Goal: Task Accomplishment & Management: Complete application form

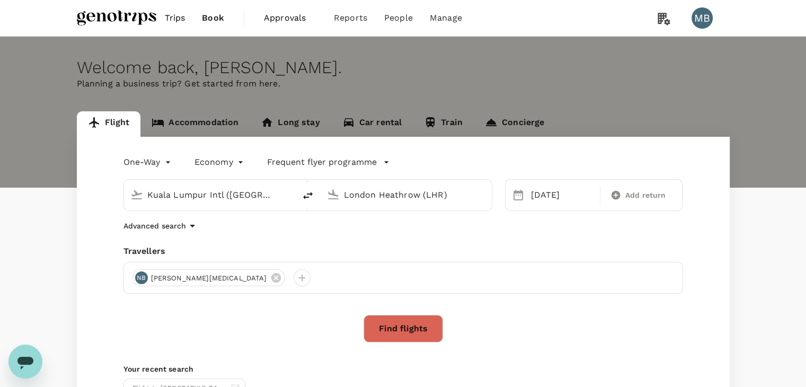
click at [162, 163] on body "Trips Book Approvals 0 Reports People Manage MB Welcome back , MUHAMMAD HIDAYAT…" at bounding box center [403, 251] width 806 height 503
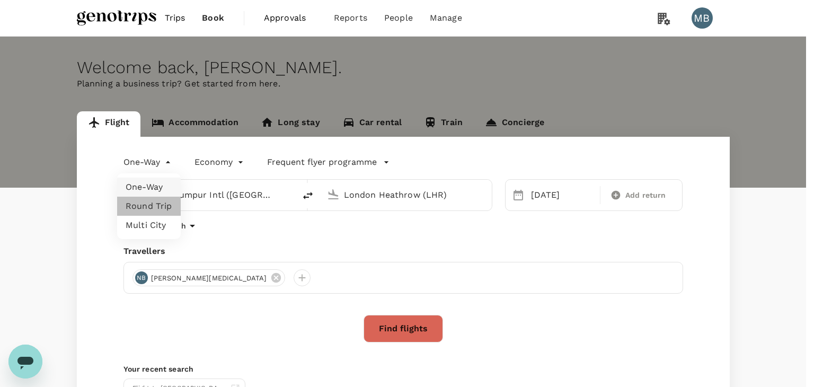
drag, startPoint x: 165, startPoint y: 200, endPoint x: 204, endPoint y: 195, distance: 39.1
click at [164, 200] on li "Round Trip" at bounding box center [149, 206] width 64 height 19
type input "roundtrip"
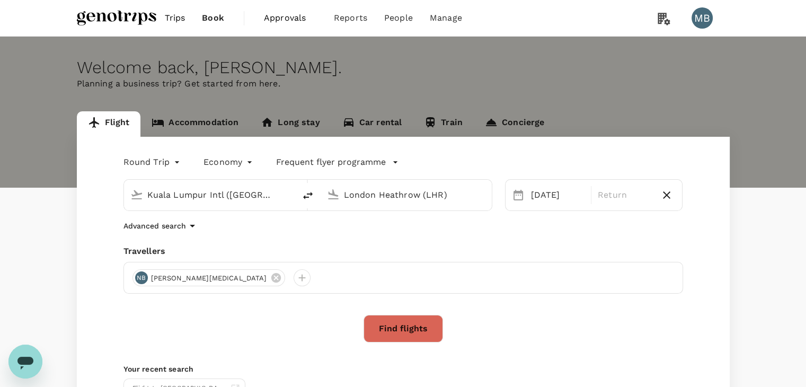
click at [369, 193] on input "London Heathrow (LHR)" at bounding box center [407, 195] width 126 height 16
click at [368, 236] on p "Penang Intl" at bounding box center [422, 236] width 186 height 11
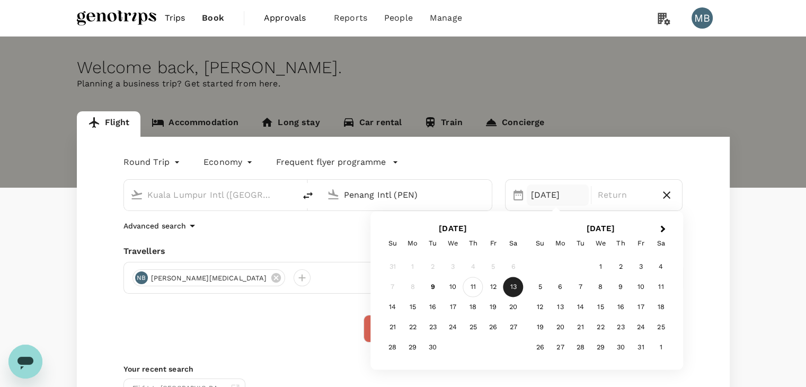
type input "Penang Intl (PEN)"
click at [473, 289] on div "11" at bounding box center [473, 287] width 20 height 20
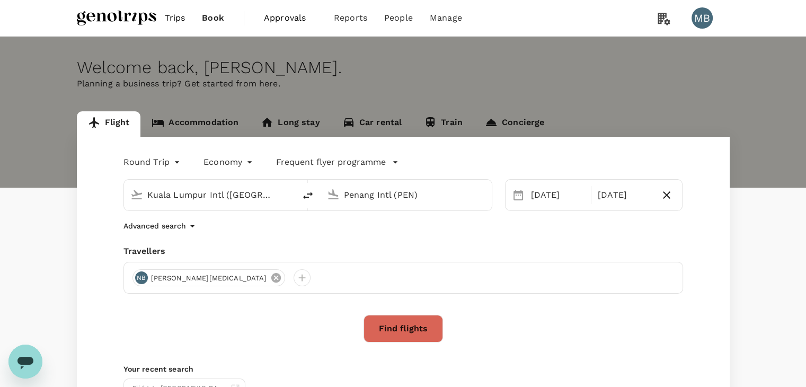
click at [271, 278] on icon at bounding box center [276, 278] width 10 height 10
click at [132, 280] on div at bounding box center [404, 278] width 560 height 32
click at [136, 278] on div at bounding box center [141, 277] width 17 height 17
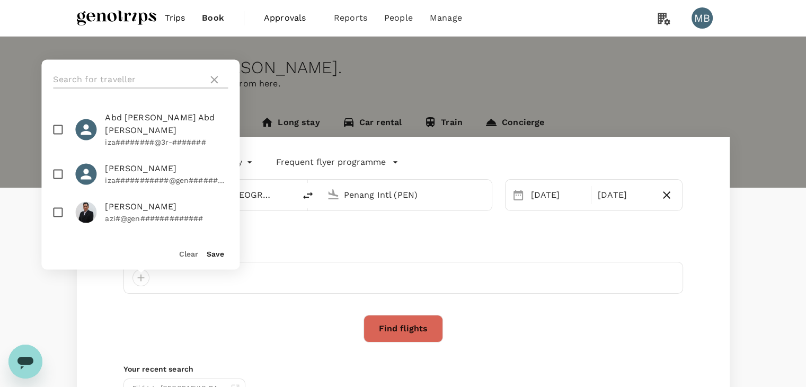
click at [117, 81] on input "text" at bounding box center [128, 79] width 151 height 17
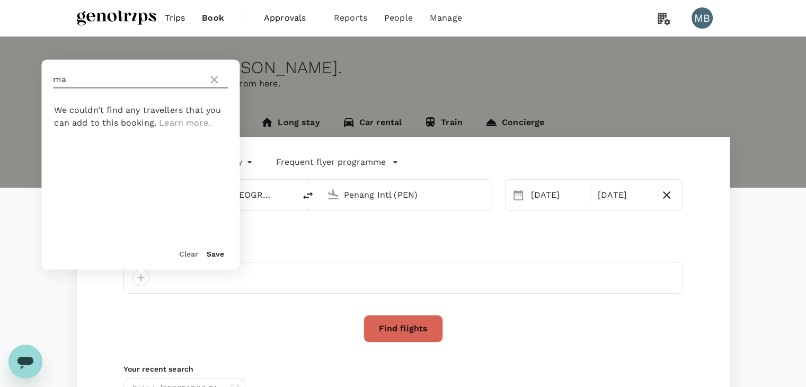
type input "m"
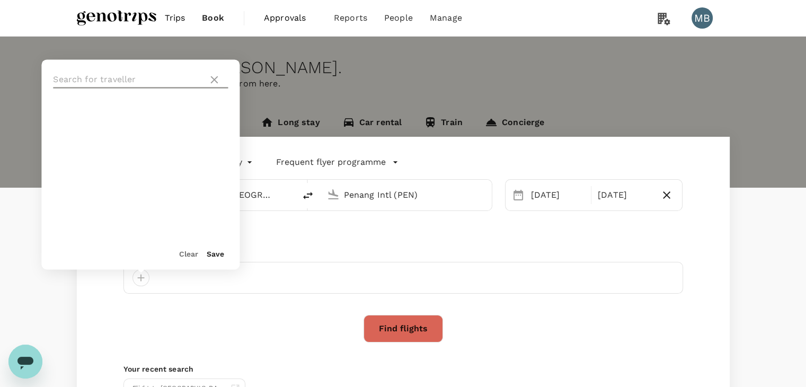
click at [212, 80] on icon at bounding box center [214, 79] width 13 height 13
click at [124, 80] on input "text" at bounding box center [128, 79] width 151 height 17
type input "hidayat"
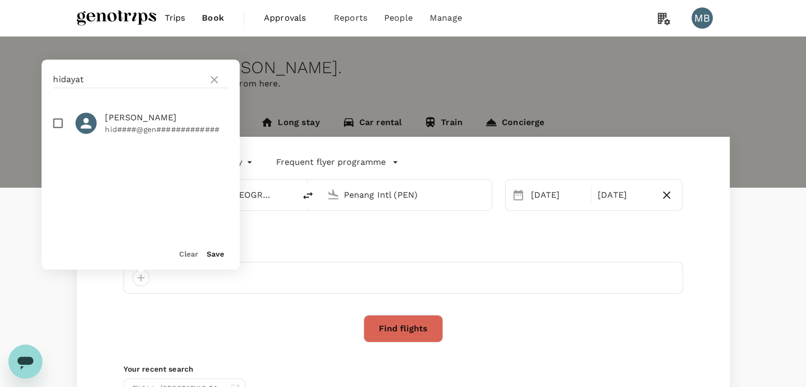
click at [59, 130] on input "checkbox" at bounding box center [58, 123] width 22 height 22
checkbox input "true"
click at [215, 256] on button "Save" at bounding box center [215, 254] width 17 height 8
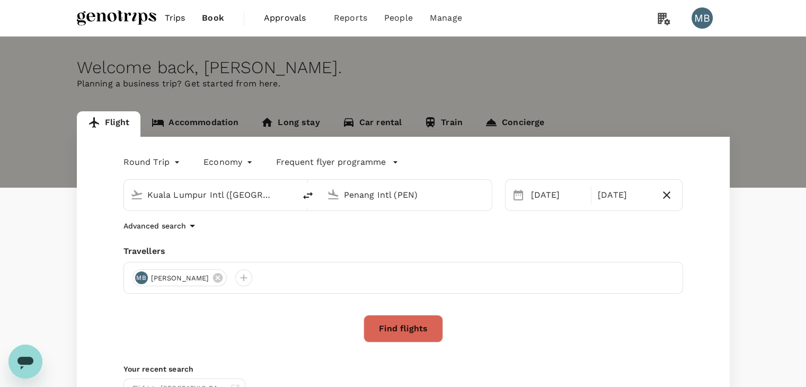
click at [416, 325] on button "Find flights" at bounding box center [404, 329] width 80 height 28
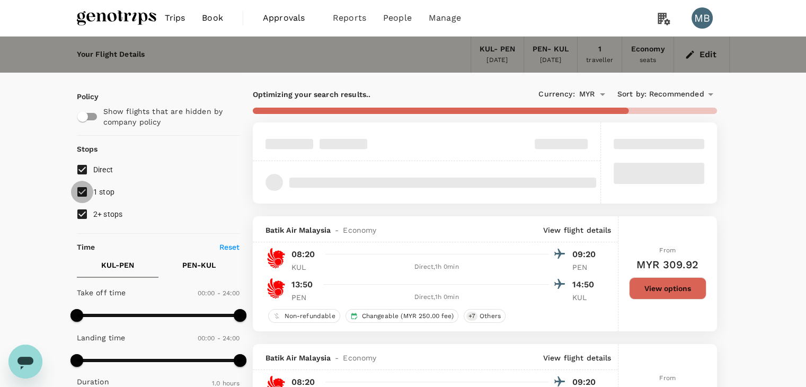
click at [76, 187] on input "1 stop" at bounding box center [82, 192] width 22 height 22
checkbox input "false"
click at [81, 213] on input "2+ stops" at bounding box center [82, 214] width 22 height 22
checkbox input "false"
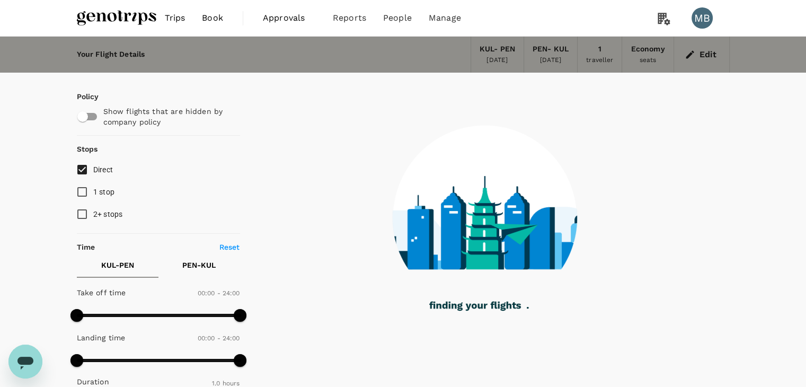
type input "180"
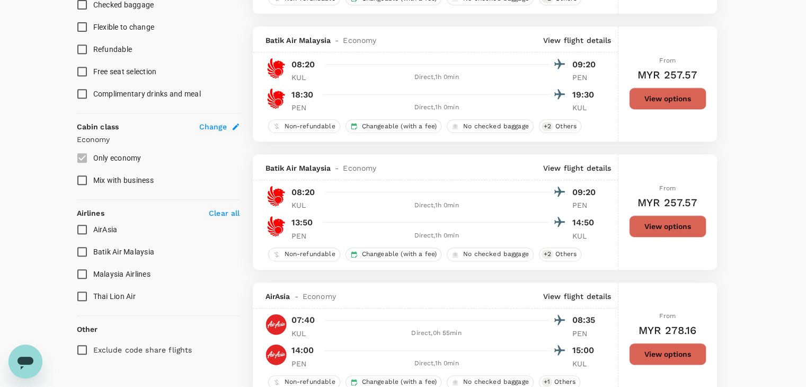
scroll to position [477, 0]
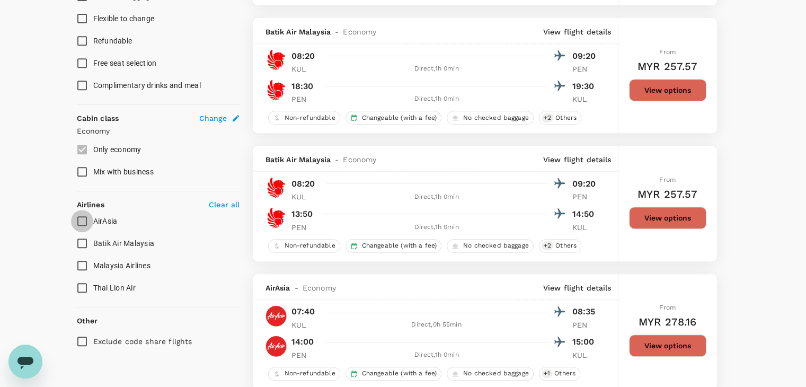
click at [78, 221] on input "AirAsia" at bounding box center [82, 221] width 22 height 22
checkbox input "true"
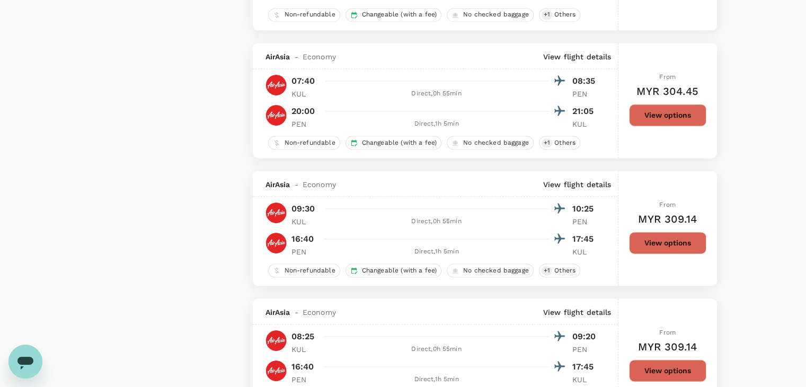
scroll to position [1538, 0]
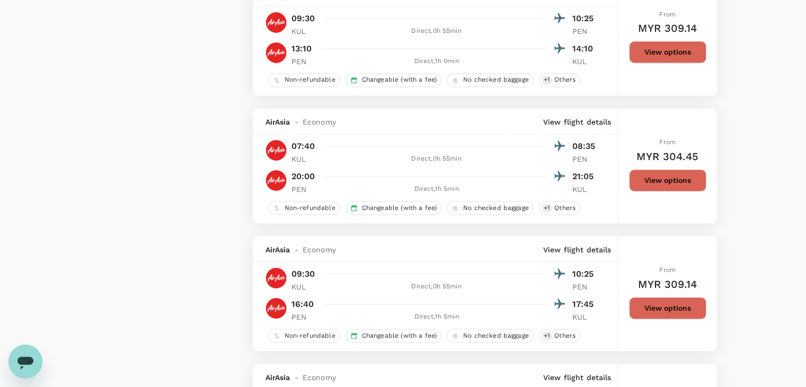
click at [664, 311] on button "View options" at bounding box center [667, 308] width 77 height 22
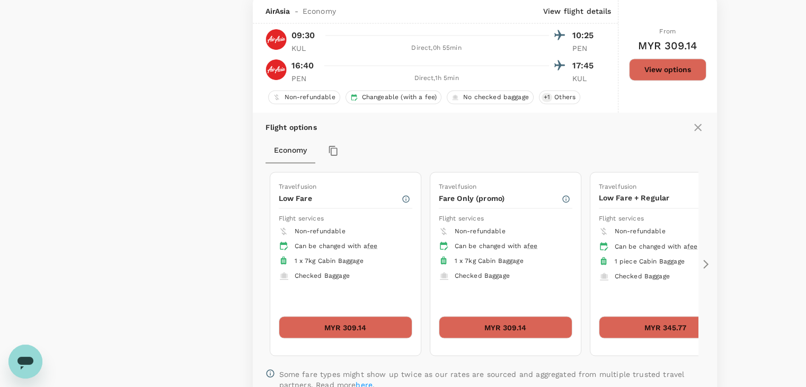
scroll to position [1777, 0]
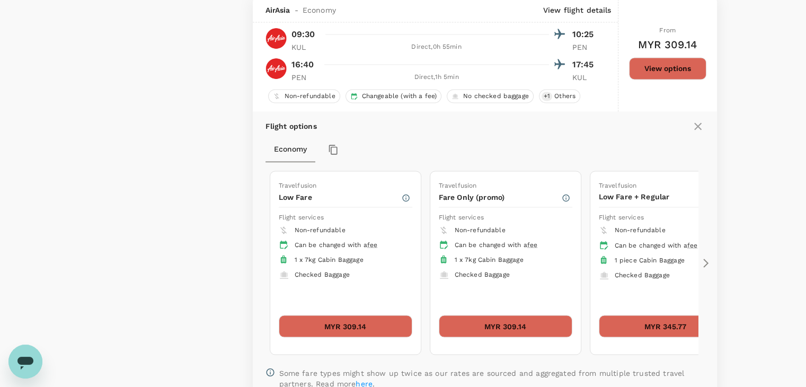
click at [384, 325] on button "MYR 309.14" at bounding box center [346, 326] width 134 height 22
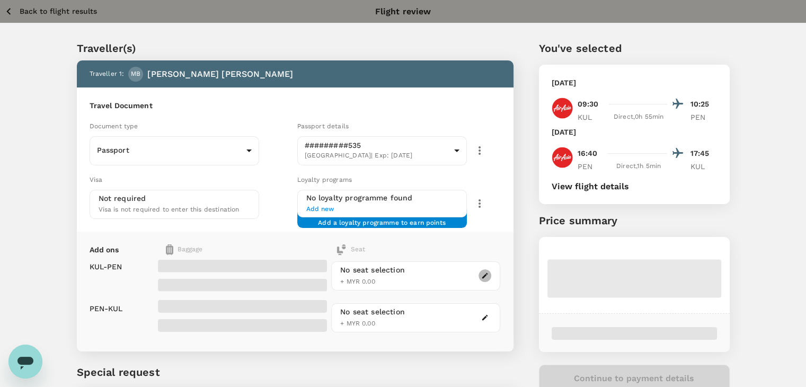
click at [488, 275] on icon "button" at bounding box center [484, 275] width 7 height 7
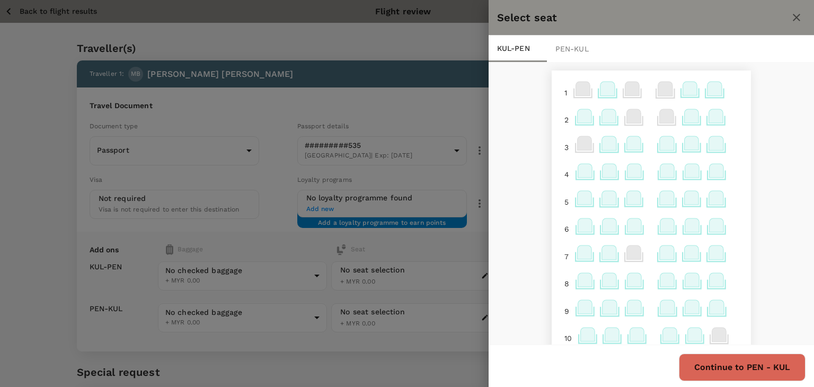
click at [660, 140] on icon at bounding box center [667, 143] width 14 height 14
click at [654, 119] on p "Select" at bounding box center [651, 120] width 23 height 11
click at [581, 46] on div "PEN - KUL" at bounding box center [576, 49] width 58 height 27
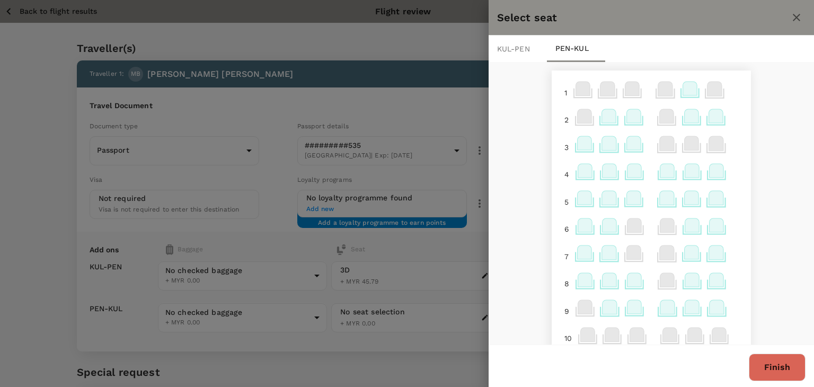
click at [627, 116] on icon at bounding box center [634, 116] width 14 height 14
click at [765, 174] on p "Select" at bounding box center [760, 176] width 23 height 11
click at [783, 368] on button "Finish" at bounding box center [777, 368] width 57 height 28
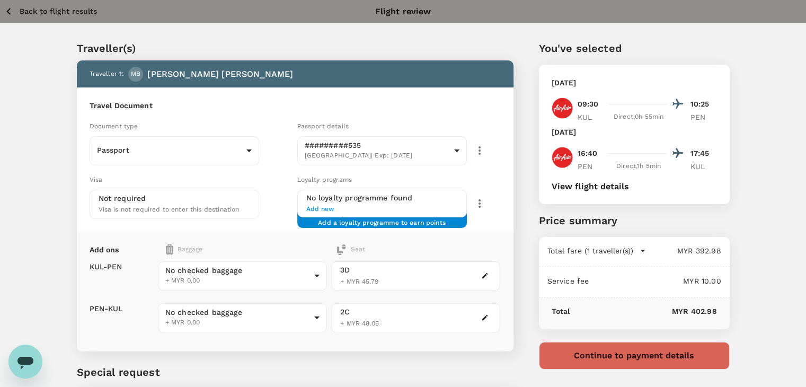
click at [626, 247] on p "Total fare (1 traveller(s))" at bounding box center [591, 250] width 86 height 11
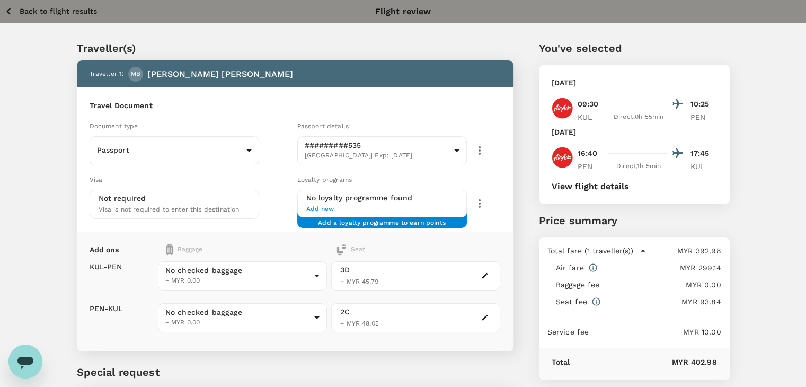
click at [626, 247] on p "Total fare (1 traveller(s))" at bounding box center [591, 250] width 86 height 11
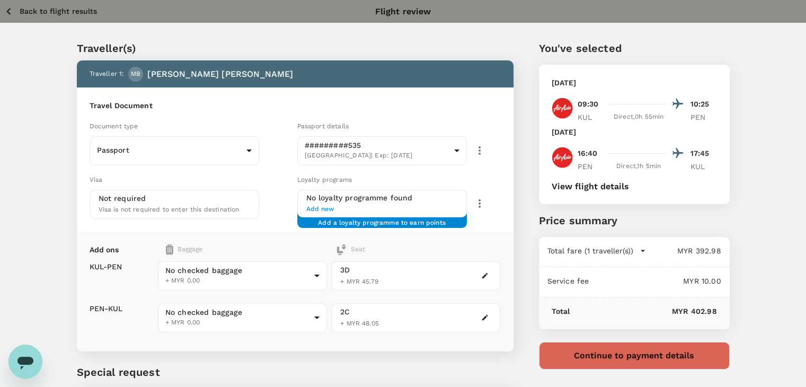
click at [8, 11] on icon "button" at bounding box center [8, 11] width 13 height 13
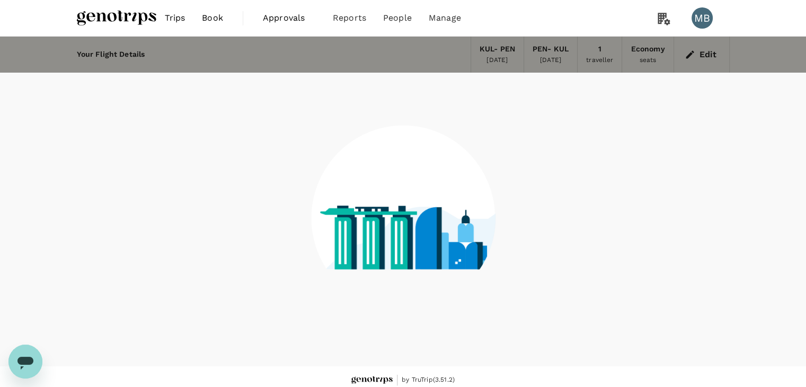
scroll to position [7, 0]
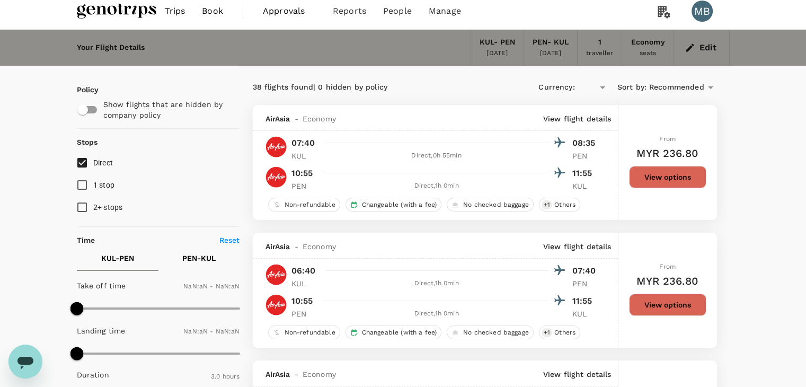
type input "MYR"
type input "1440"
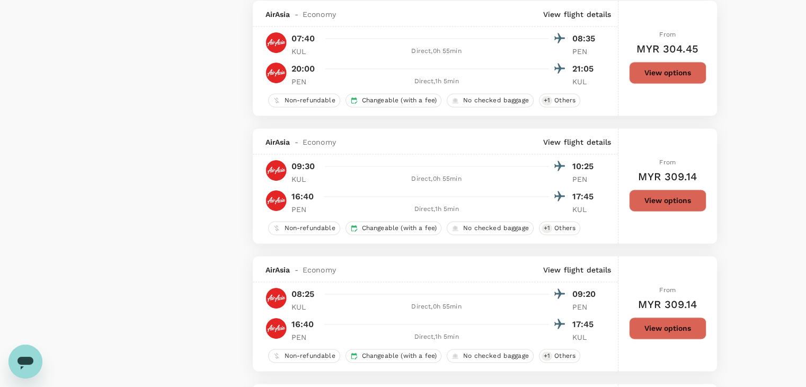
scroll to position [1650, 0]
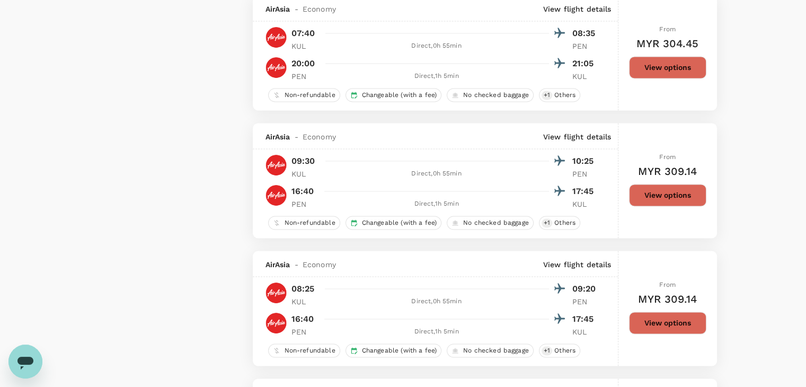
click at [633, 198] on button "View options" at bounding box center [667, 195] width 77 height 22
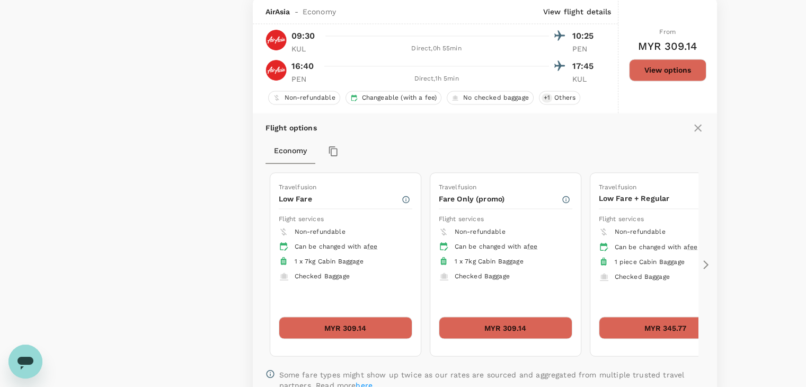
scroll to position [1777, 0]
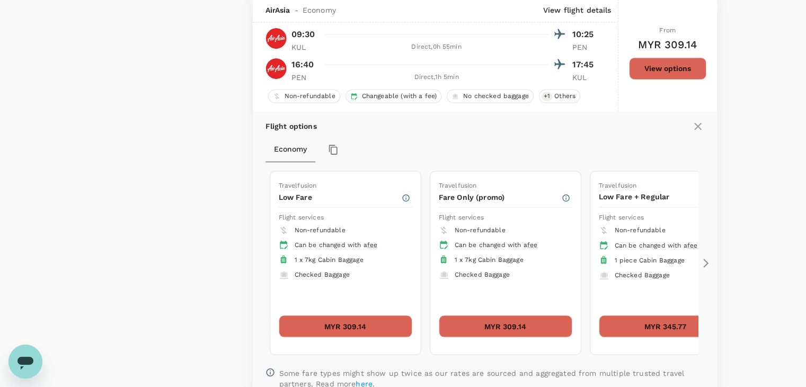
click at [708, 266] on icon at bounding box center [706, 262] width 5 height 9
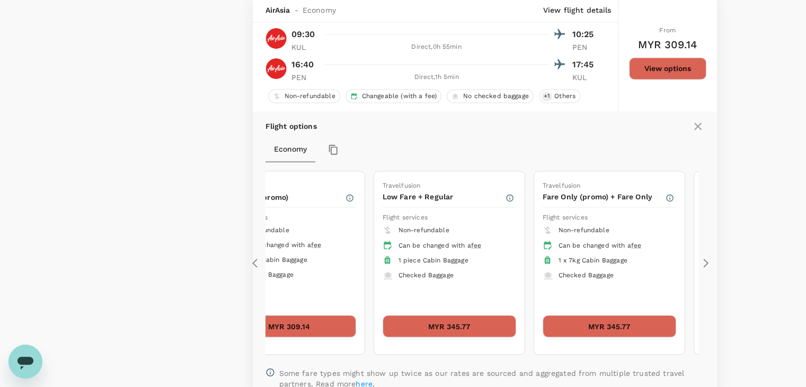
click at [708, 266] on icon at bounding box center [706, 262] width 5 height 9
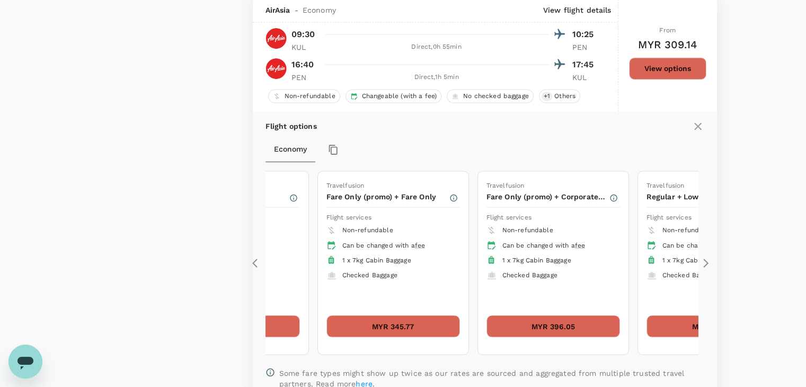
click at [708, 266] on icon at bounding box center [706, 262] width 5 height 9
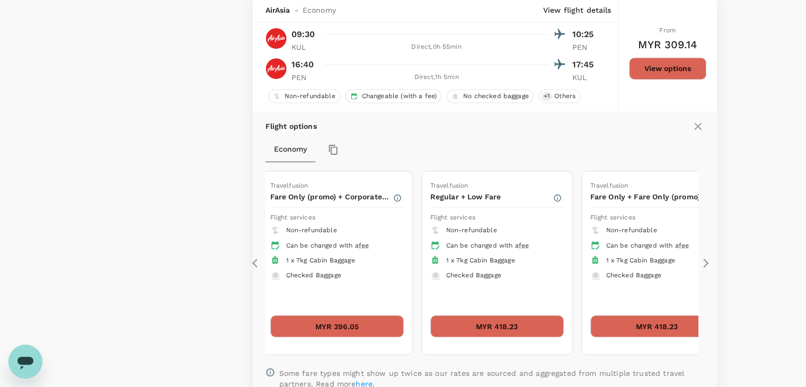
click at [708, 266] on icon at bounding box center [706, 262] width 5 height 9
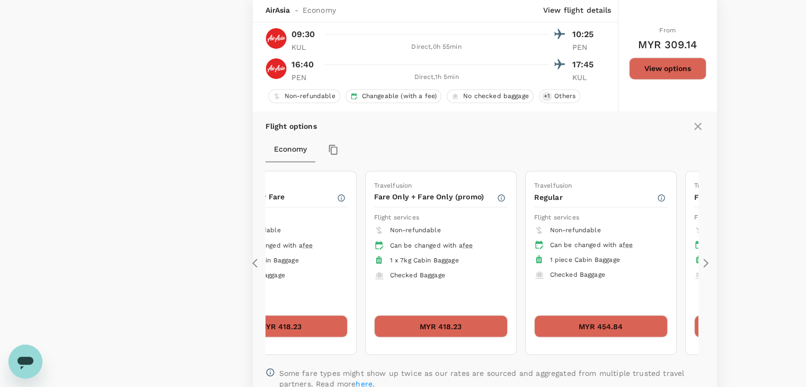
click at [708, 266] on icon at bounding box center [706, 262] width 5 height 9
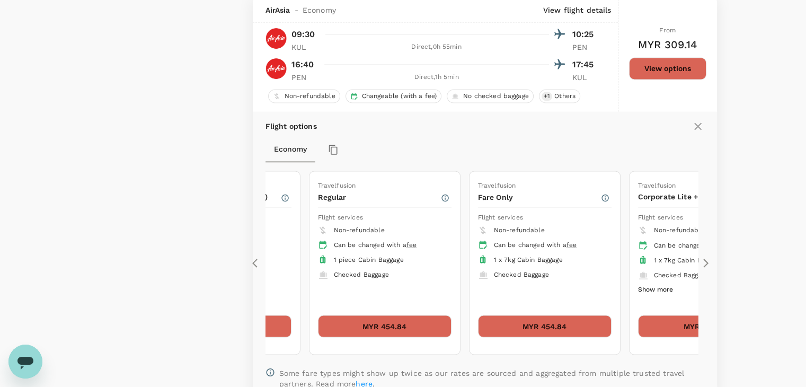
click at [258, 267] on icon at bounding box center [257, 263] width 11 height 11
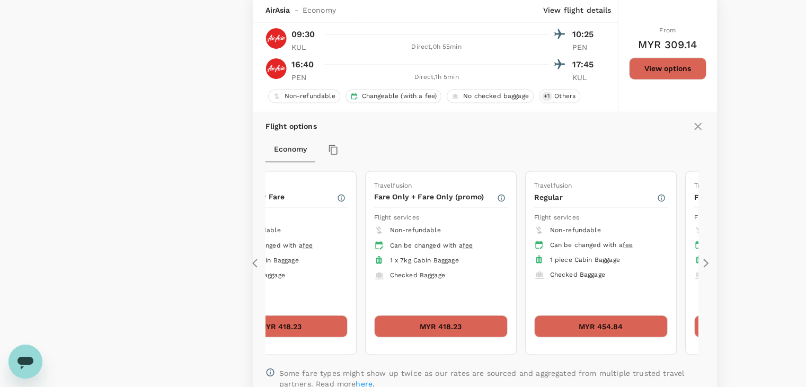
click at [258, 267] on icon at bounding box center [257, 263] width 11 height 11
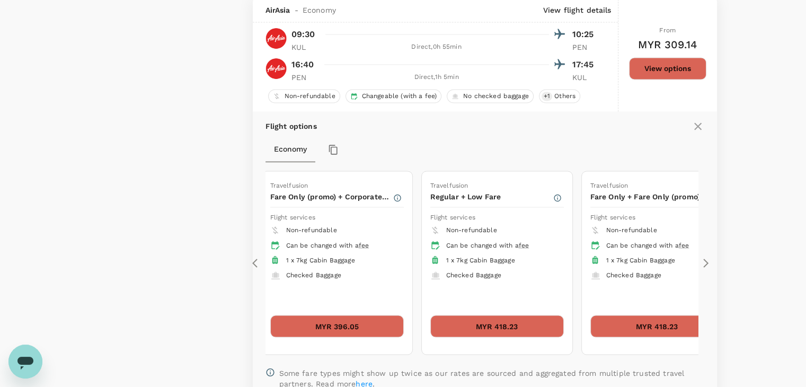
click at [258, 267] on icon at bounding box center [257, 263] width 11 height 11
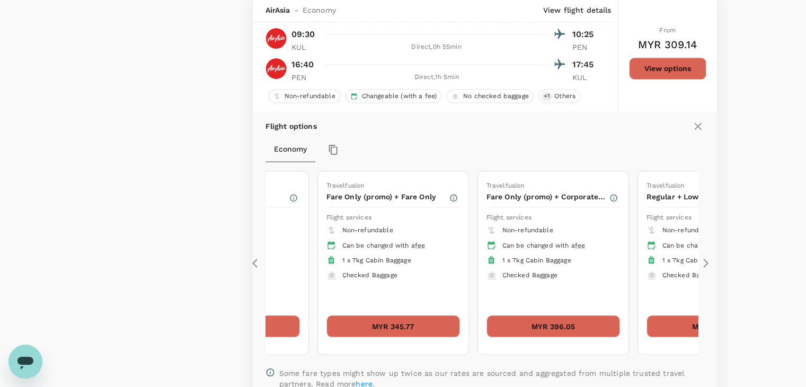
click at [258, 267] on icon at bounding box center [257, 263] width 11 height 11
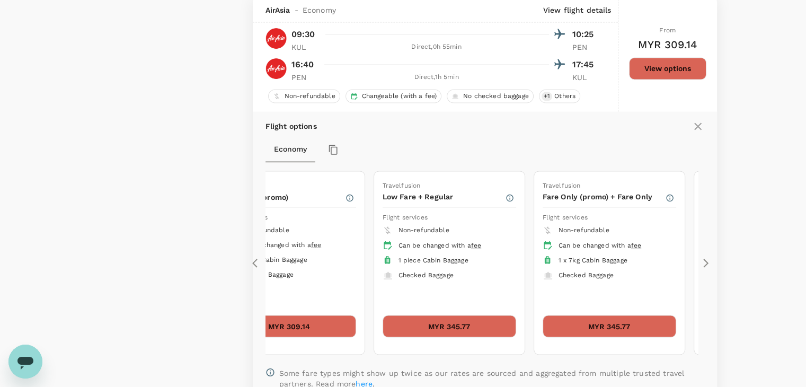
click at [258, 267] on icon at bounding box center [257, 263] width 11 height 11
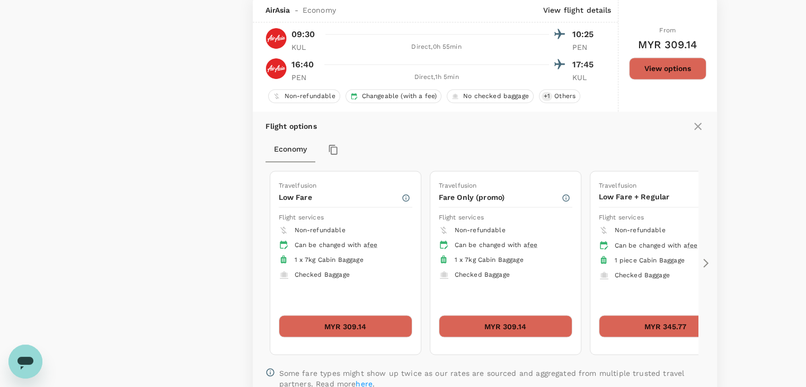
click at [258, 267] on icon at bounding box center [257, 263] width 11 height 11
click at [704, 265] on icon at bounding box center [706, 263] width 11 height 11
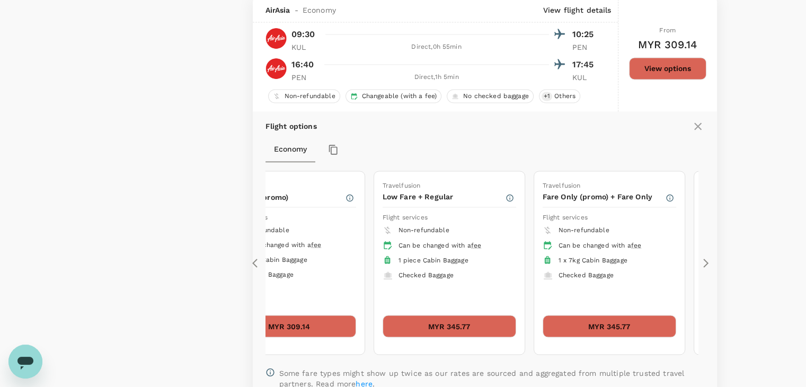
click at [704, 265] on icon at bounding box center [706, 263] width 11 height 11
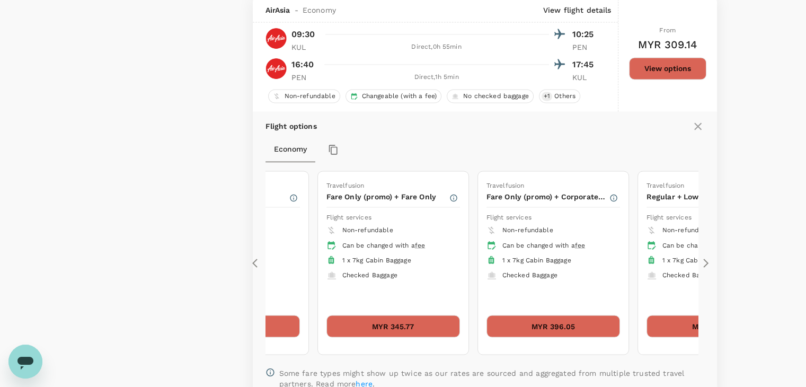
click at [704, 265] on icon at bounding box center [706, 263] width 11 height 11
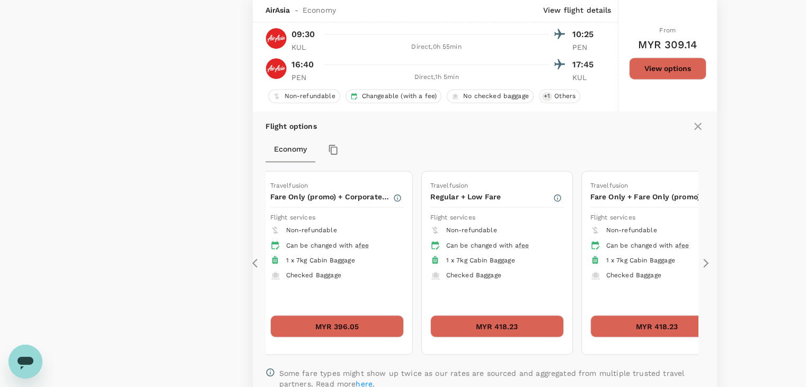
click at [704, 265] on icon at bounding box center [706, 263] width 11 height 11
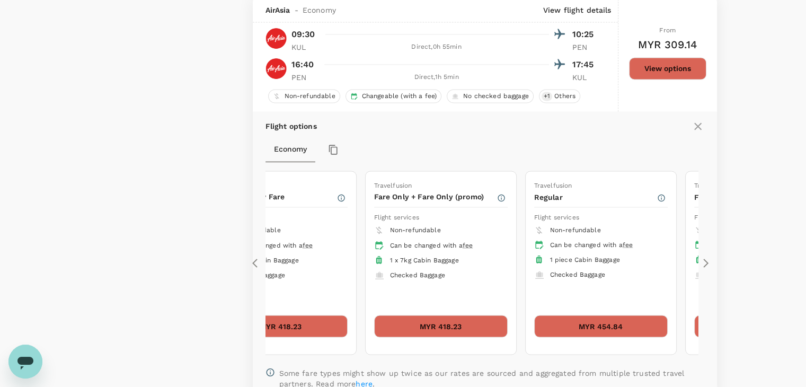
click at [704, 265] on icon at bounding box center [706, 263] width 11 height 11
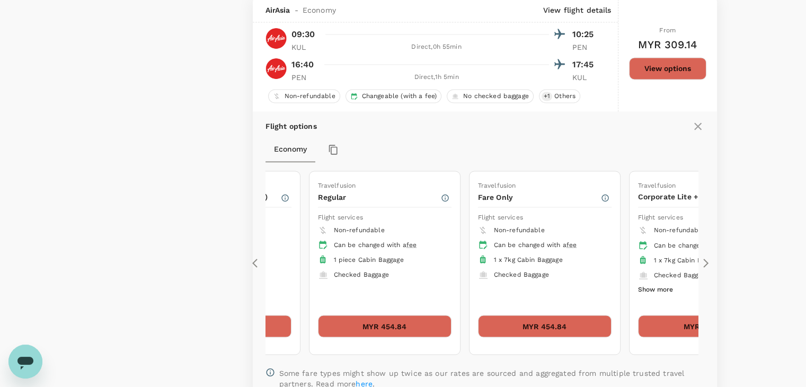
click at [410, 323] on button "MYR 454.84" at bounding box center [385, 326] width 134 height 22
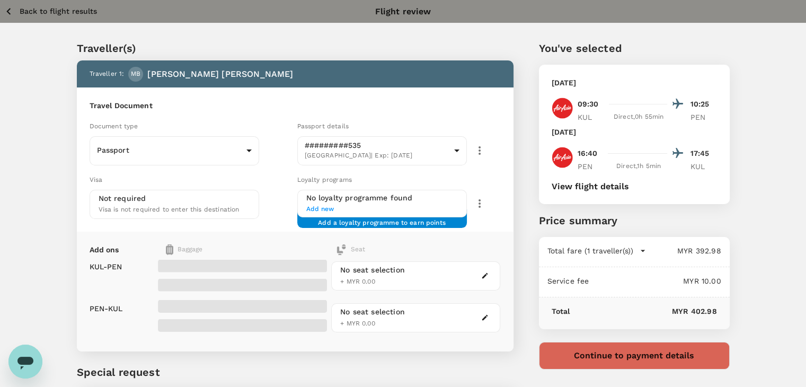
click at [481, 274] on icon "button" at bounding box center [484, 275] width 7 height 7
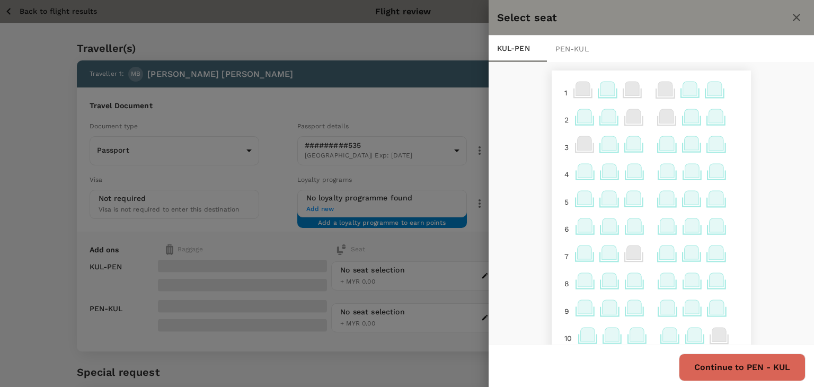
click at [627, 140] on icon at bounding box center [634, 143] width 14 height 14
click at [769, 120] on p "Select" at bounding box center [760, 120] width 23 height 11
click at [715, 365] on button "Continue to PEN - KUL" at bounding box center [742, 368] width 127 height 28
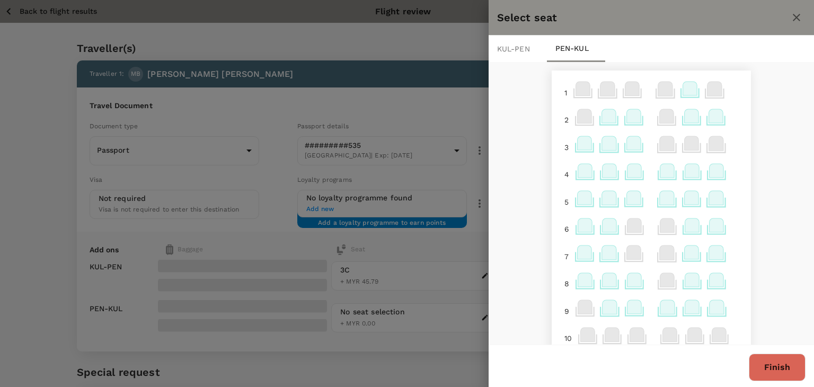
click at [628, 117] on icon at bounding box center [634, 116] width 14 height 14
click at [765, 176] on p "Select" at bounding box center [760, 176] width 23 height 11
click at [783, 367] on button "Finish" at bounding box center [777, 368] width 57 height 28
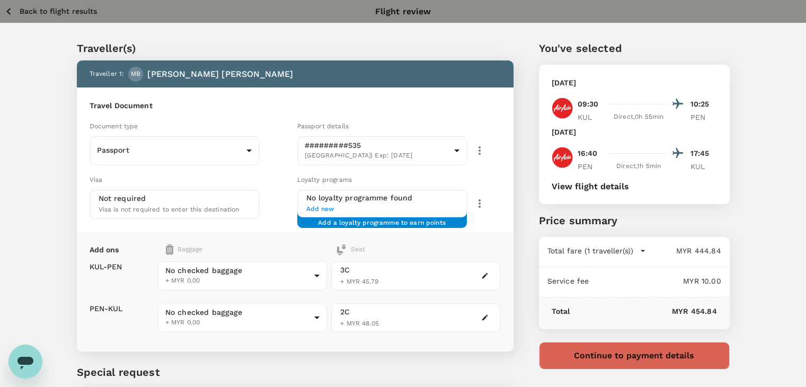
click at [638, 249] on icon "button" at bounding box center [643, 250] width 11 height 11
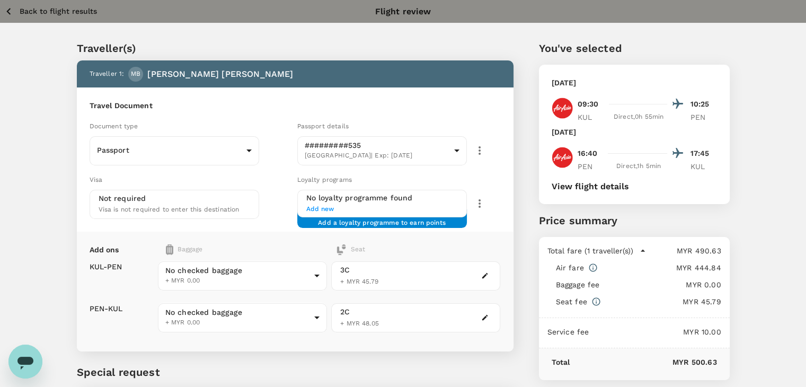
click at [638, 249] on icon "button" at bounding box center [643, 250] width 11 height 11
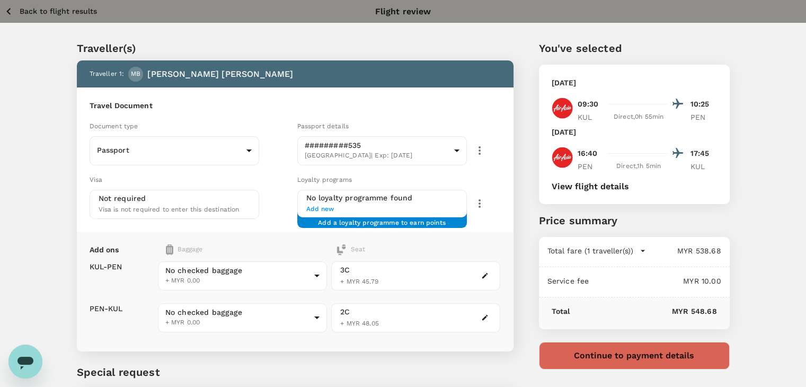
click at [9, 11] on icon "button" at bounding box center [8, 11] width 13 height 13
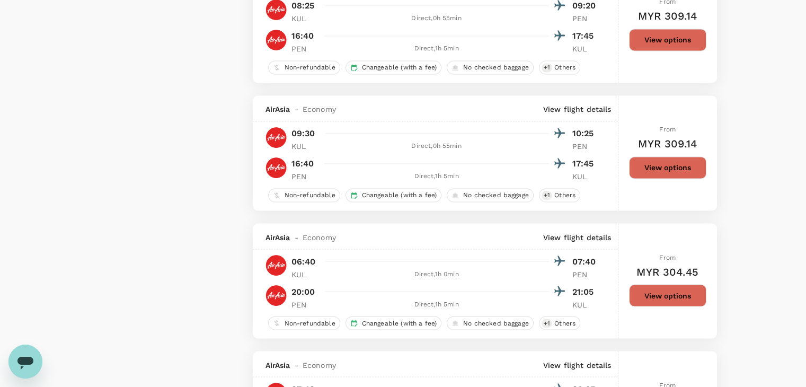
scroll to position [1810, 0]
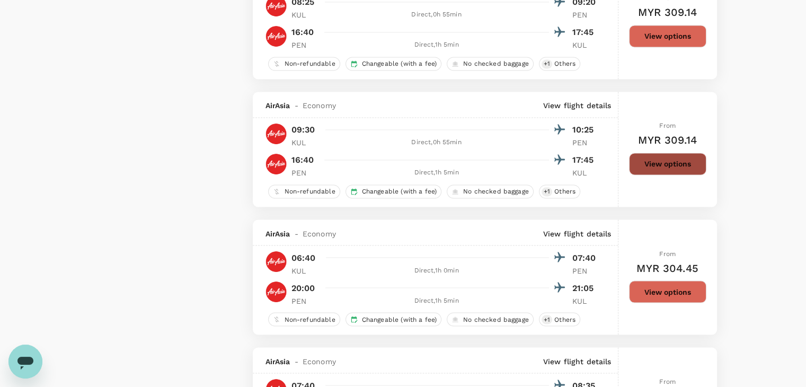
click at [635, 170] on button "View options" at bounding box center [667, 164] width 77 height 22
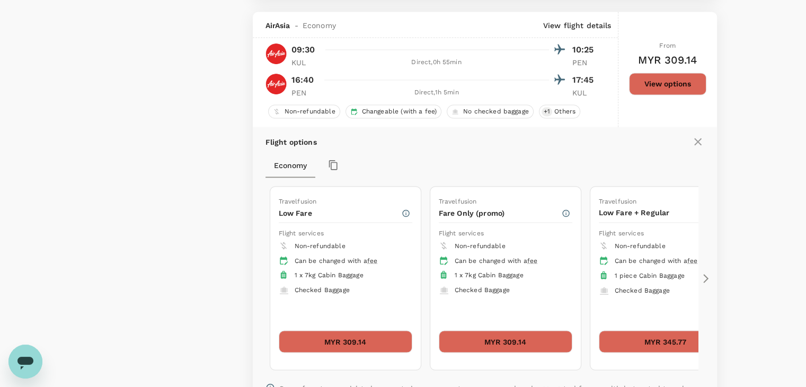
scroll to position [1905, 0]
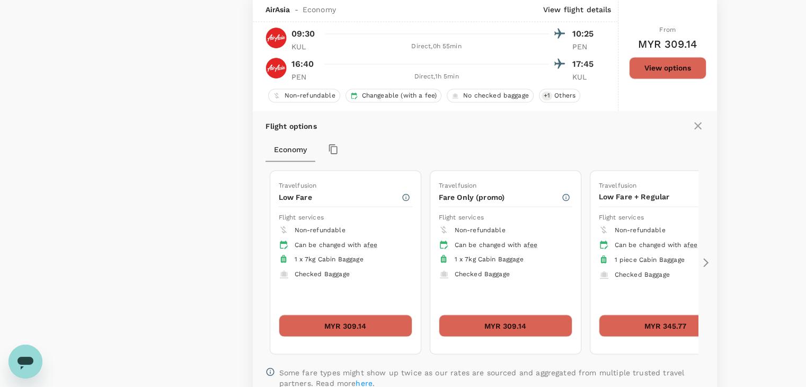
click at [704, 261] on icon at bounding box center [706, 262] width 5 height 9
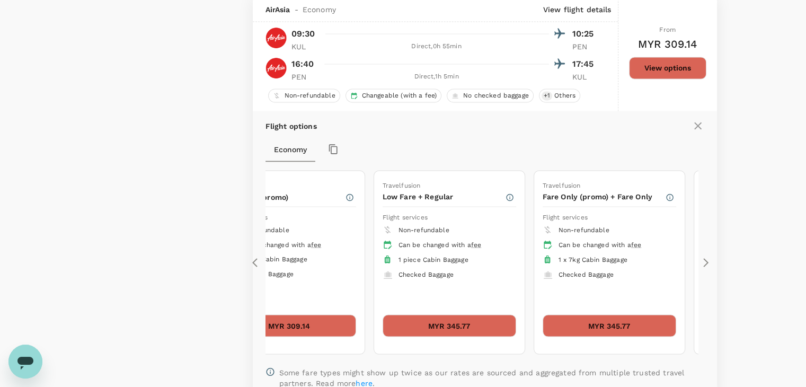
click at [704, 261] on icon at bounding box center [706, 262] width 5 height 9
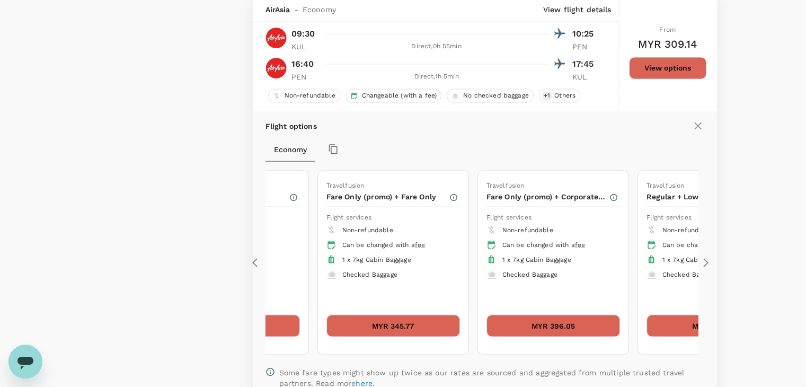
click at [704, 261] on icon at bounding box center [706, 262] width 5 height 9
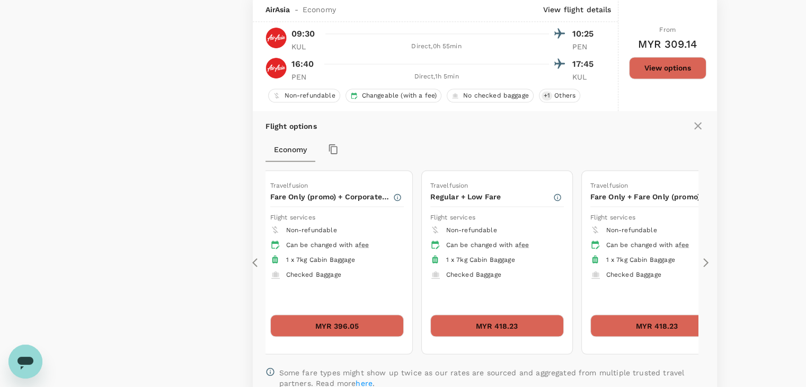
click at [704, 261] on icon at bounding box center [706, 262] width 5 height 9
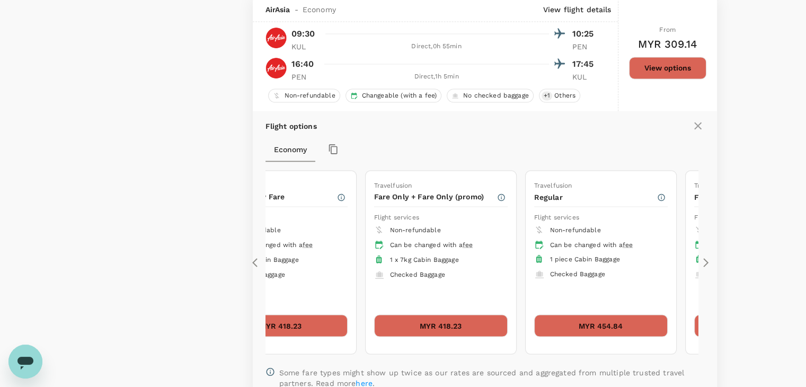
click at [704, 261] on icon at bounding box center [706, 262] width 5 height 9
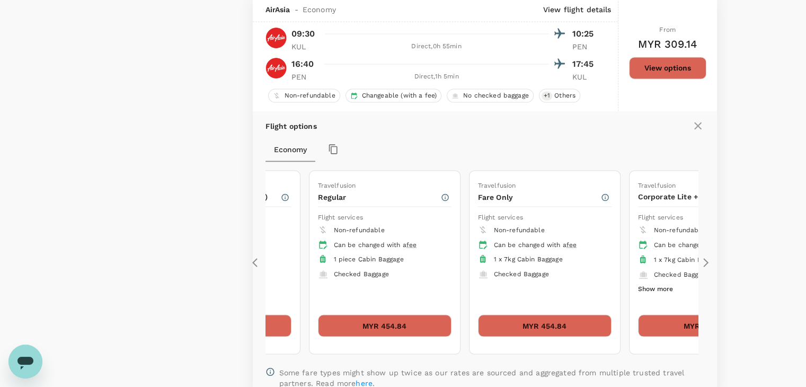
click at [704, 261] on icon at bounding box center [706, 262] width 5 height 9
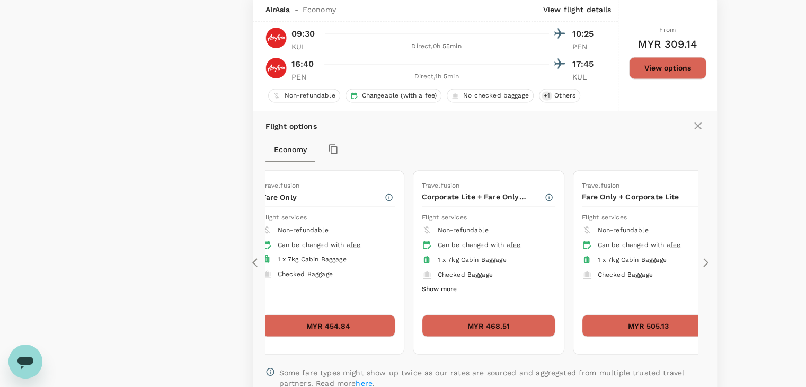
click at [704, 261] on icon at bounding box center [706, 262] width 5 height 9
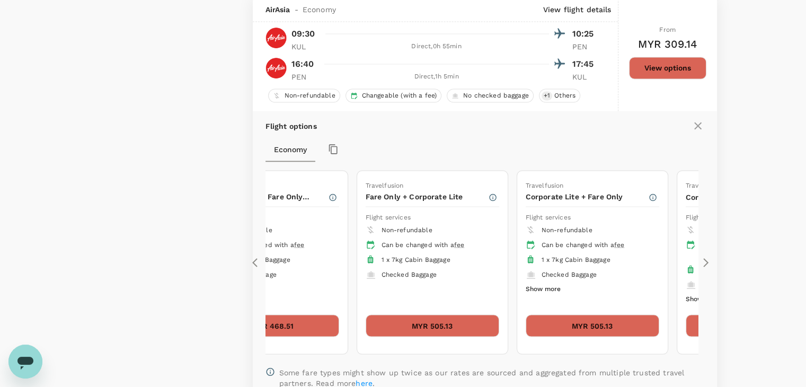
click at [704, 261] on icon at bounding box center [706, 262] width 5 height 9
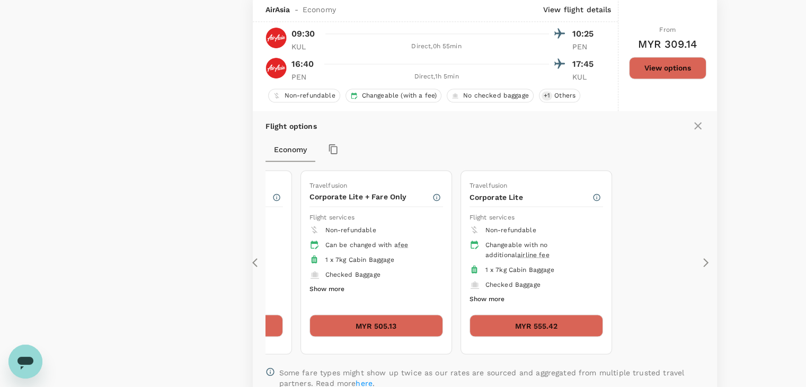
click at [499, 300] on button "Show more" at bounding box center [487, 299] width 35 height 14
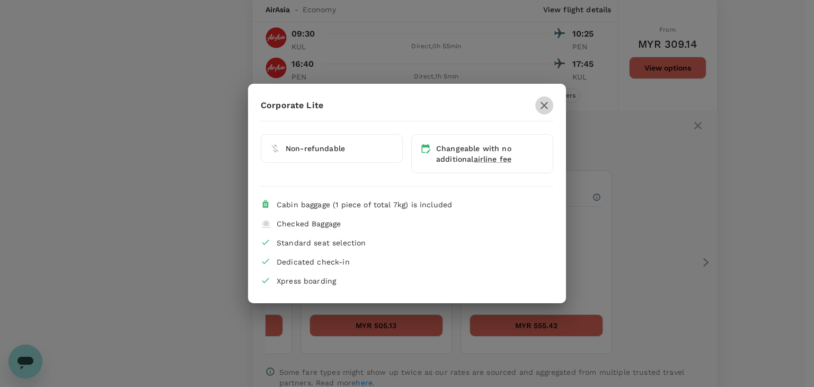
click at [543, 106] on icon "button" at bounding box center [544, 105] width 13 height 13
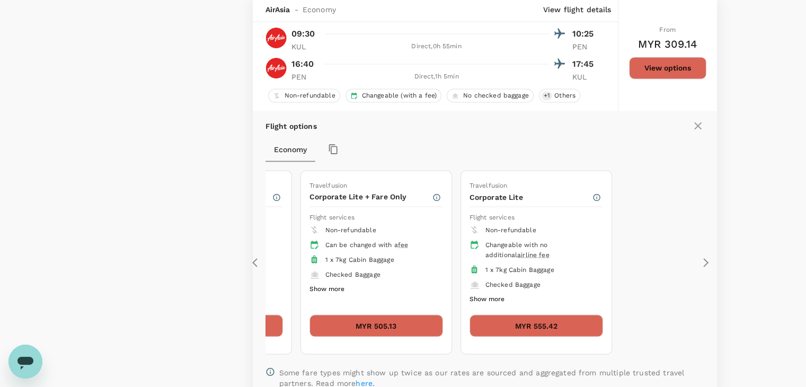
click at [505, 320] on button "MYR 555.42" at bounding box center [537, 325] width 134 height 22
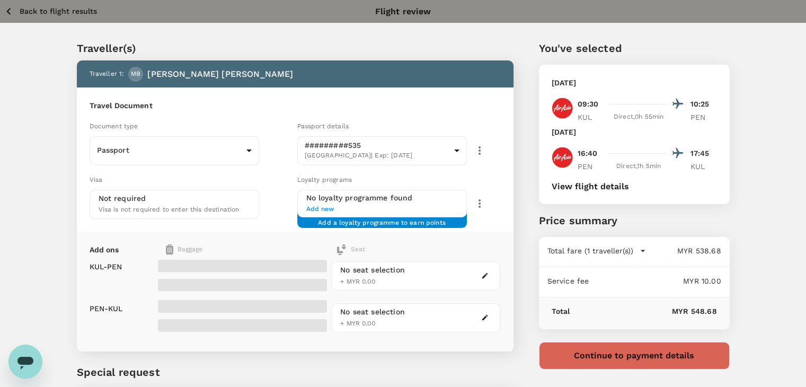
click at [486, 275] on icon "button" at bounding box center [485, 276] width 6 height 6
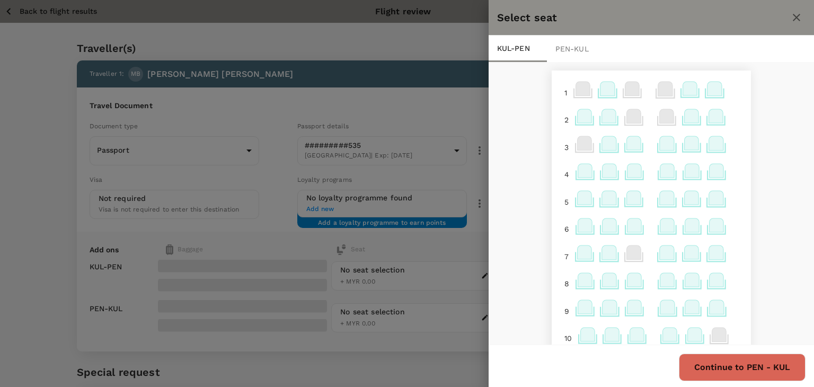
click at [627, 145] on icon at bounding box center [634, 143] width 14 height 14
click at [770, 121] on p "Select" at bounding box center [760, 120] width 23 height 11
click at [722, 362] on button "Continue to PEN - KUL" at bounding box center [742, 368] width 127 height 28
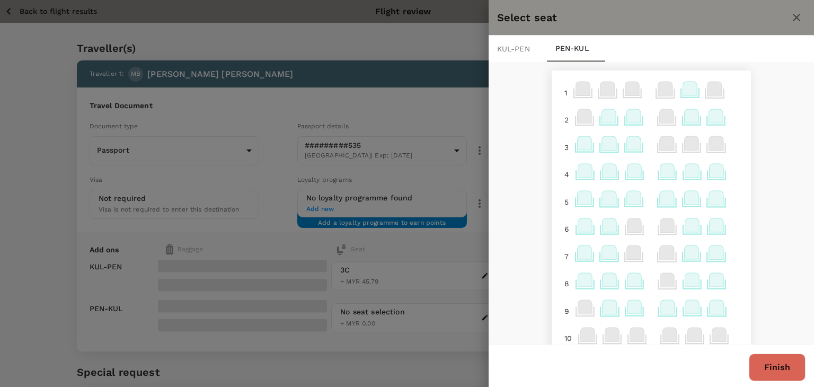
click at [627, 118] on icon at bounding box center [634, 116] width 14 height 14
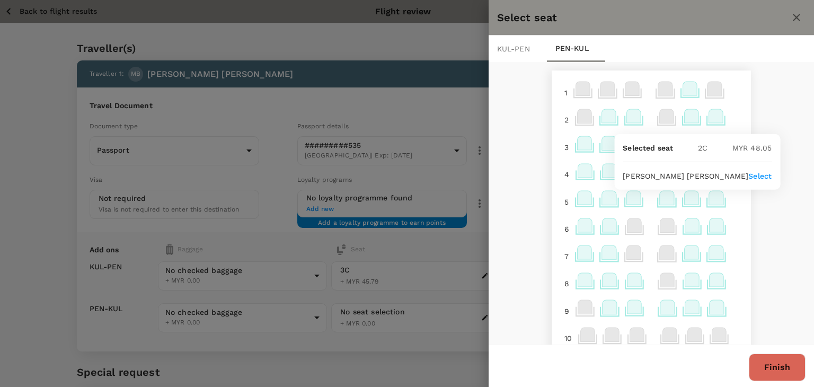
click at [768, 175] on p "Select" at bounding box center [760, 176] width 23 height 11
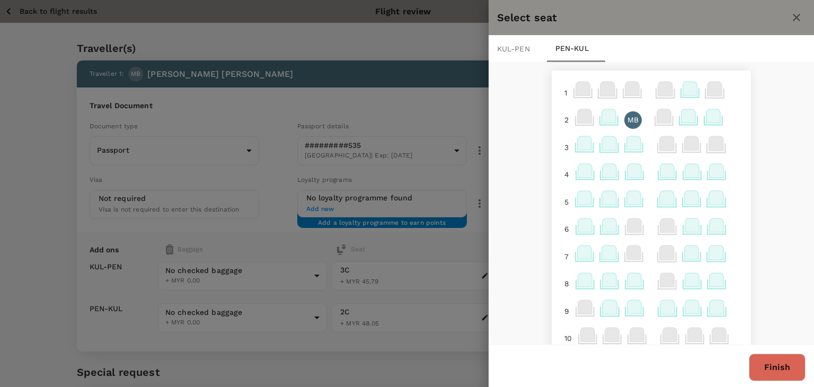
click at [791, 364] on button "Finish" at bounding box center [777, 368] width 57 height 28
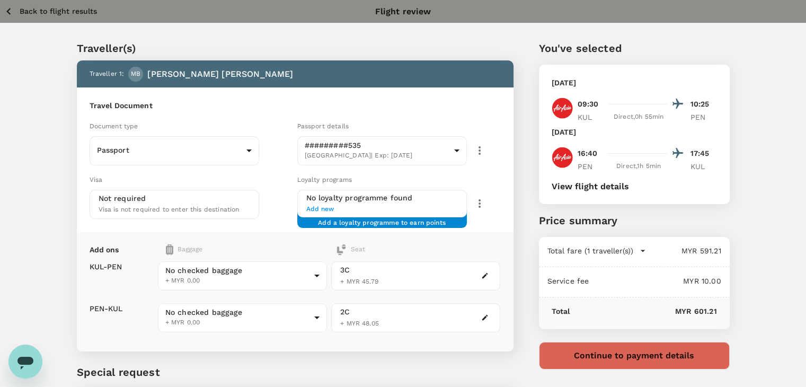
click at [17, 10] on button "Back to flight results" at bounding box center [50, 11] width 93 height 13
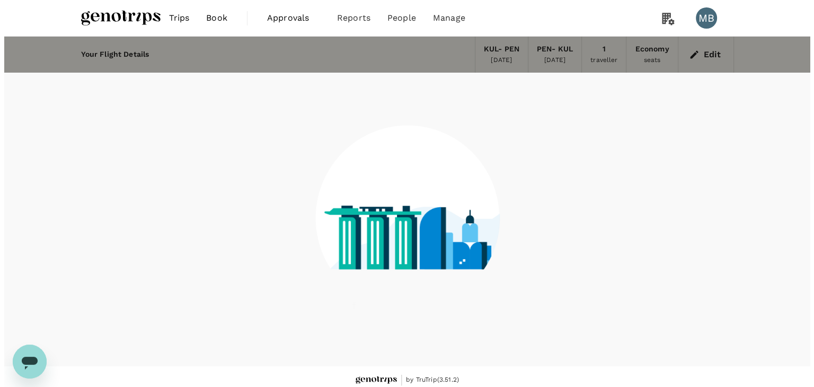
scroll to position [7, 0]
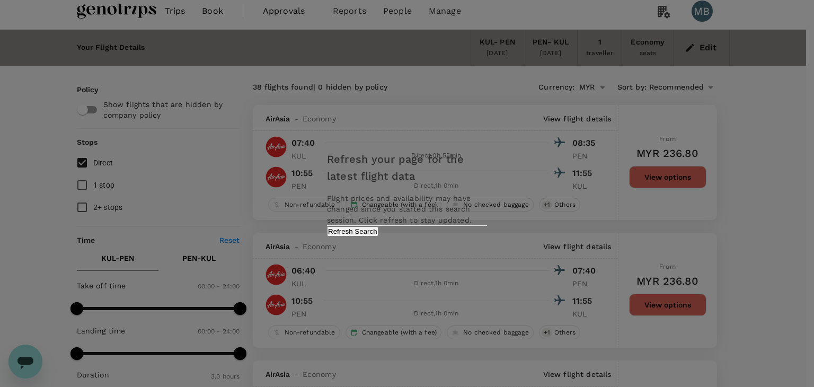
click at [379, 236] on button "Refresh Search" at bounding box center [352, 231] width 51 height 10
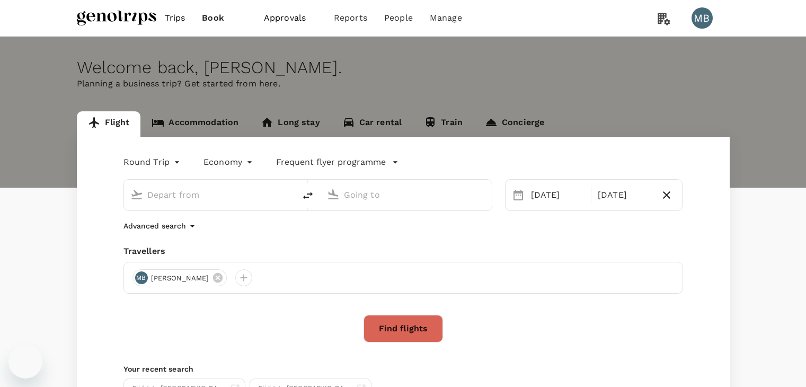
type input "Kuala Lumpur Intl (KUL)"
type input "Penang Intl (PEN)"
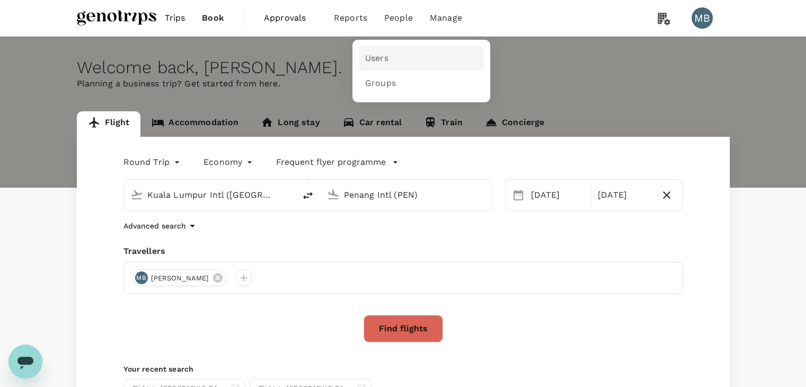
click at [385, 49] on link "Users" at bounding box center [421, 58] width 125 height 25
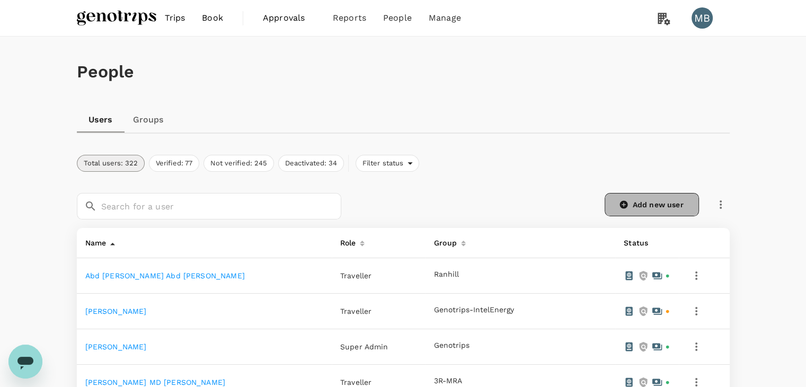
click at [630, 200] on link "Add new user" at bounding box center [652, 204] width 94 height 23
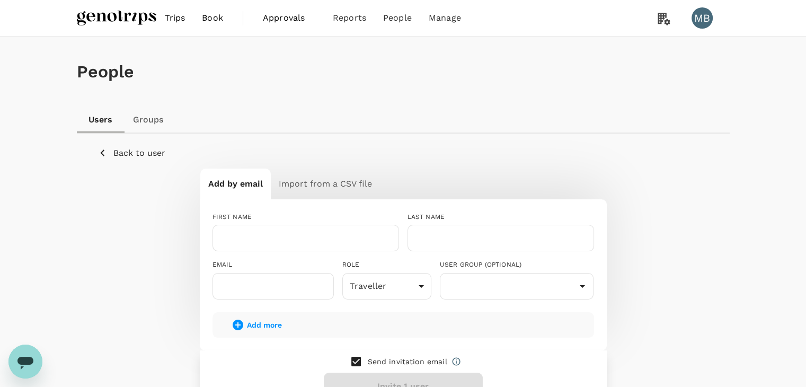
click at [138, 152] on p "Back to user" at bounding box center [139, 153] width 52 height 13
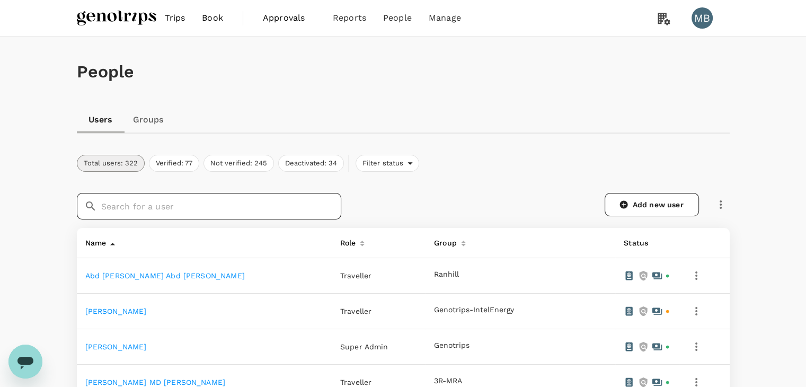
click at [271, 209] on input "text" at bounding box center [221, 206] width 240 height 27
paste input "[PERSON_NAME] [PERSON_NAME] Foo"
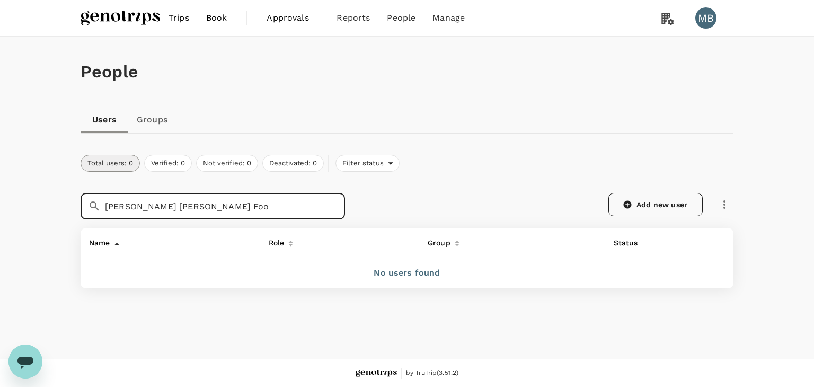
type input "[PERSON_NAME] [PERSON_NAME] Foo"
click at [638, 210] on link "Add new user" at bounding box center [656, 204] width 94 height 23
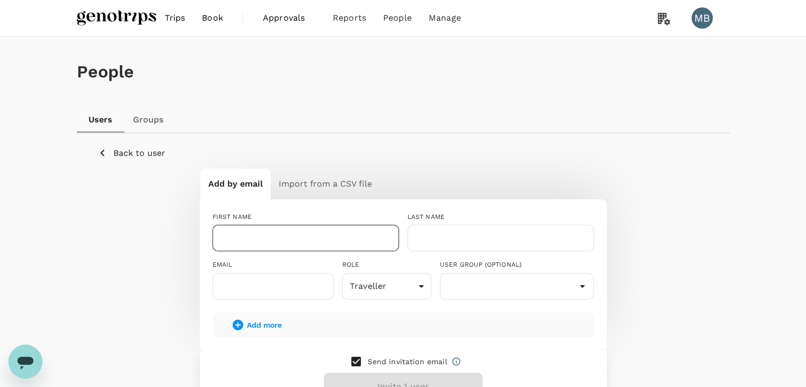
click at [337, 230] on input "text" at bounding box center [306, 238] width 187 height 27
paste input "[PERSON_NAME] [PERSON_NAME] Foo"
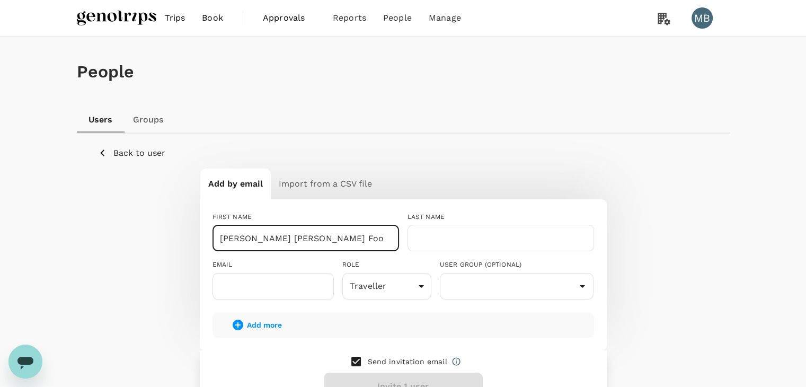
drag, startPoint x: 218, startPoint y: 240, endPoint x: 245, endPoint y: 243, distance: 26.7
click at [245, 243] on input "[PERSON_NAME] [PERSON_NAME] Foo" at bounding box center [306, 238] width 187 height 27
drag, startPoint x: 251, startPoint y: 238, endPoint x: 264, endPoint y: 240, distance: 12.9
click at [264, 240] on input "[PERSON_NAME] [PERSON_NAME] Foo" at bounding box center [306, 238] width 187 height 27
type input "[PERSON_NAME]"
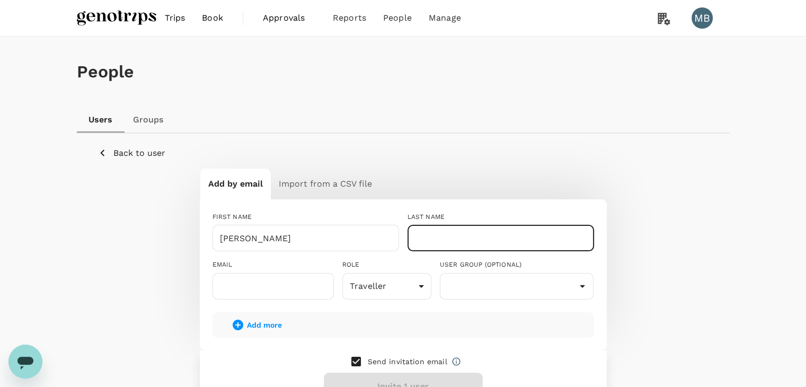
click at [433, 244] on input "text" at bounding box center [501, 238] width 187 height 27
paste input "Hee"
type input "Hee"
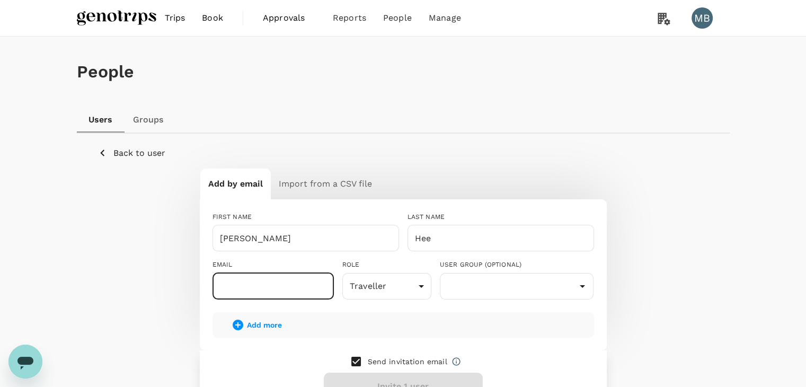
click at [289, 285] on input "text" at bounding box center [273, 286] width 121 height 27
type input "[EMAIL_ADDRESS][PERSON_NAME][DOMAIN_NAME]"
click at [358, 360] on input "checkbox" at bounding box center [356, 361] width 22 height 22
checkbox input "false"
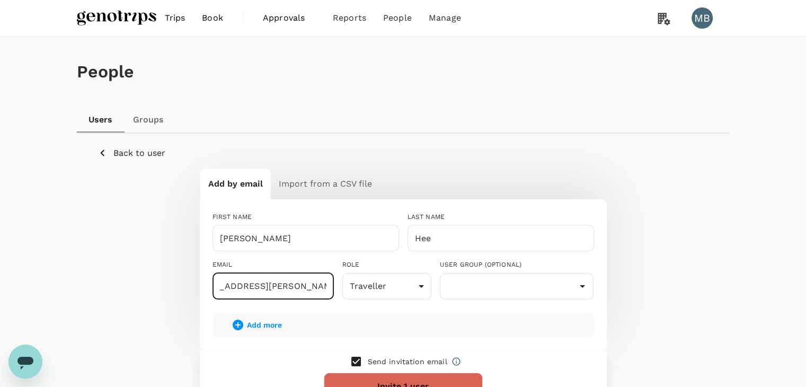
scroll to position [0, 0]
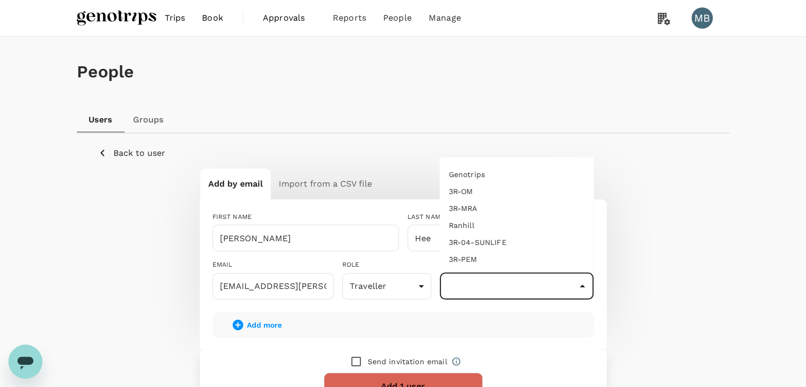
click at [481, 291] on input "text" at bounding box center [517, 286] width 149 height 20
click at [496, 240] on li "3R-04-SUNLIFE" at bounding box center [517, 242] width 153 height 17
type input "3R-04-SUNLIFE"
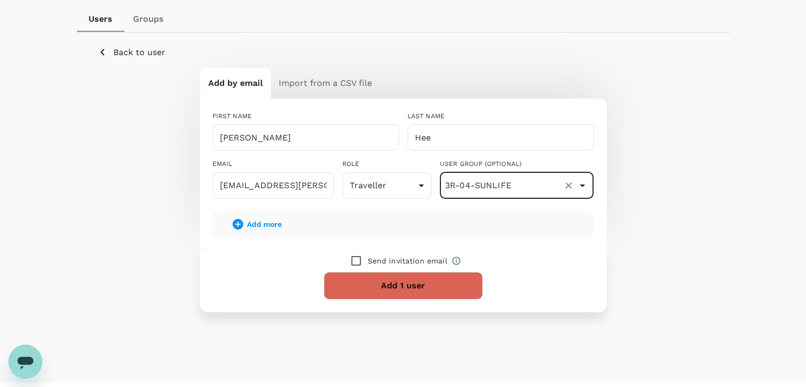
scroll to position [106, 0]
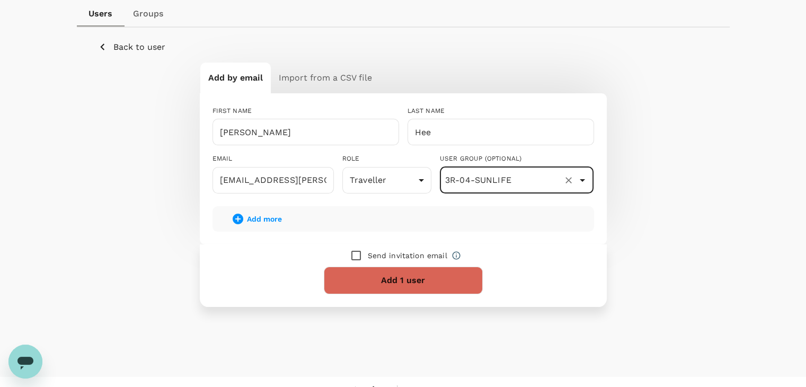
click at [426, 284] on button "Add 1 user" at bounding box center [403, 281] width 159 height 28
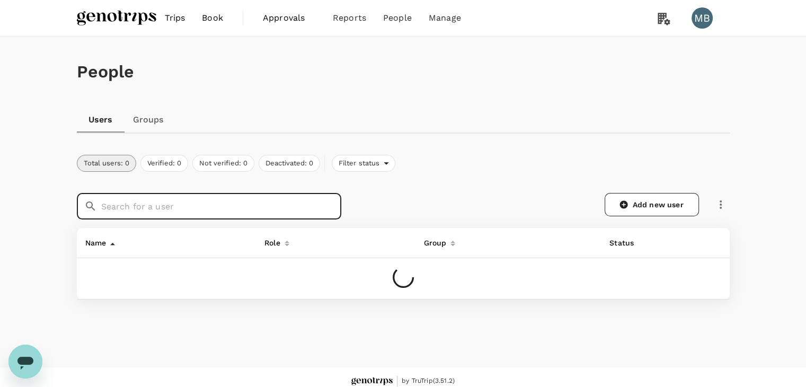
click at [300, 205] on input "text" at bounding box center [221, 206] width 240 height 27
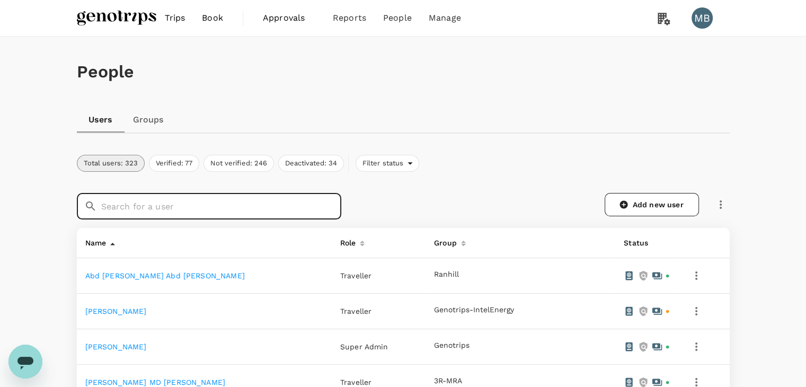
paste input "Hee"
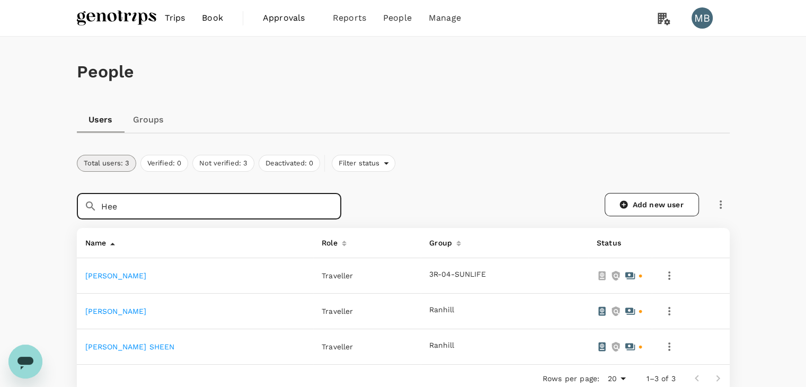
type input "Hee"
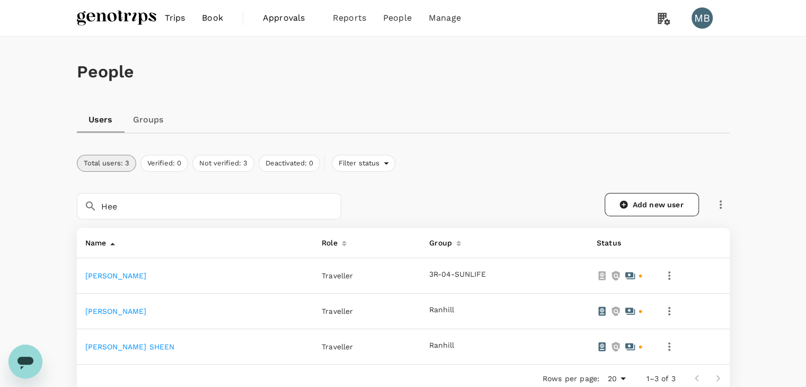
click at [147, 274] on link "[PERSON_NAME]" at bounding box center [116, 275] width 62 height 8
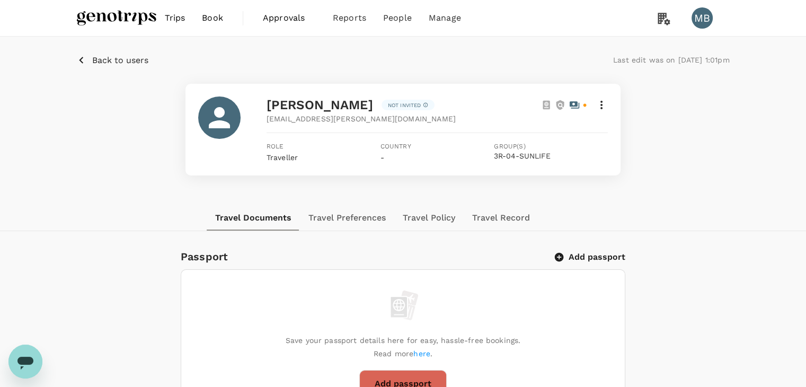
click at [131, 62] on p "Back to users" at bounding box center [120, 60] width 56 height 13
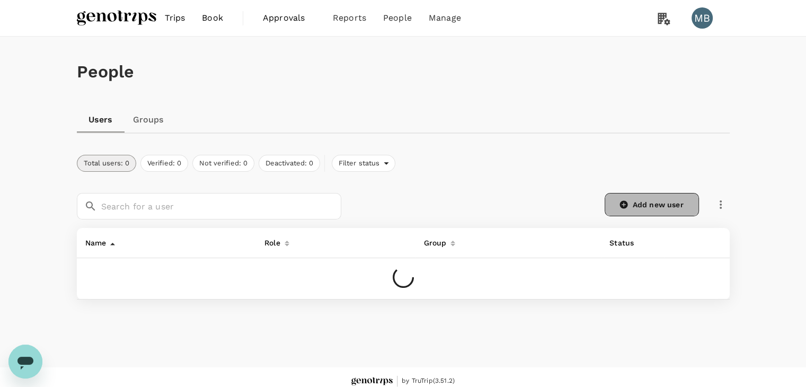
click at [615, 204] on link "Add new user" at bounding box center [652, 204] width 94 height 23
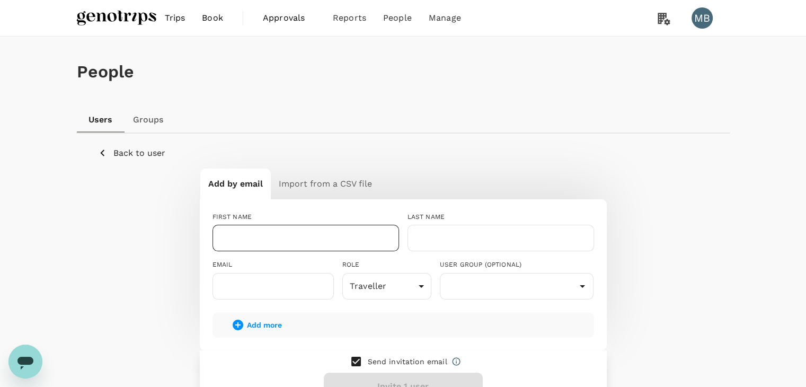
click at [331, 240] on input "text" at bounding box center [306, 238] width 187 height 27
paste input "[PERSON_NAME]"
drag, startPoint x: 240, startPoint y: 238, endPoint x: 214, endPoint y: 238, distance: 25.4
click at [214, 238] on input "[PERSON_NAME]" at bounding box center [306, 238] width 187 height 27
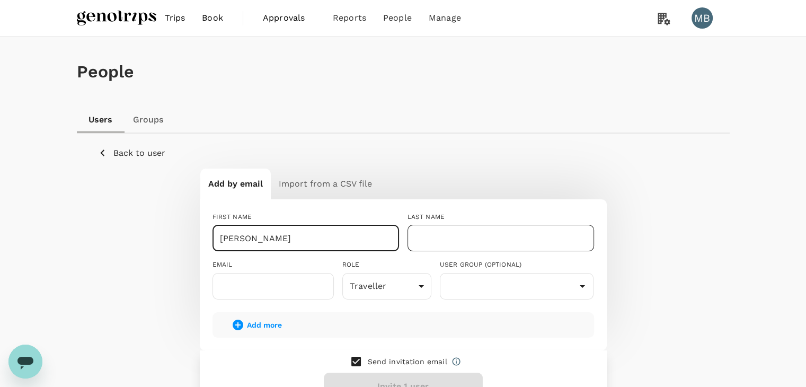
type input "[PERSON_NAME]"
click at [445, 238] on input "text" at bounding box center [501, 238] width 187 height 27
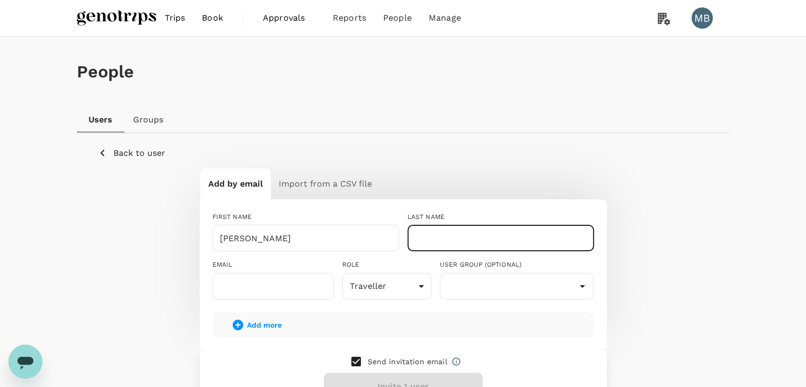
paste input "Goh"
type input "Goh"
click at [284, 280] on input "text" at bounding box center [273, 286] width 121 height 27
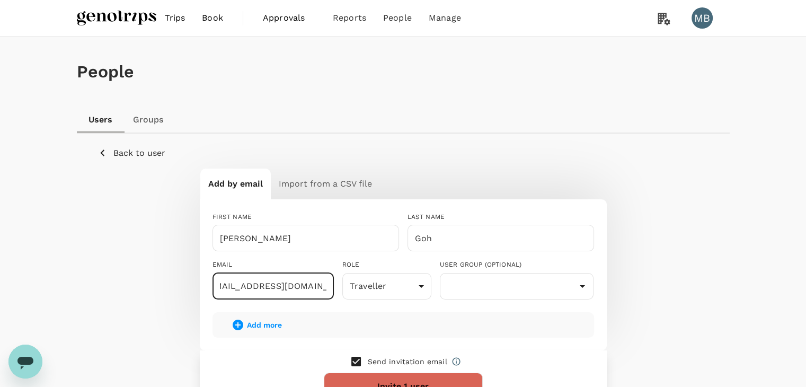
scroll to position [0, 22]
type input "dayat+soofeng@genotrips.com"
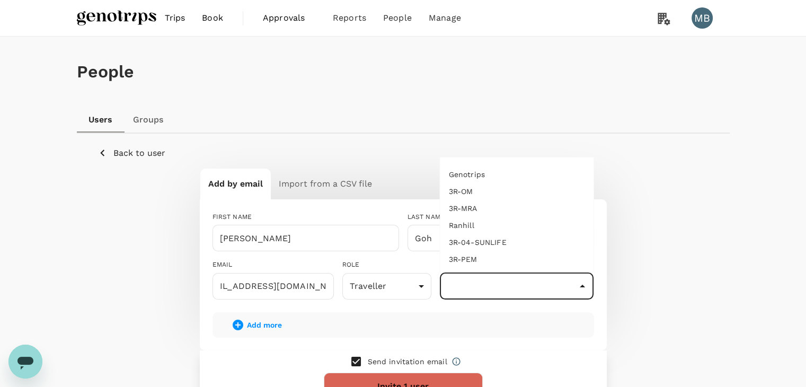
click at [468, 289] on input "text" at bounding box center [517, 286] width 149 height 20
click at [476, 236] on li "3R-04-SUNLIFE" at bounding box center [517, 242] width 153 height 17
type input "3R-04-SUNLIFE"
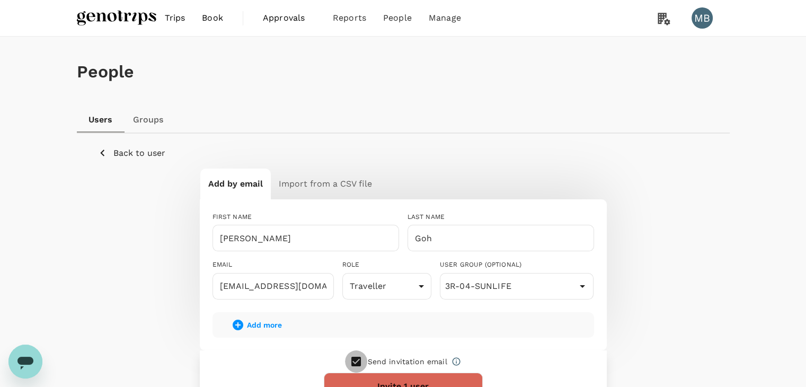
click at [358, 359] on input "checkbox" at bounding box center [356, 361] width 22 height 22
checkbox input "false"
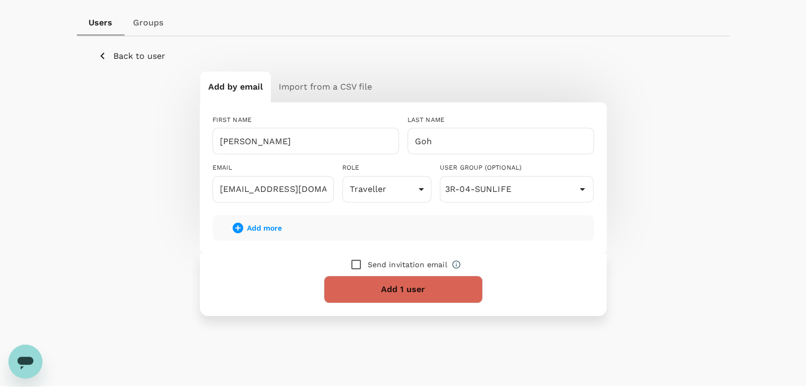
scroll to position [106, 0]
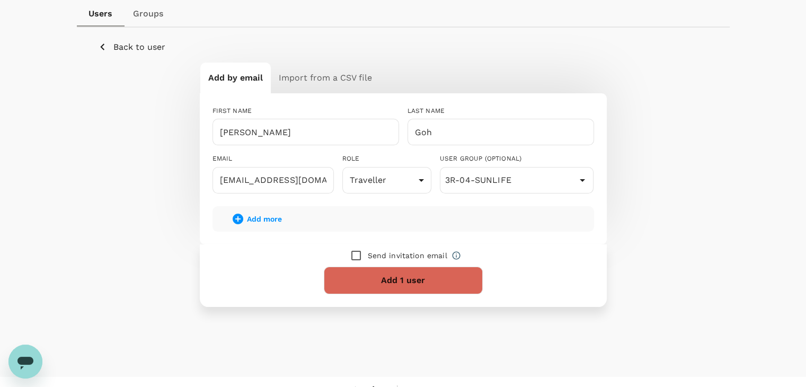
click at [383, 282] on button "Add 1 user" at bounding box center [403, 281] width 159 height 28
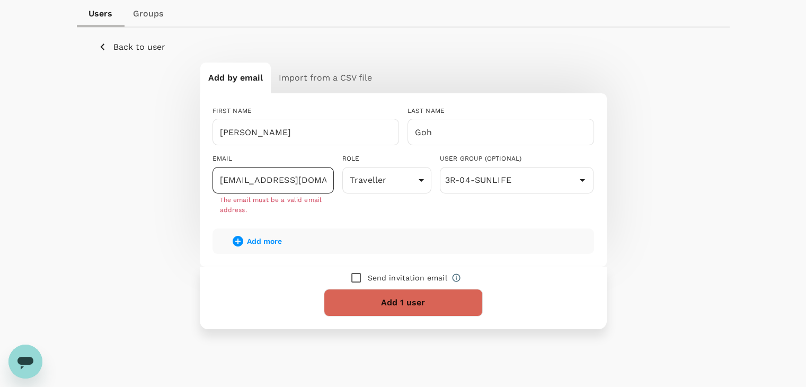
click at [277, 181] on input "dayat+soofeng@genotrips.com" at bounding box center [273, 180] width 121 height 27
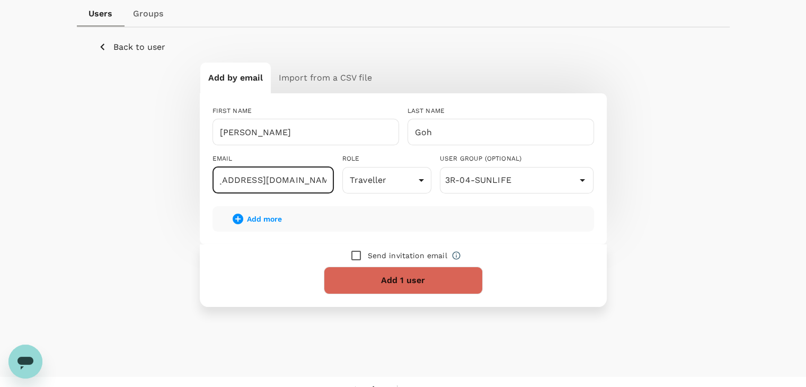
scroll to position [0, 37]
type input "[EMAIL_ADDRESS][DOMAIN_NAME]"
click at [374, 272] on button "Add 1 user" at bounding box center [403, 281] width 159 height 28
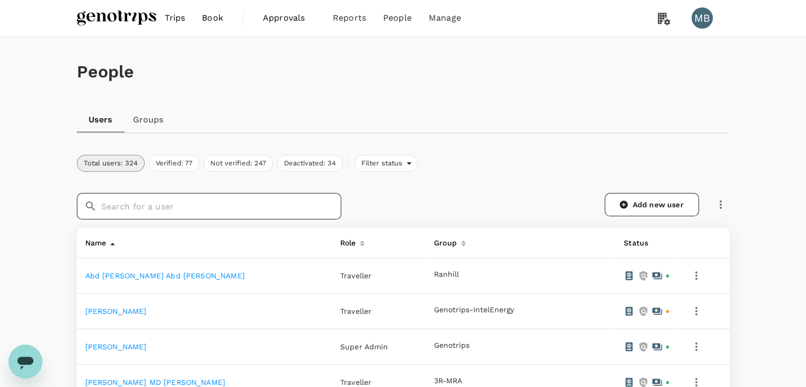
click at [284, 195] on input "text" at bounding box center [221, 206] width 240 height 27
paste input "Goh"
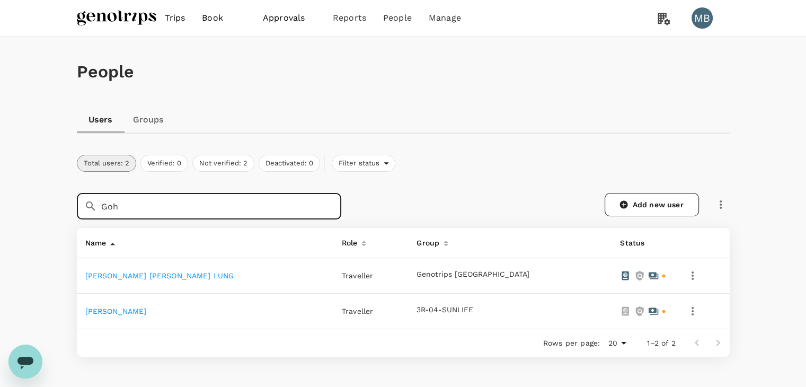
type input "Goh"
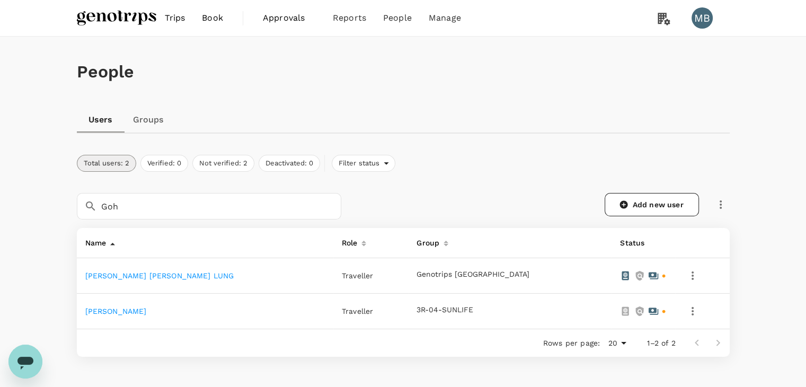
click at [127, 310] on link "[PERSON_NAME]" at bounding box center [116, 311] width 62 height 8
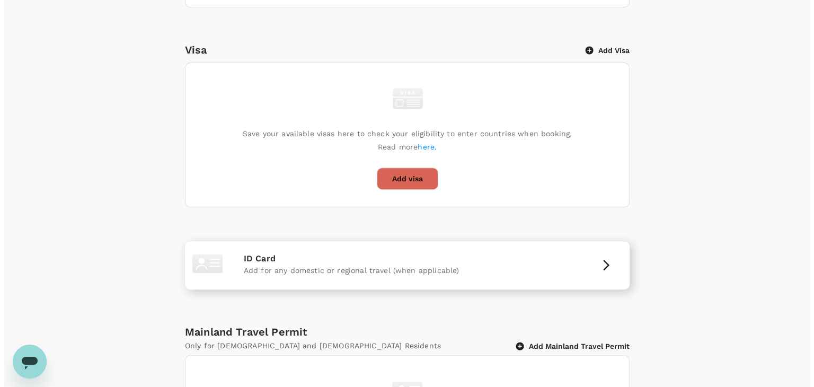
scroll to position [426, 0]
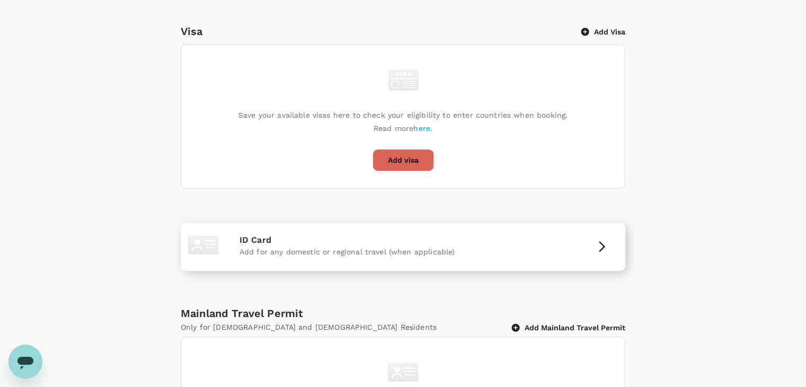
click at [545, 258] on div "Add for any domestic or regional travel (when applicable)" at bounding box center [403, 253] width 327 height 13
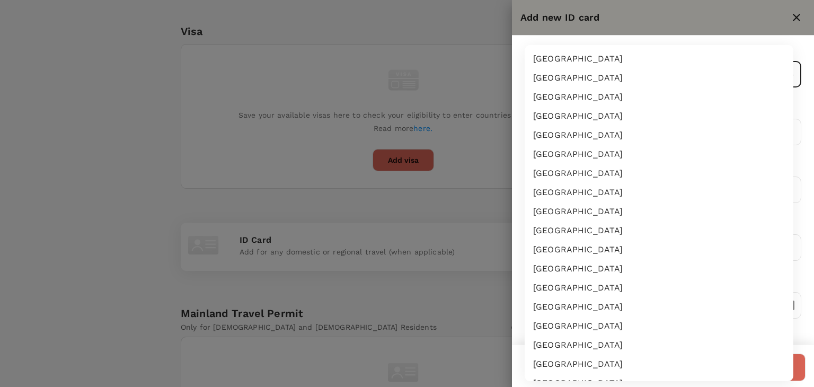
click at [563, 80] on body "Trips Book Approvals 0 Reports People Manage MB Back to users Last edit was on …" at bounding box center [407, 43] width 814 height 938
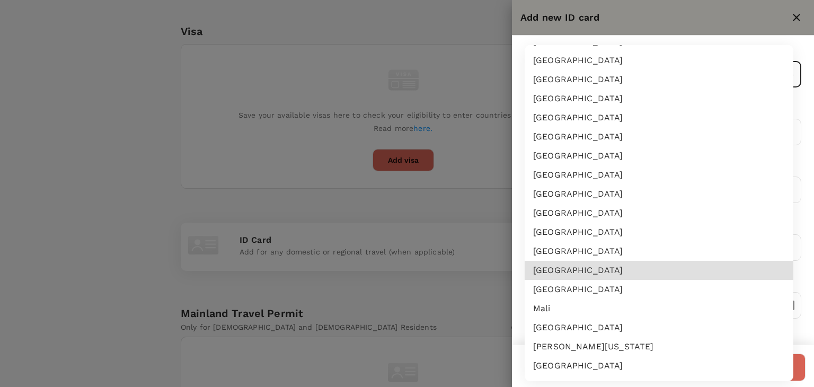
click at [562, 266] on li "[GEOGRAPHIC_DATA]" at bounding box center [659, 270] width 269 height 19
type input "MY"
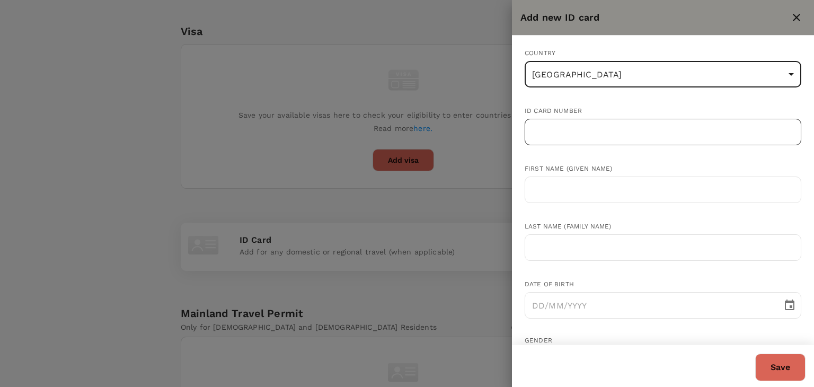
click at [555, 132] on input "text" at bounding box center [663, 132] width 277 height 27
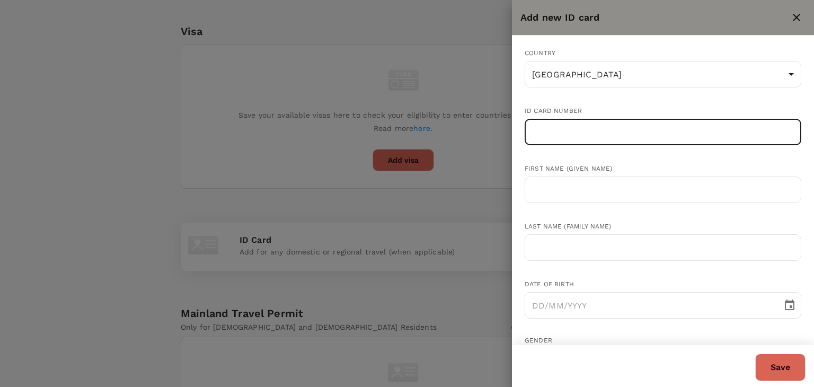
paste input "750111-01-6252"
type input "750111-01-6252"
click at [541, 189] on input "text" at bounding box center [663, 190] width 277 height 27
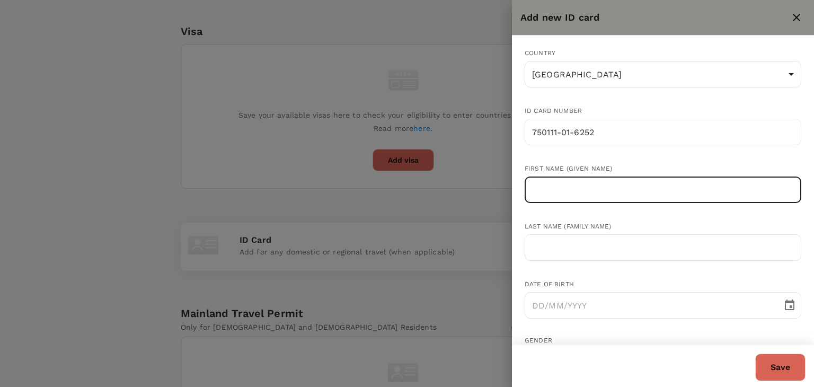
paste input "[PERSON_NAME]"
drag, startPoint x: 554, startPoint y: 189, endPoint x: 529, endPoint y: 192, distance: 24.6
click at [529, 192] on input "[PERSON_NAME]" at bounding box center [663, 190] width 277 height 27
type input "[PERSON_NAME]"
click at [542, 246] on input "text" at bounding box center [663, 247] width 277 height 27
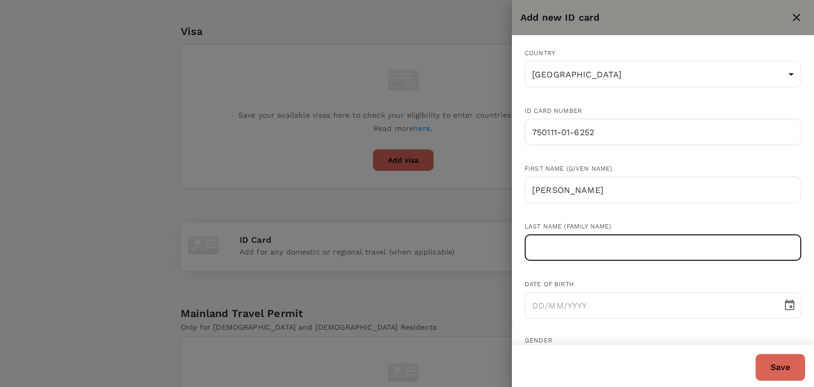
paste input "Goh"
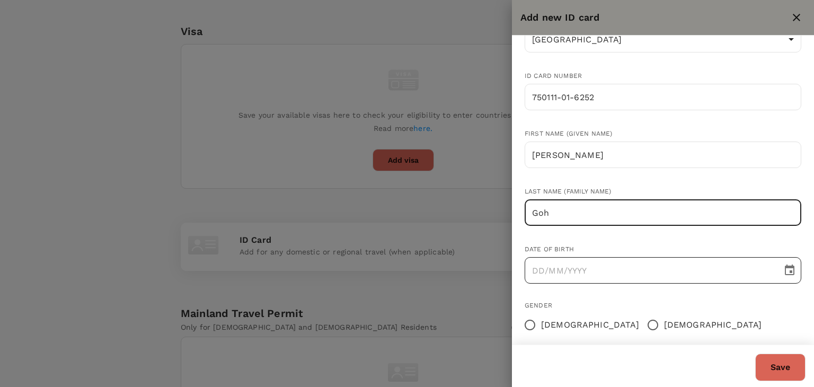
scroll to position [53, 0]
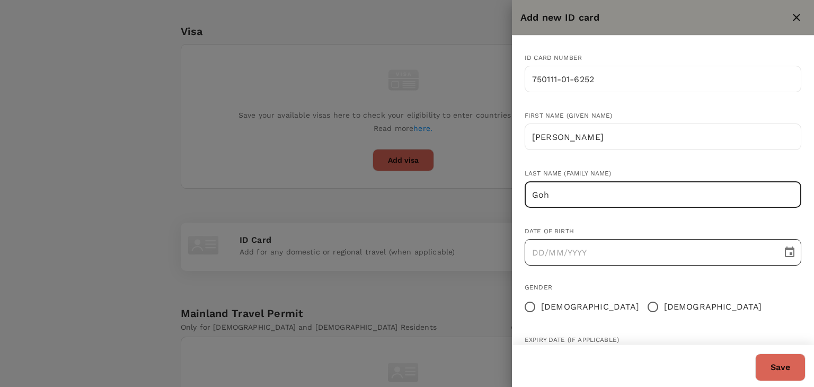
type input "Goh"
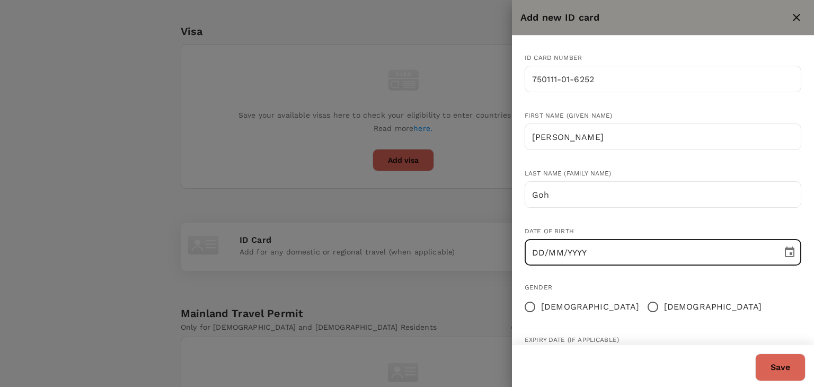
click at [538, 258] on input "DD/MM/YYYY" at bounding box center [650, 252] width 250 height 27
click at [546, 250] on input "[DATE]" at bounding box center [650, 252] width 250 height 27
type input "[DATE]"
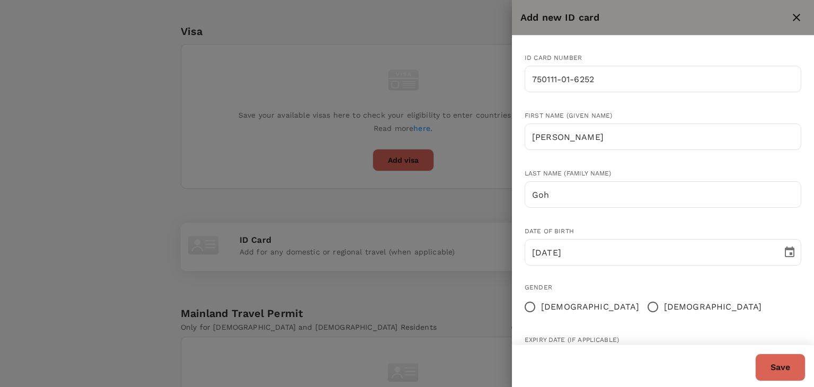
click at [651, 285] on div "Gender" at bounding box center [663, 288] width 277 height 11
click at [529, 303] on input "[DEMOGRAPHIC_DATA]" at bounding box center [530, 307] width 22 height 22
radio input "true"
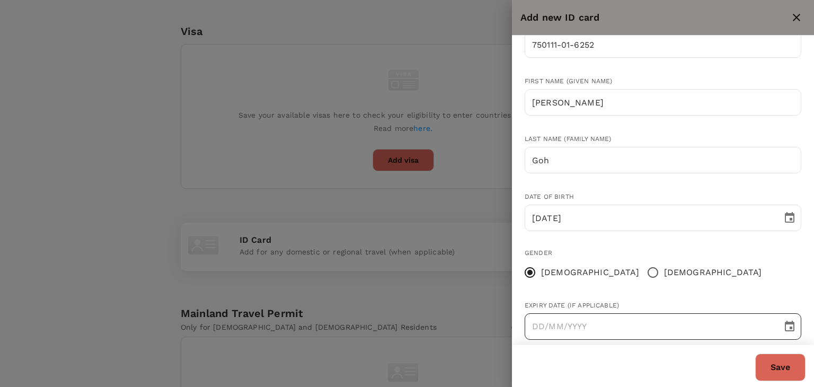
scroll to position [103, 0]
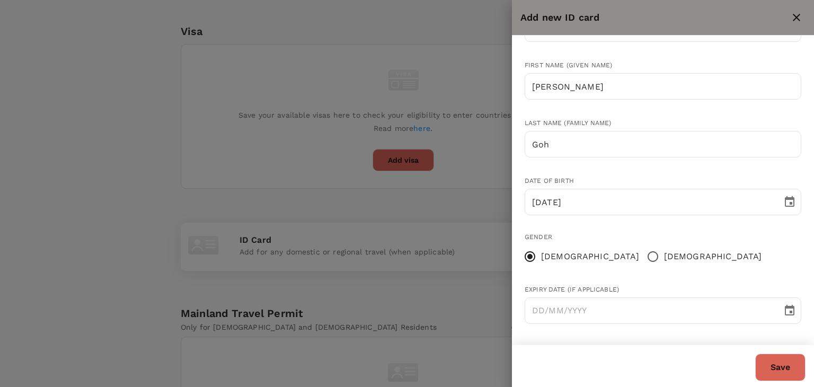
click at [788, 363] on button "Save" at bounding box center [781, 368] width 50 height 28
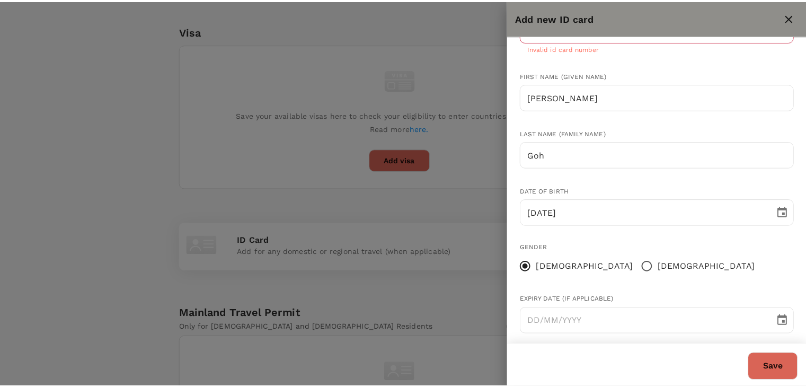
scroll to position [0, 0]
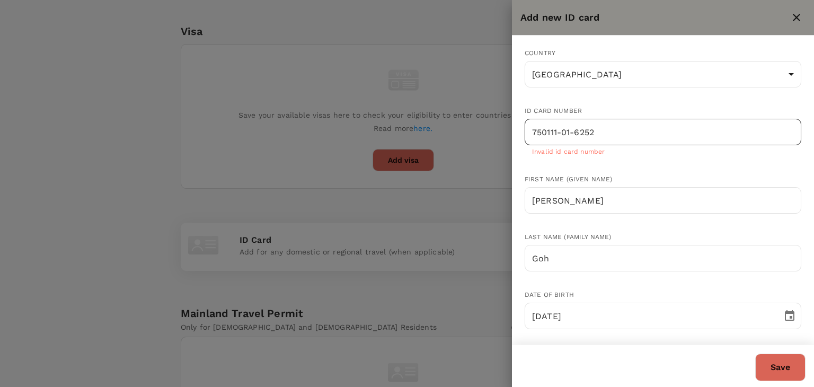
click at [561, 132] on input "750111-01-6252" at bounding box center [663, 132] width 277 height 27
click at [573, 134] on input "75011101-6252" at bounding box center [663, 132] width 277 height 27
type input "750111016252"
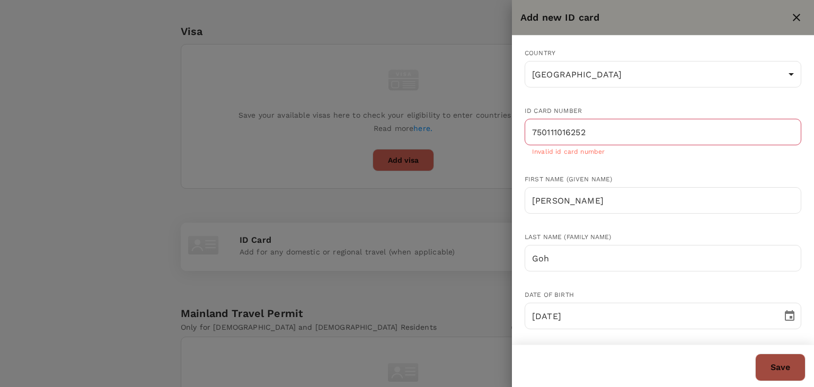
click at [767, 366] on button "Save" at bounding box center [781, 368] width 50 height 28
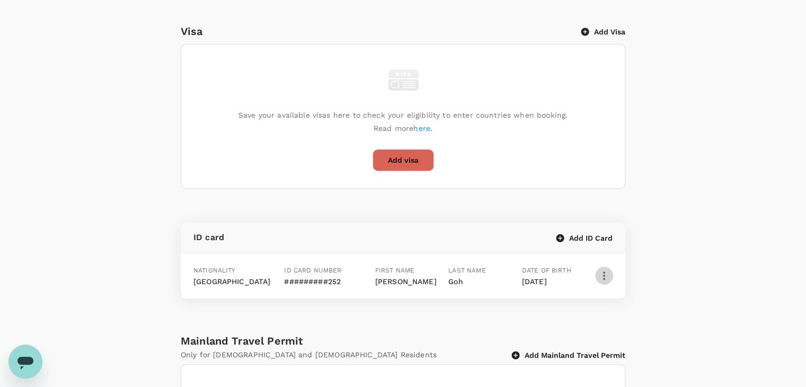
click at [604, 276] on icon "button" at bounding box center [604, 275] width 13 height 13
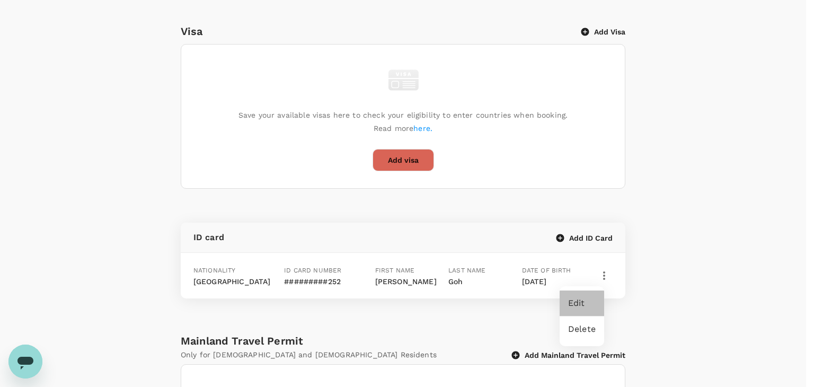
click at [592, 302] on span "Edit" at bounding box center [582, 303] width 28 height 13
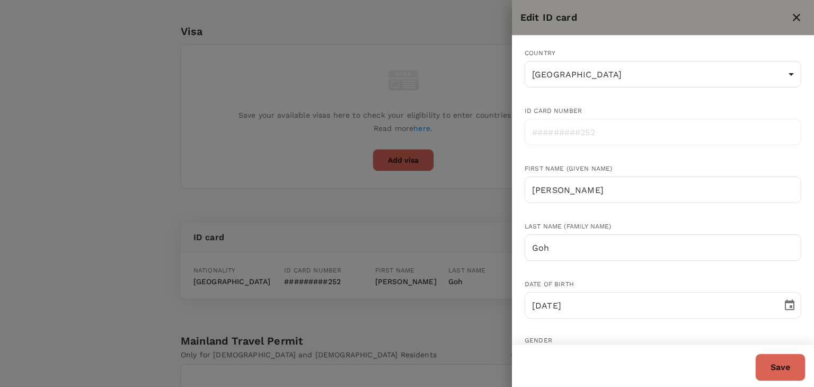
click at [485, 203] on div at bounding box center [407, 193] width 814 height 387
radio input "false"
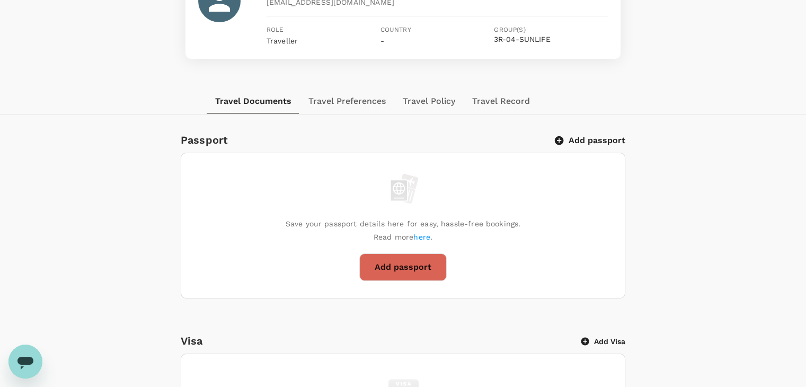
scroll to position [55, 0]
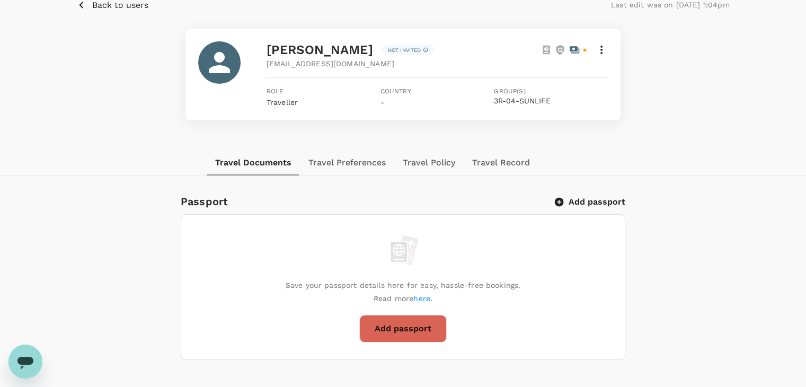
click at [88, 5] on button "Back to users" at bounding box center [113, 4] width 72 height 13
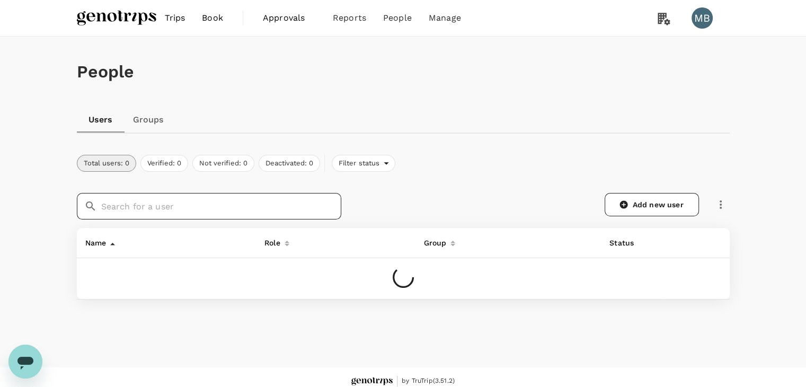
click at [201, 200] on input "text" at bounding box center [221, 206] width 240 height 27
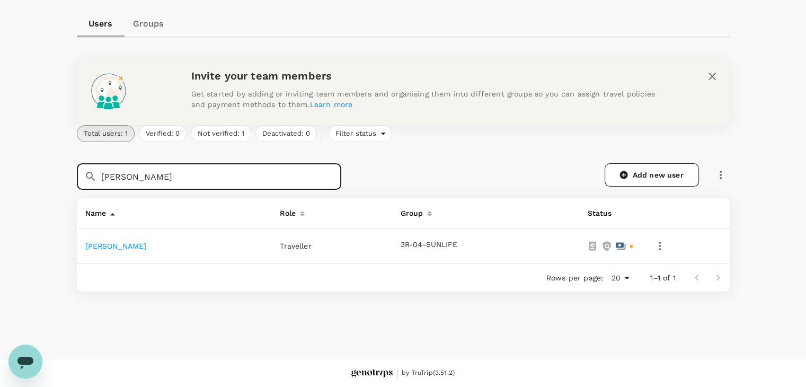
type input "adrian"
click at [147, 245] on link "Adrian Wai Foo Hee" at bounding box center [116, 246] width 62 height 8
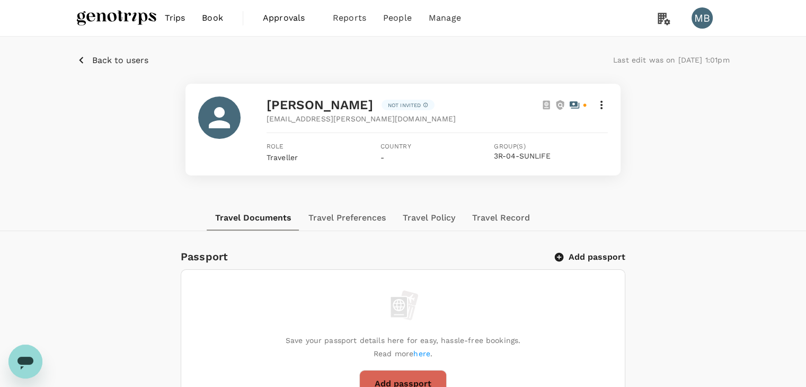
scroll to position [53, 0]
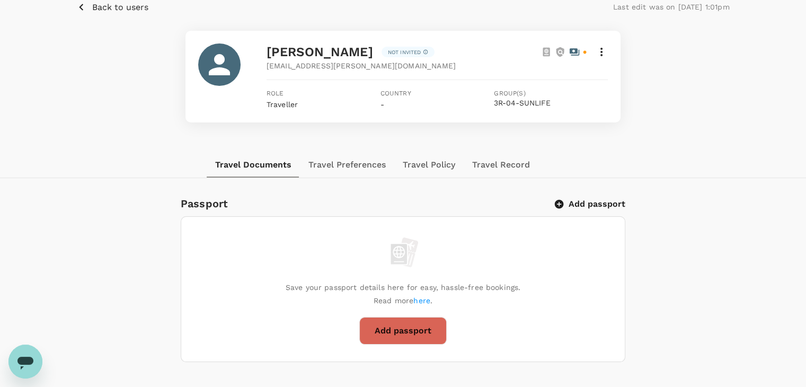
drag, startPoint x: 267, startPoint y: 51, endPoint x: 389, endPoint y: 58, distance: 121.6
click at [373, 58] on span "Adrian Wai Foo Hee" at bounding box center [320, 52] width 107 height 15
copy span "Adrian Wai Foo Hee"
click at [493, 135] on div "Back to users Last edit was on 09 Sep 2025, 1:01pm Adrian Wai Foo Hee Not invit…" at bounding box center [403, 68] width 806 height 169
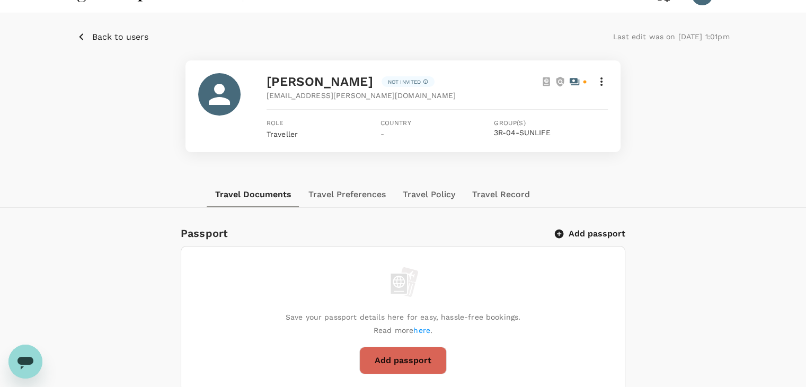
scroll to position [0, 0]
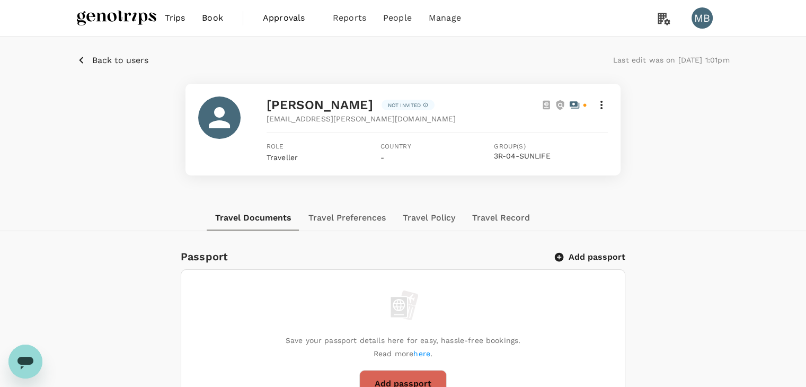
click at [603, 108] on icon at bounding box center [601, 105] width 13 height 13
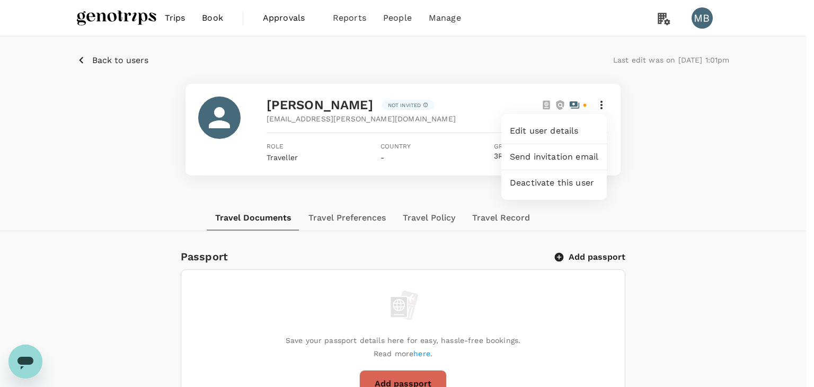
click at [235, 177] on div at bounding box center [407, 193] width 814 height 387
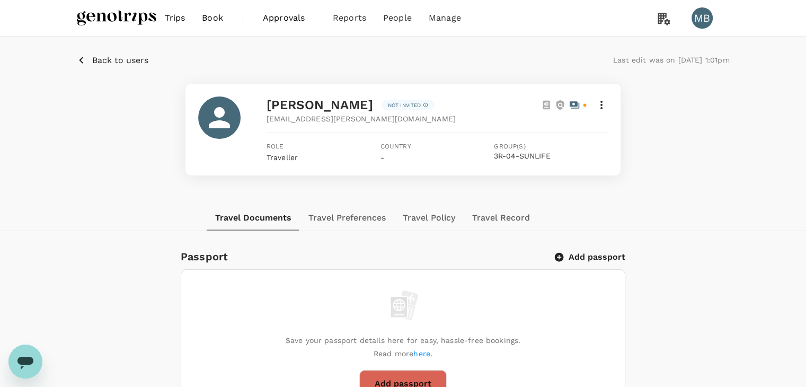
click at [597, 109] on icon at bounding box center [601, 105] width 13 height 13
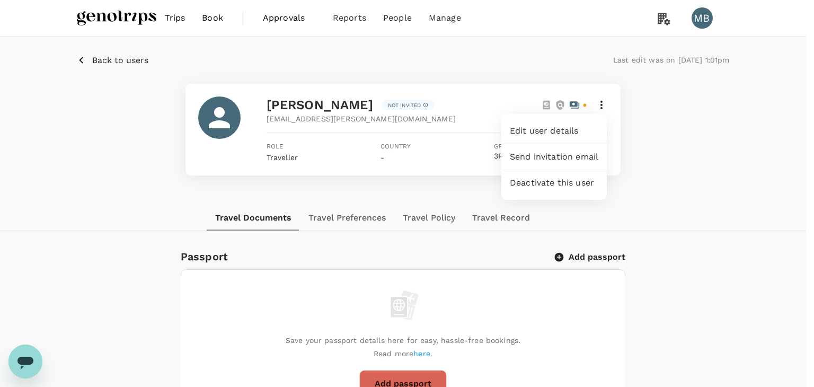
click at [688, 260] on div at bounding box center [407, 193] width 814 height 387
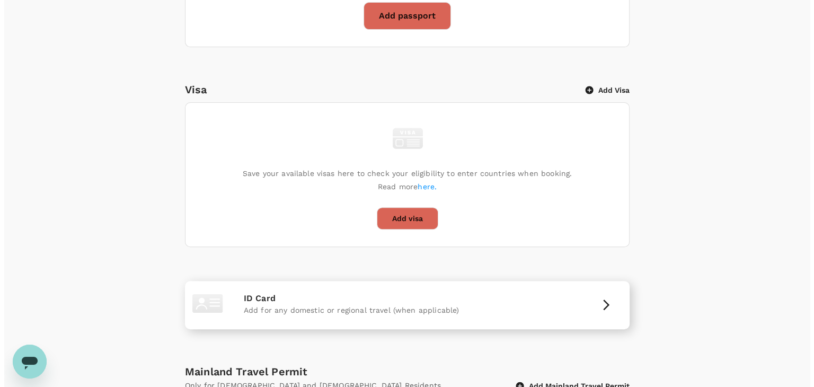
scroll to position [424, 0]
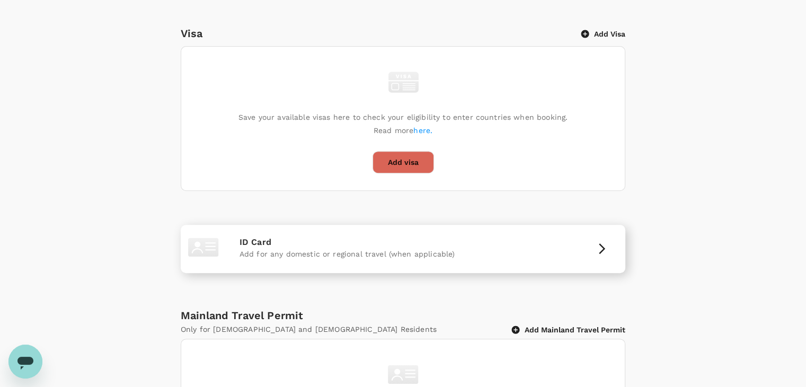
click at [559, 265] on div "ID Card Add for any domestic or regional travel (when applicable)" at bounding box center [403, 249] width 436 height 40
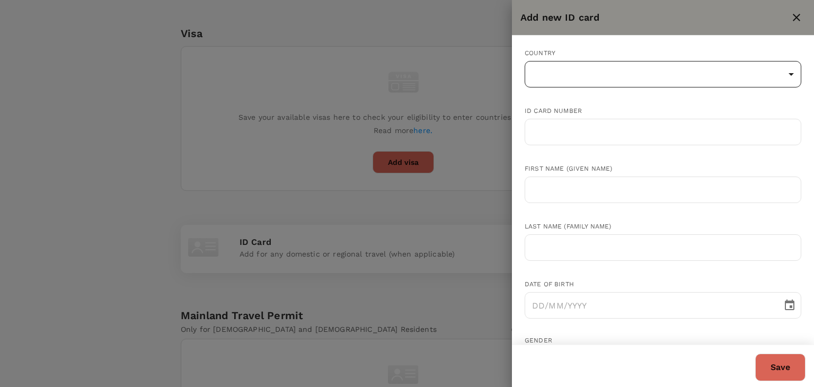
click at [570, 75] on body "Trips Book Approvals 0 Reports People Manage MB Back to users Last edit was on …" at bounding box center [407, 45] width 814 height 938
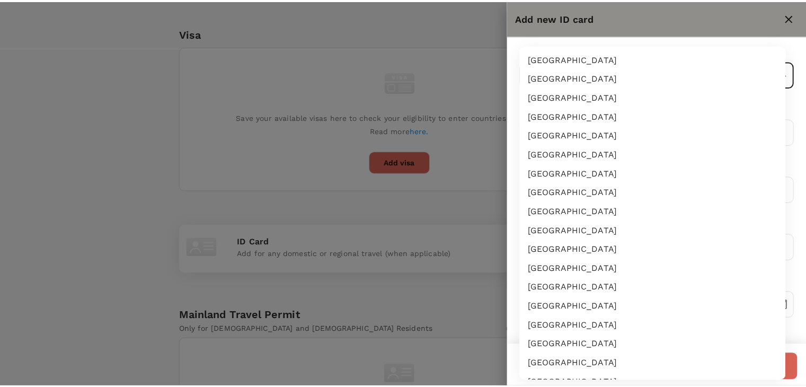
scroll to position [1850, 0]
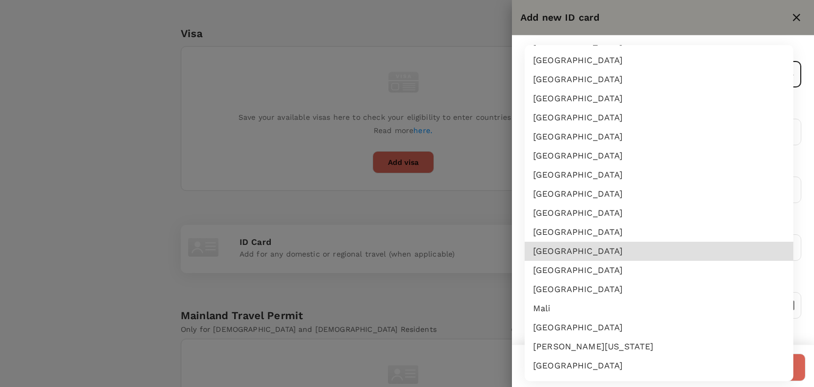
click at [561, 274] on li "Malaysia" at bounding box center [659, 270] width 269 height 19
type input "MY"
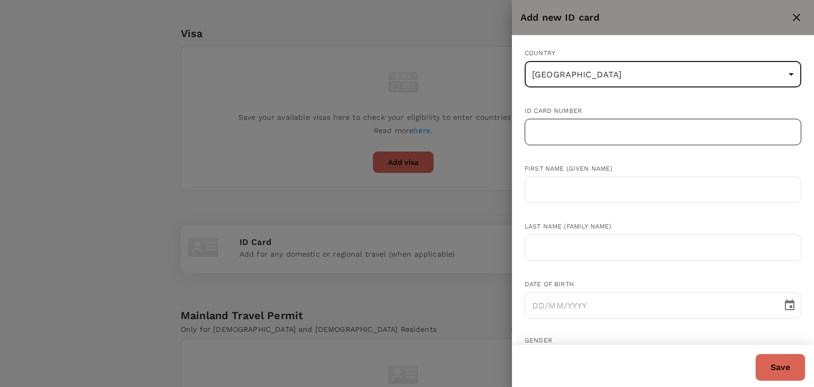
drag, startPoint x: 562, startPoint y: 133, endPoint x: 566, endPoint y: 137, distance: 6.4
click at [562, 133] on input "text" at bounding box center [663, 132] width 277 height 27
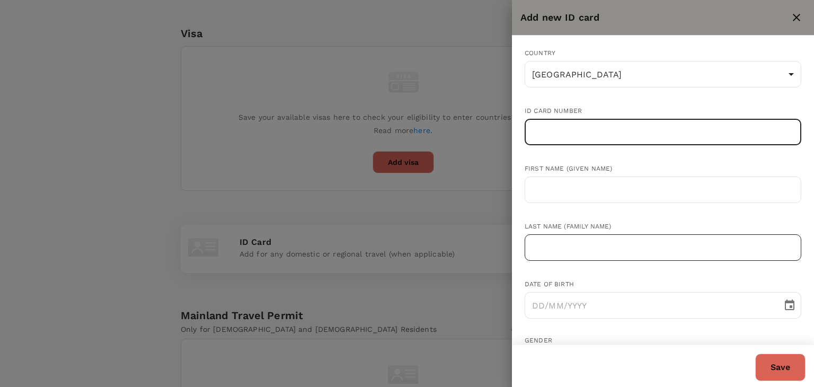
paste input "850526145337"
type input "850526145337"
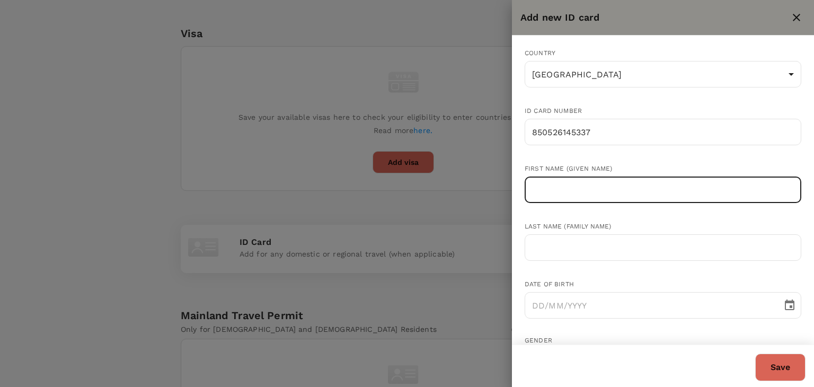
click at [554, 195] on input "text" at bounding box center [663, 190] width 277 height 27
paste input "Adrian Hee Wai Foo"
drag, startPoint x: 566, startPoint y: 188, endPoint x: 580, endPoint y: 189, distance: 13.8
click at [580, 189] on input "Adrian Hee Wai Foo" at bounding box center [663, 190] width 277 height 27
type input "Adrian Wai Foo"
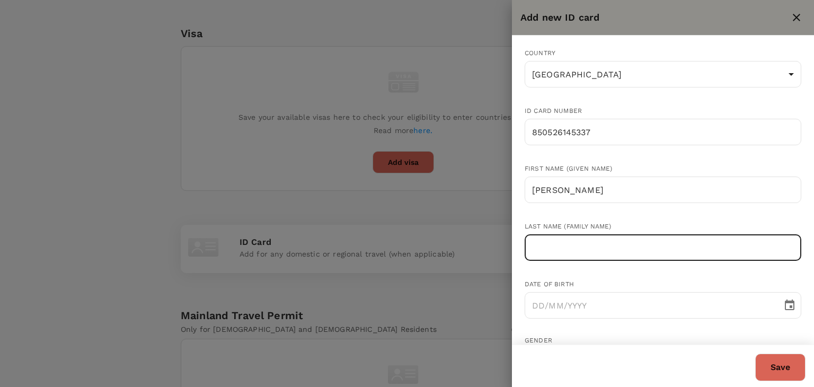
click at [579, 245] on input "text" at bounding box center [663, 247] width 277 height 27
paste input "Hee"
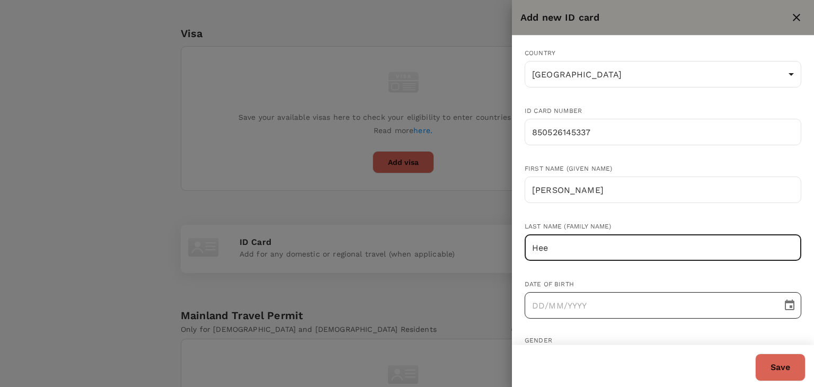
type input "Hee"
click at [542, 300] on input "DD/MM/YYYY" at bounding box center [650, 305] width 250 height 27
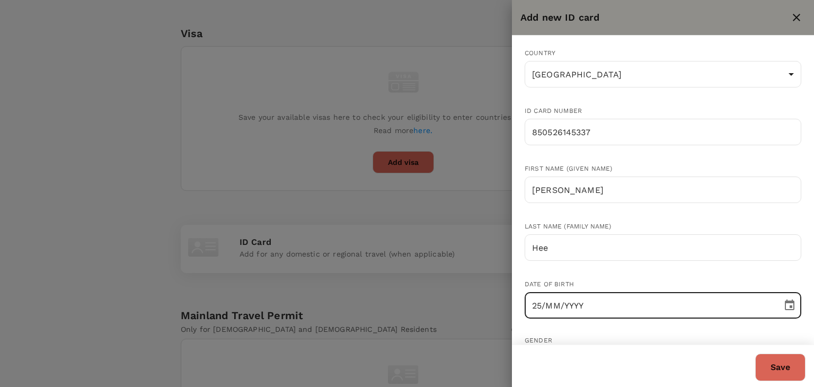
click at [540, 304] on input "25/MM/YYYY" at bounding box center [650, 305] width 250 height 27
type input "26/05/1985"
click at [476, 320] on div at bounding box center [407, 193] width 814 height 387
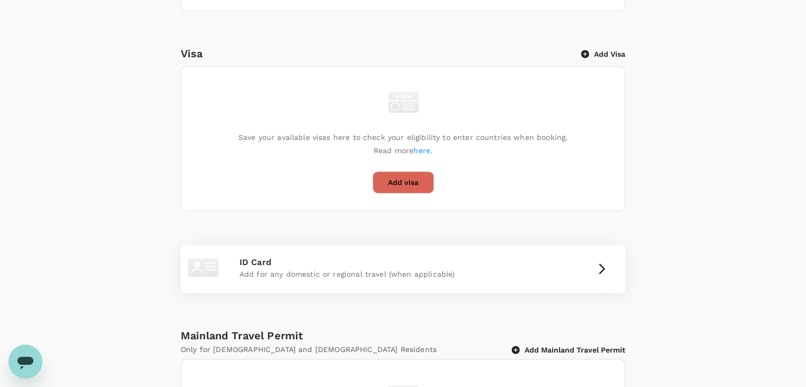
scroll to position [392, 0]
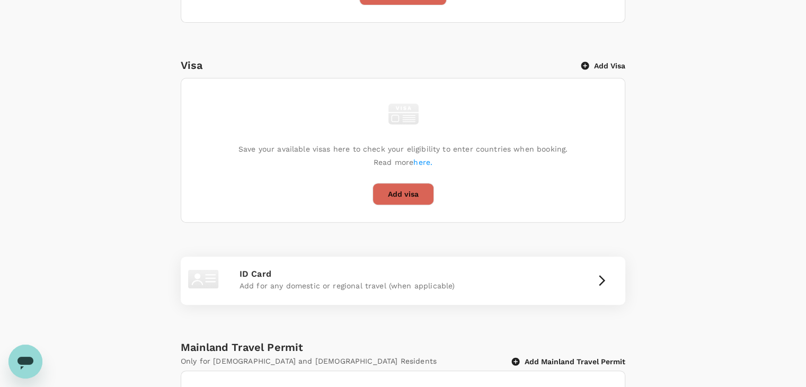
click at [493, 289] on p "Add for any domestic or regional travel (when applicable)" at bounding box center [403, 285] width 327 height 11
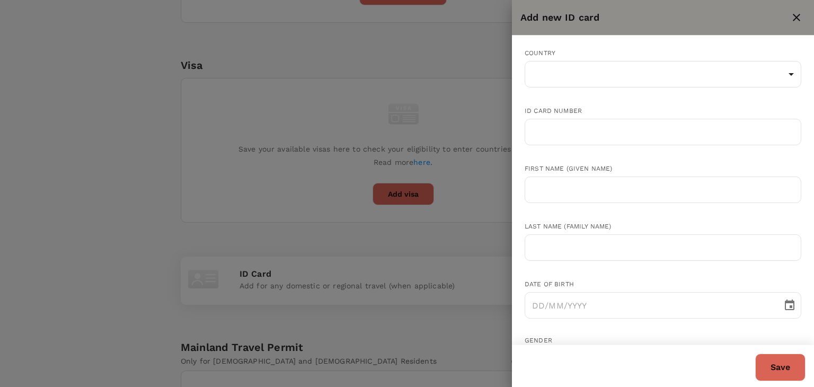
click at [791, 11] on button "close" at bounding box center [797, 17] width 18 height 18
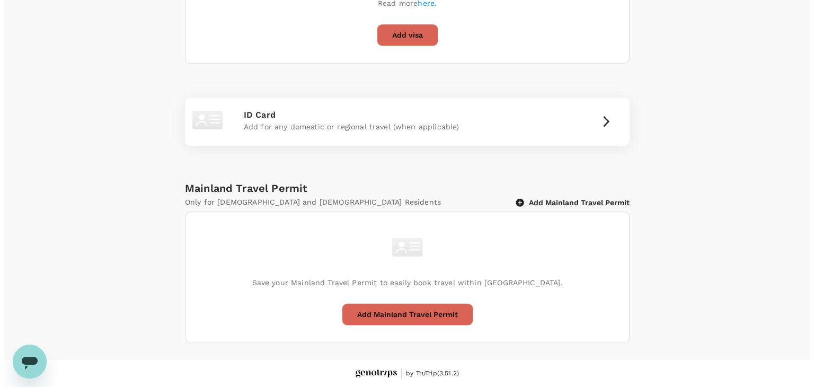
scroll to position [445, 0]
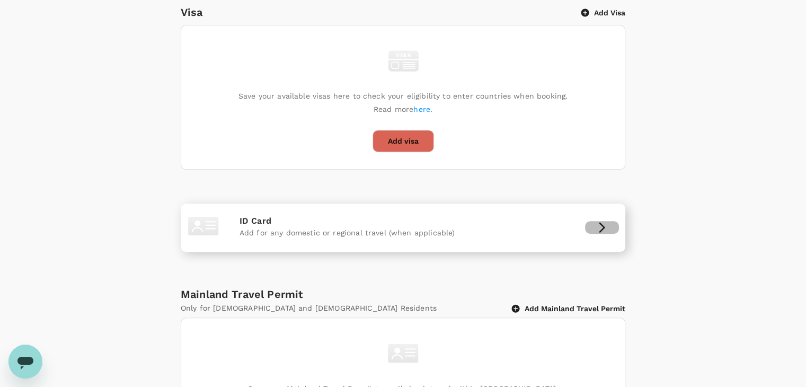
click at [587, 221] on button "button" at bounding box center [602, 227] width 34 height 13
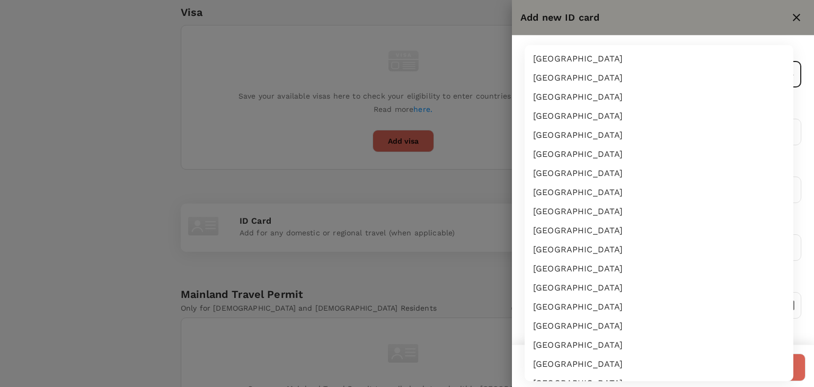
click at [583, 79] on body "Trips Book Approvals 0 Reports People Manage MB Back to users Last edit was on …" at bounding box center [407, 24] width 814 height 938
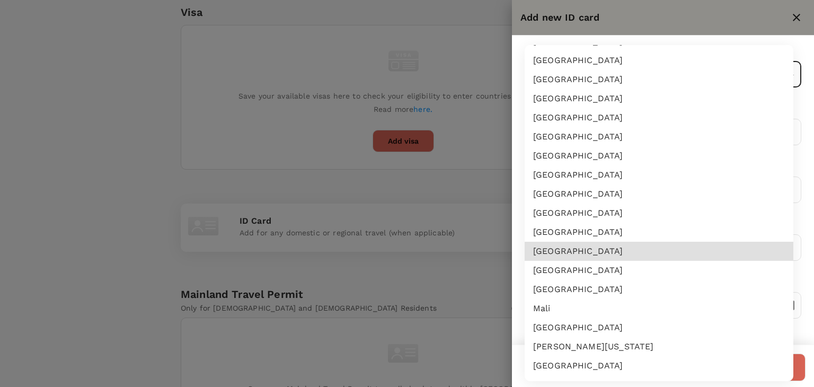
click at [587, 273] on li "Malaysia" at bounding box center [659, 270] width 269 height 19
type input "MY"
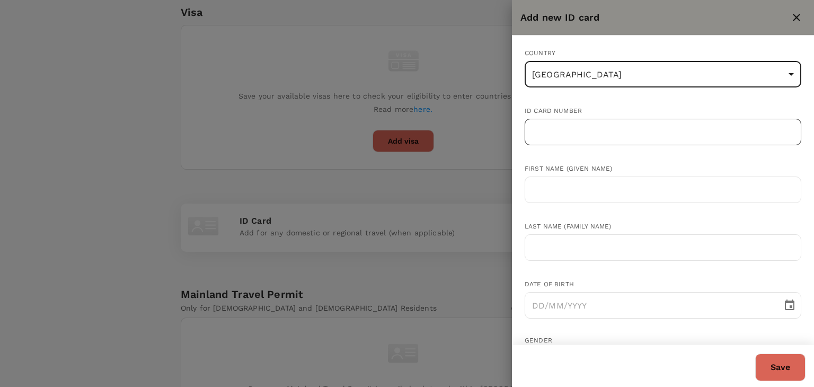
click at [570, 134] on input "text" at bounding box center [663, 132] width 277 height 27
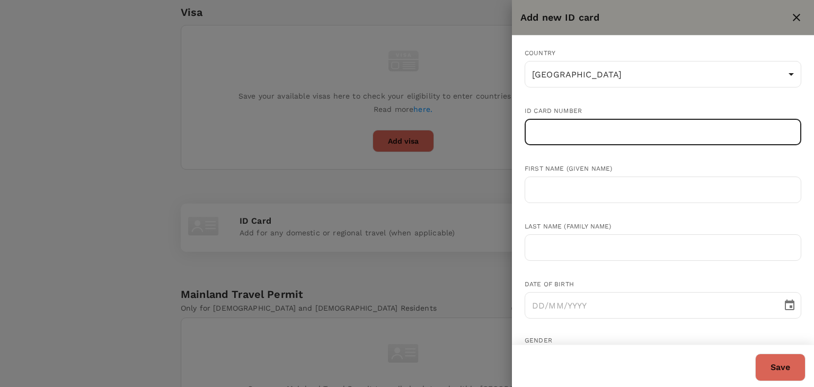
paste input "850526145337"
type input "850526145337"
click at [543, 196] on input "text" at bounding box center [663, 190] width 277 height 27
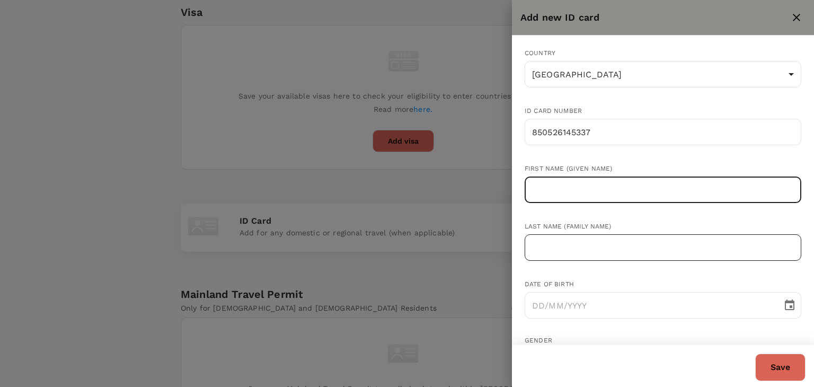
paste input "Adrian Hee Wai Foo"
click at [554, 254] on input "text" at bounding box center [663, 247] width 277 height 27
drag, startPoint x: 578, startPoint y: 190, endPoint x: 561, endPoint y: 188, distance: 17.2
click at [561, 188] on input "Adrian Hee Wai Foo" at bounding box center [663, 190] width 277 height 27
type input "Adrian Wai Foo"
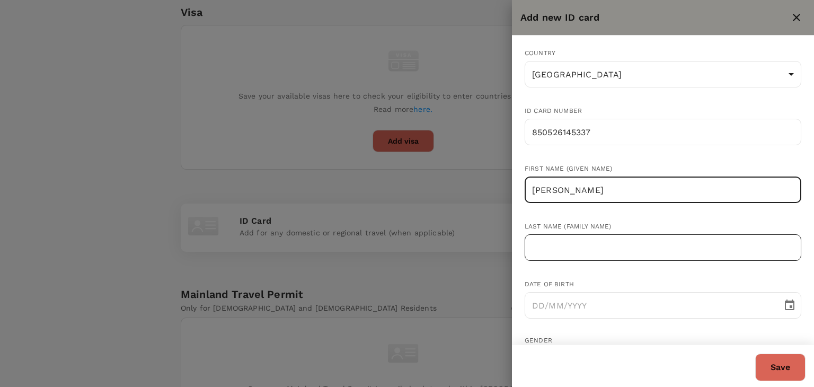
click at [579, 249] on input "text" at bounding box center [663, 247] width 277 height 27
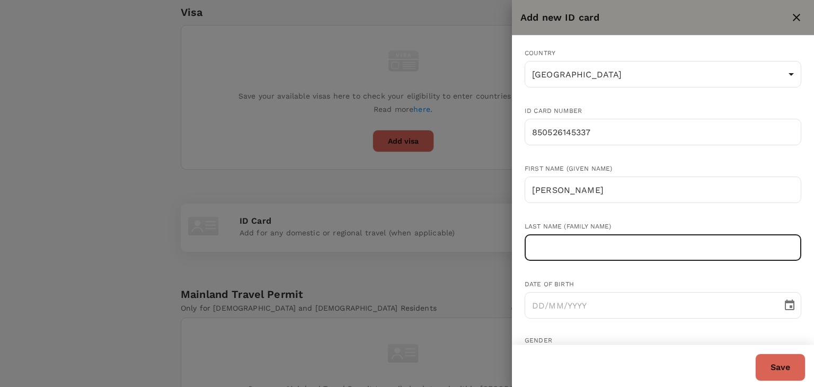
paste input "Hee"
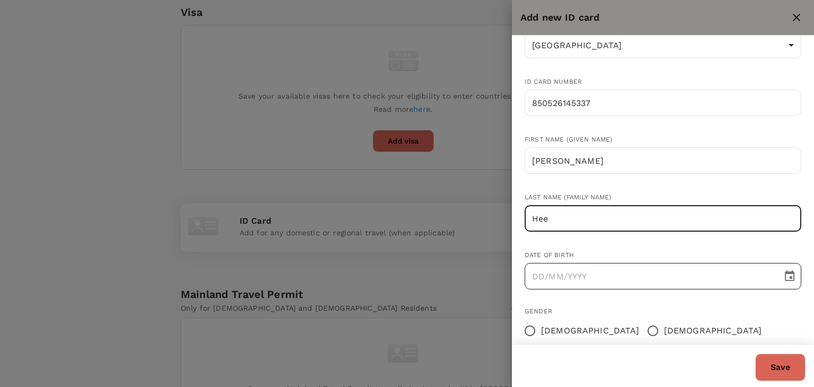
scroll to position [53, 0]
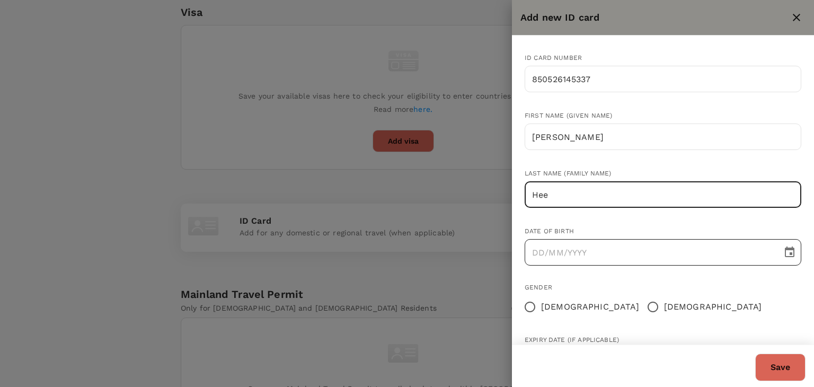
type input "Hee"
click at [532, 256] on input "DD/MM/YYYY" at bounding box center [650, 252] width 250 height 27
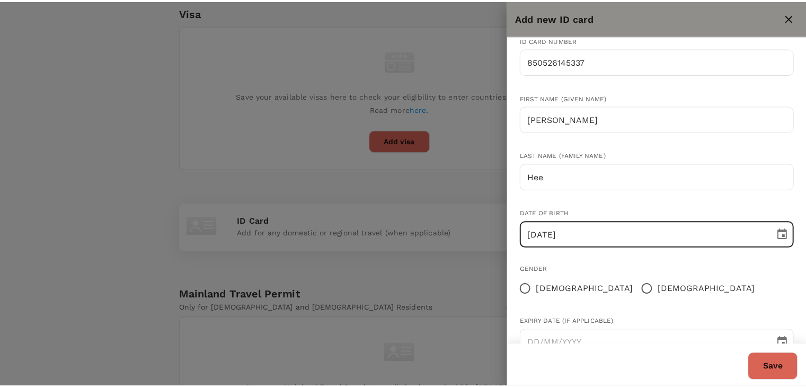
scroll to position [103, 0]
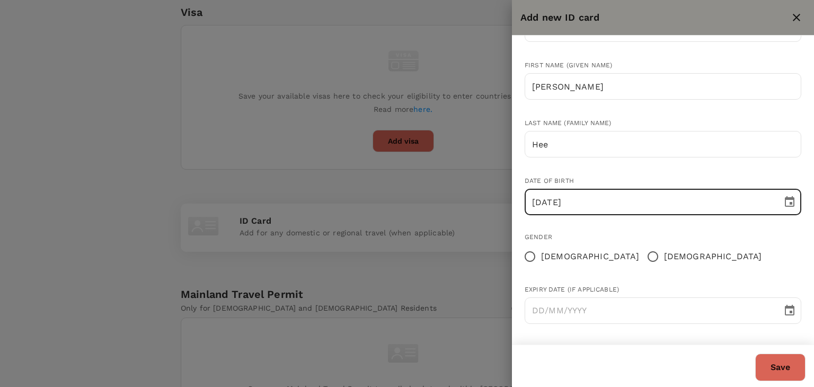
type input "26/05/1985"
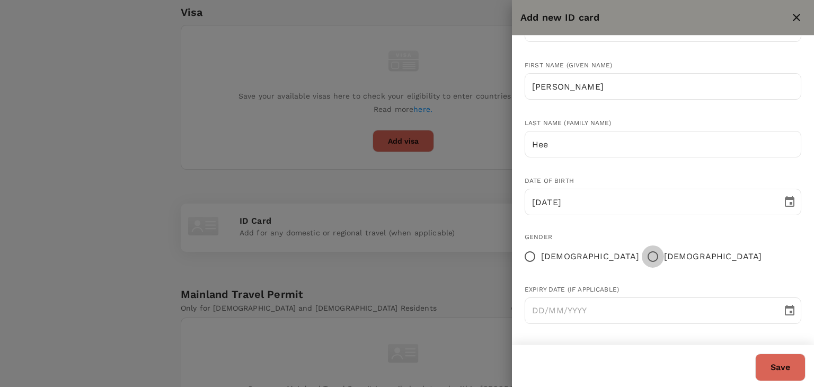
click at [642, 258] on input "Male" at bounding box center [653, 256] width 22 height 22
radio input "true"
click at [771, 368] on button "Save" at bounding box center [781, 368] width 50 height 28
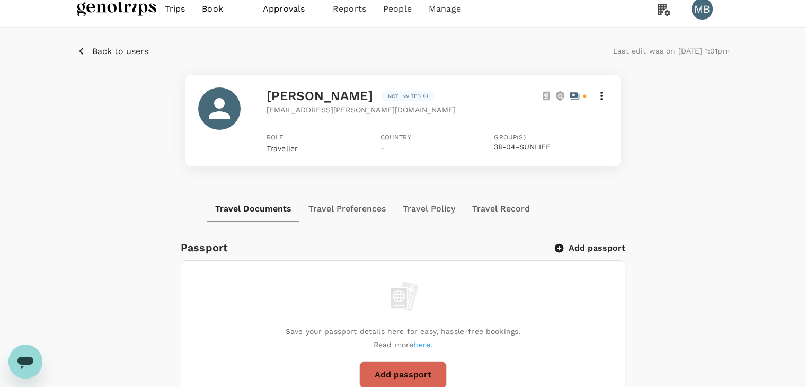
scroll to position [0, 0]
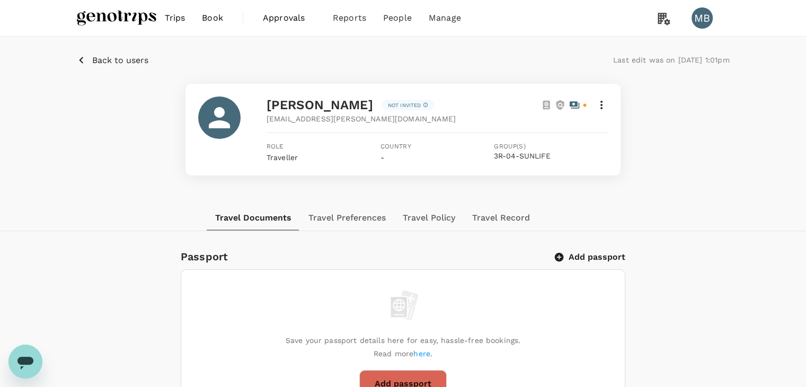
click at [109, 54] on p "Back to users" at bounding box center [120, 60] width 56 height 13
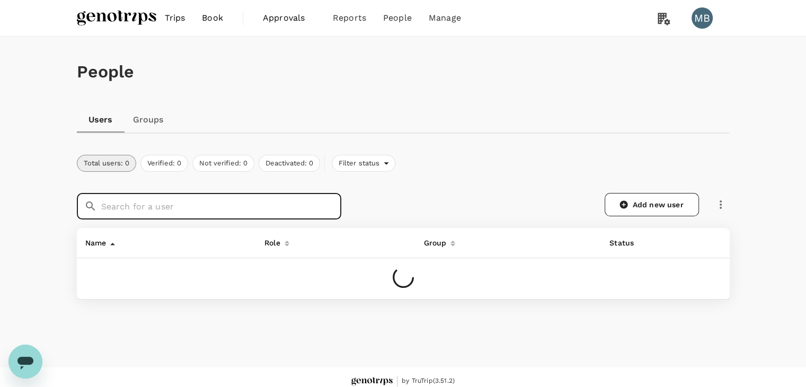
click at [181, 207] on input "text" at bounding box center [221, 206] width 240 height 27
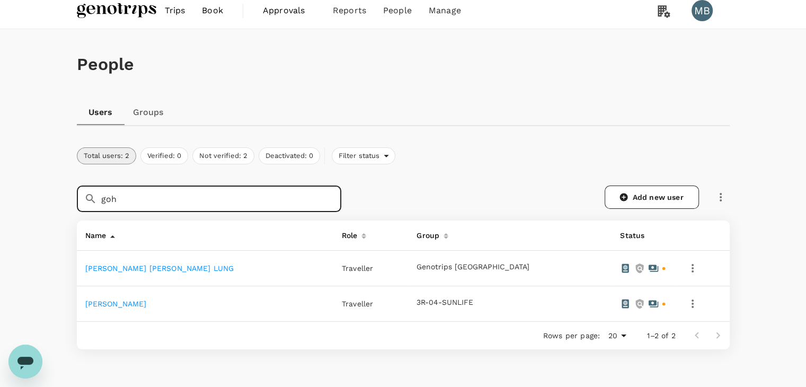
scroll to position [53, 0]
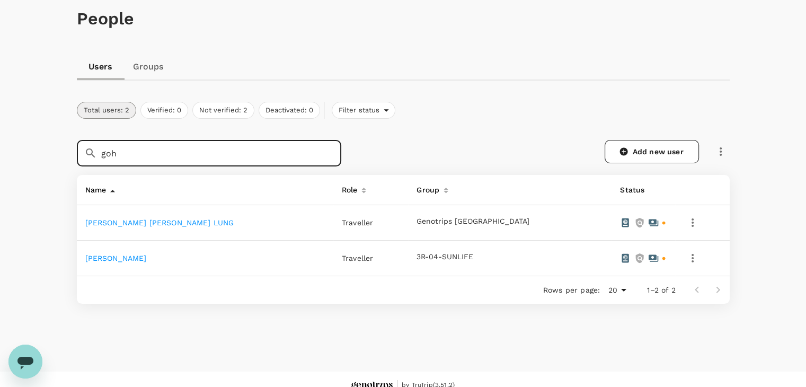
type input "goh"
click at [128, 257] on link "Soo Feng Goh" at bounding box center [116, 258] width 62 height 8
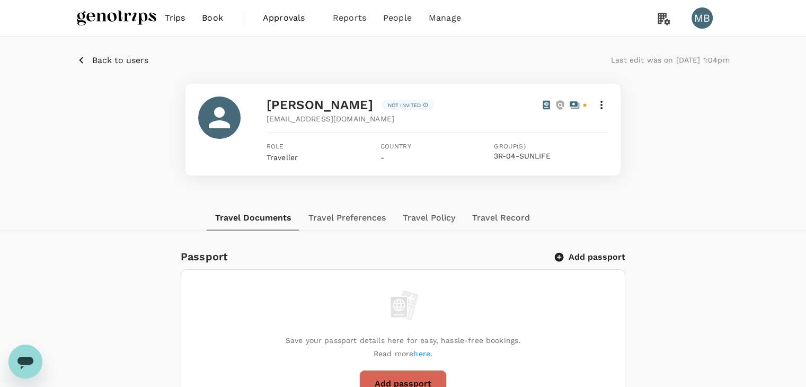
click at [123, 62] on p "Back to users" at bounding box center [120, 60] width 56 height 13
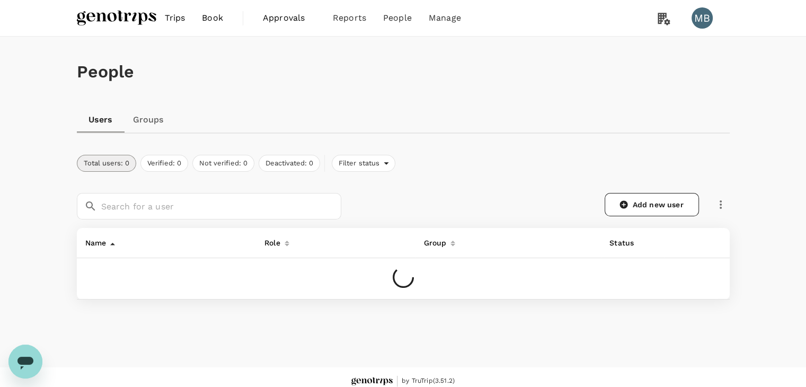
click at [122, 23] on img at bounding box center [117, 17] width 80 height 23
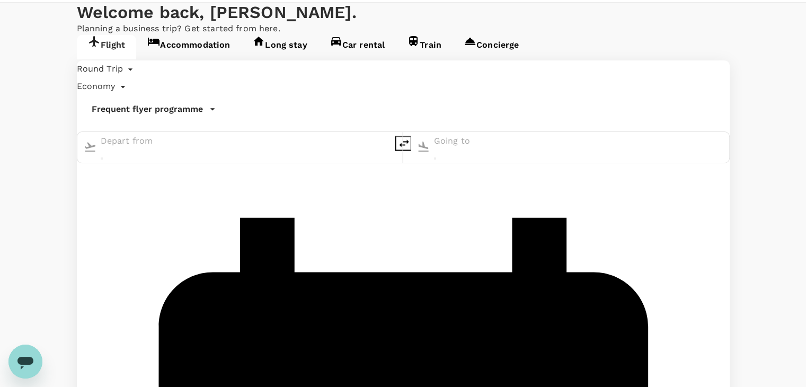
scroll to position [53, 0]
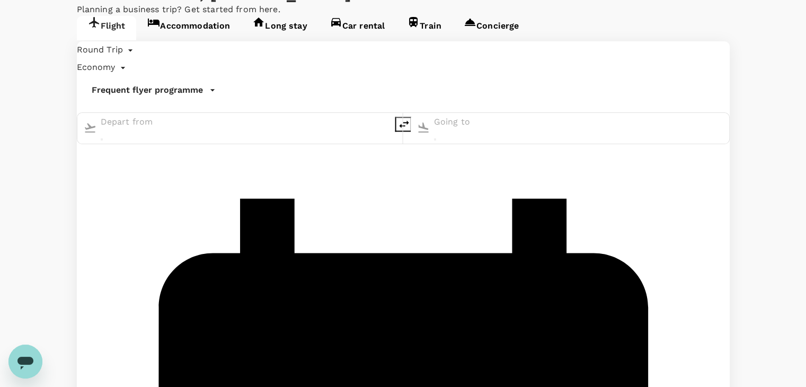
type input "Kuala Lumpur Intl ([GEOGRAPHIC_DATA])"
type input "Penang Intl (PEN)"
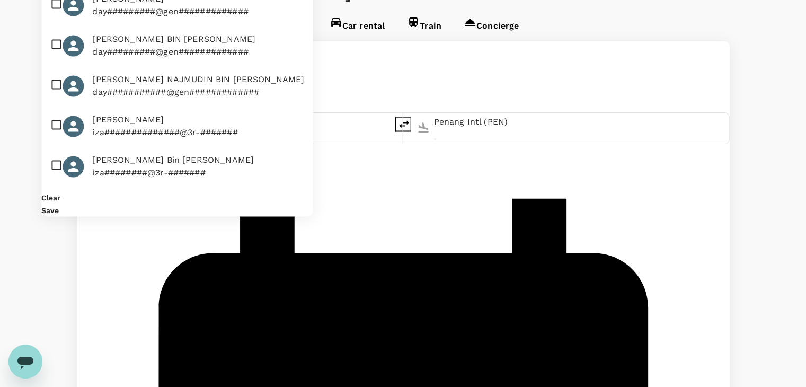
type input "adr"
click at [58, 25] on input "checkbox" at bounding box center [176, 5] width 271 height 40
checkbox input "true"
click at [59, 206] on button "Save" at bounding box center [49, 210] width 17 height 8
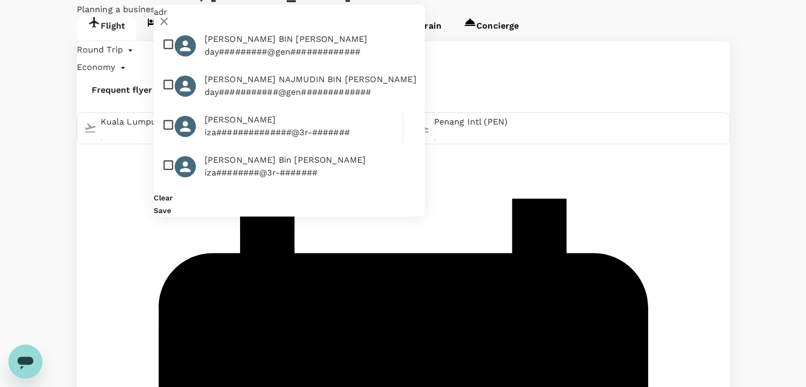
click at [171, 27] on icon at bounding box center [164, 21] width 13 height 13
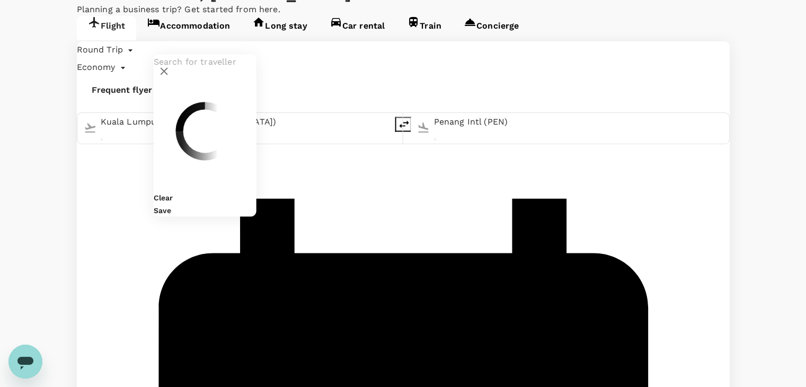
click at [257, 54] on input "text" at bounding box center [205, 62] width 103 height 17
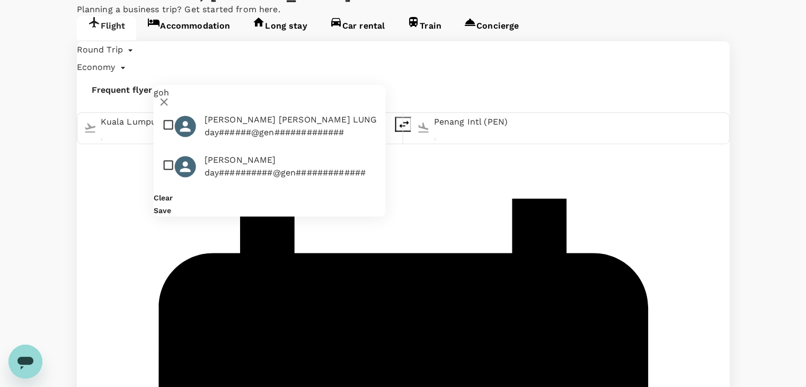
type input "goh"
click at [172, 146] on input "checkbox" at bounding box center [270, 166] width 232 height 40
checkbox input "true"
click at [171, 206] on button "Save" at bounding box center [162, 210] width 17 height 8
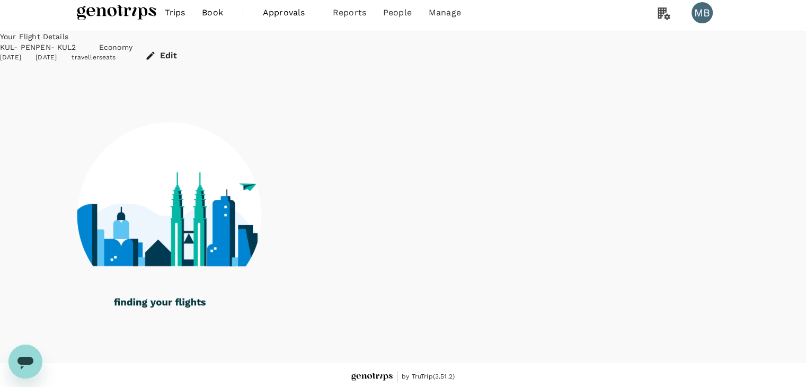
scroll to position [7, 0]
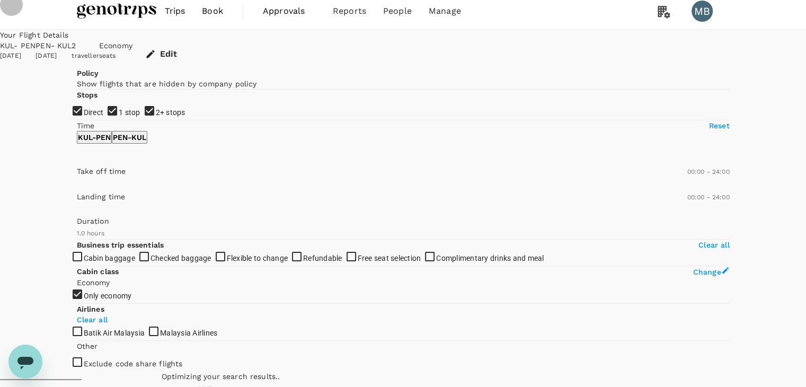
click at [78, 179] on input "1 stop" at bounding box center [403, 186] width 806 height 387
checkbox input "false"
click at [82, 204] on input "2+ stops" at bounding box center [403, 186] width 806 height 387
checkbox input "false"
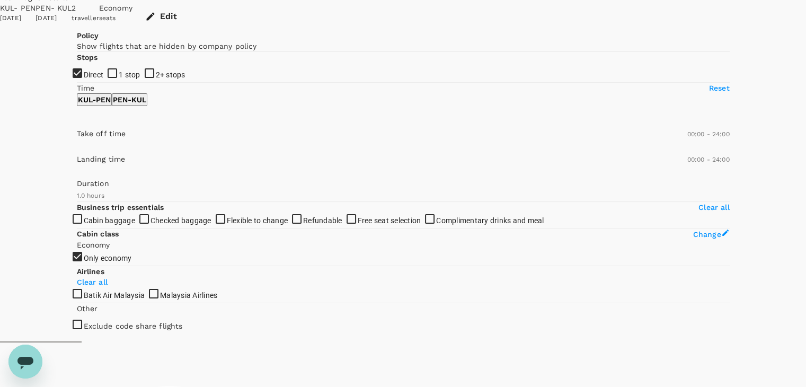
scroll to position [0, 0]
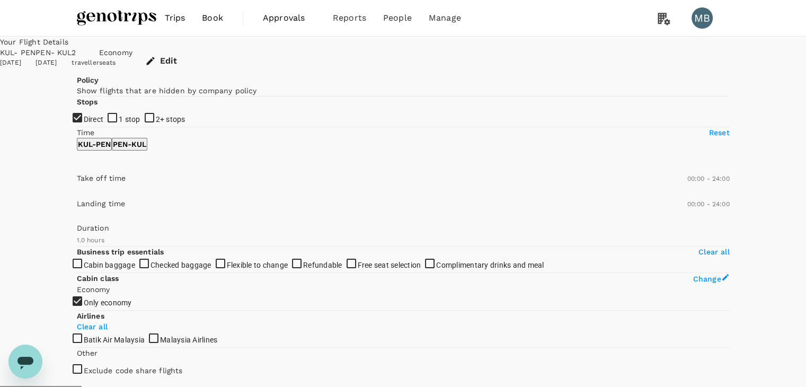
type input "180"
type input "MYR"
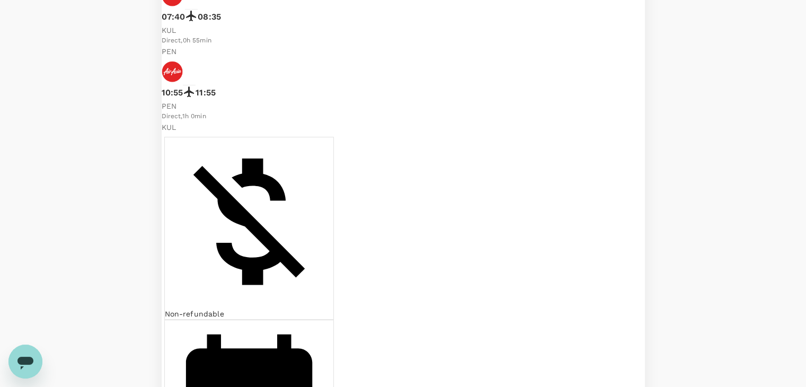
checkbox input "true"
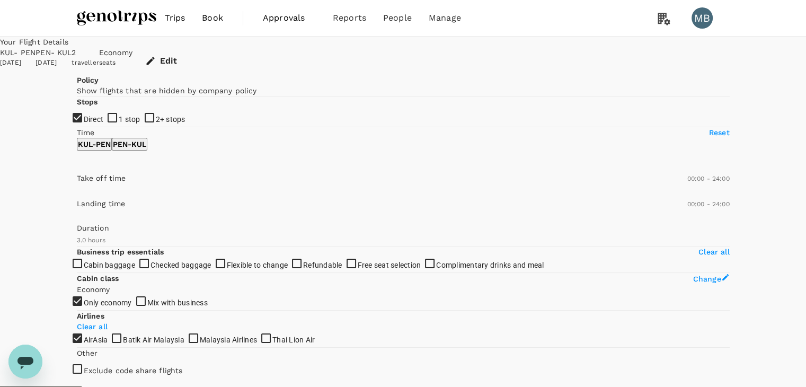
click at [192, 62] on button "Edit" at bounding box center [162, 61] width 59 height 28
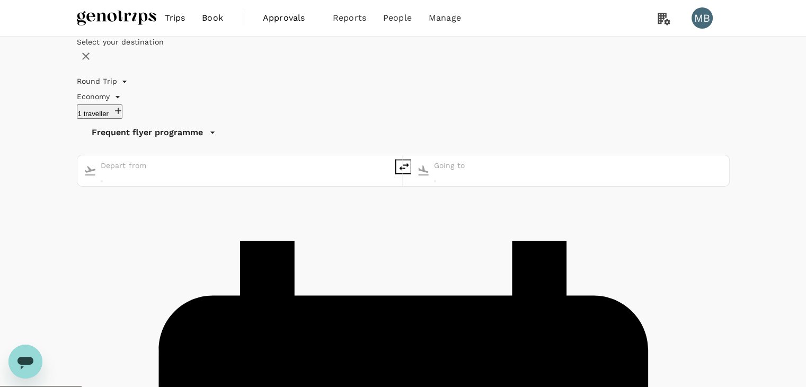
type input "Kuala Lumpur Intl ([GEOGRAPHIC_DATA])"
type input "Penang Intl (PEN)"
click at [92, 63] on icon "button" at bounding box center [86, 56] width 13 height 13
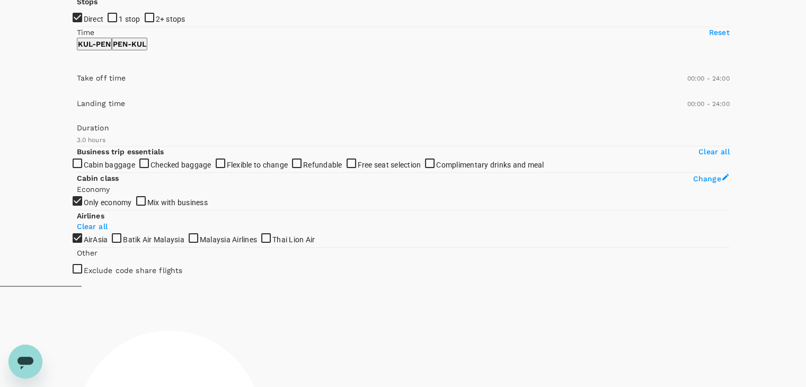
scroll to position [106, 0]
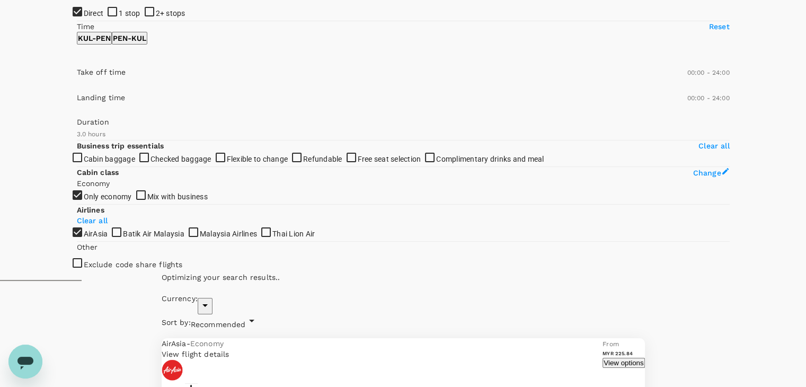
type input "MYR"
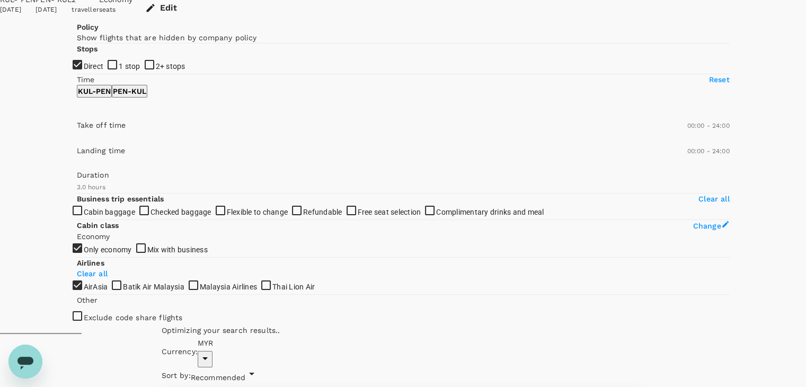
click at [246, 373] on span "Recommended" at bounding box center [218, 377] width 55 height 8
click at [652, 122] on span "Departure Time" at bounding box center [645, 115] width 72 height 13
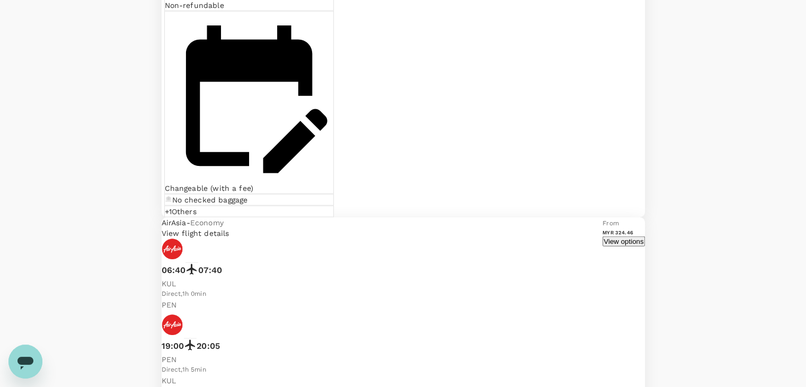
scroll to position [2490, 0]
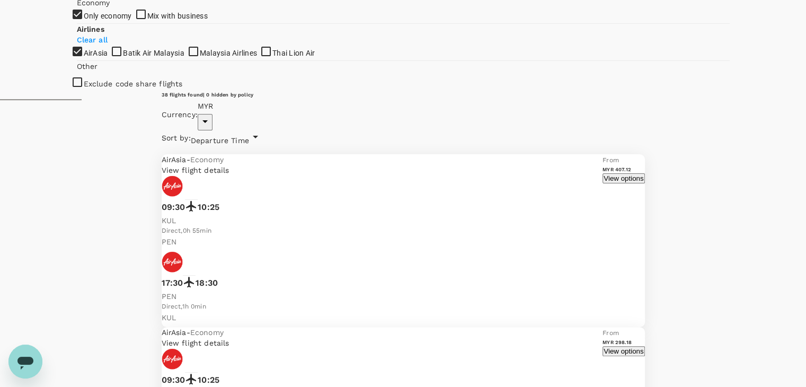
scroll to position [318, 0]
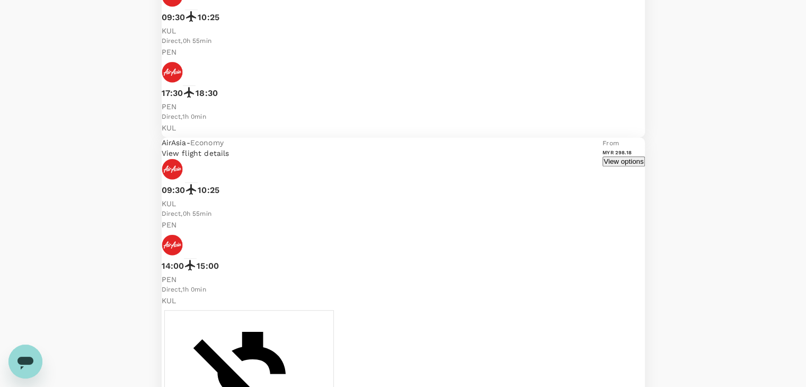
scroll to position [482, 0]
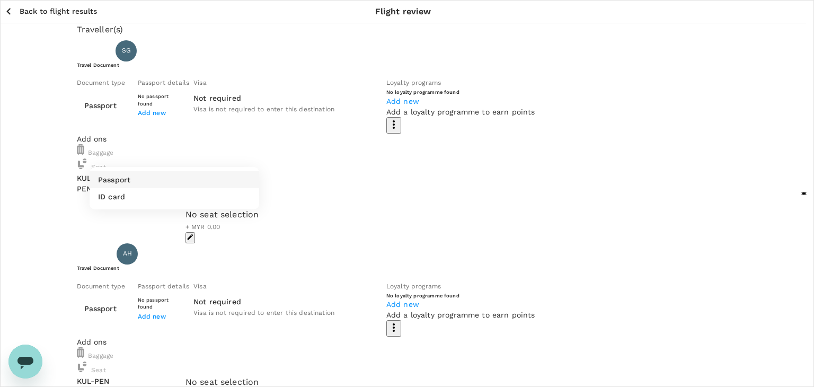
click at [231, 204] on li "ID card" at bounding box center [175, 196] width 170 height 17
type input "Id card"
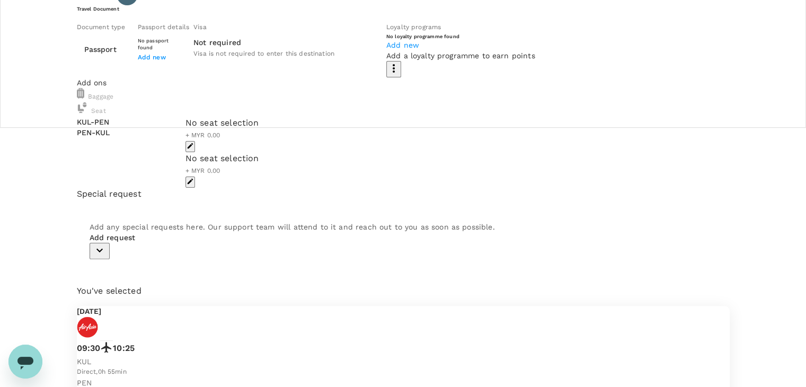
scroll to position [265, 0]
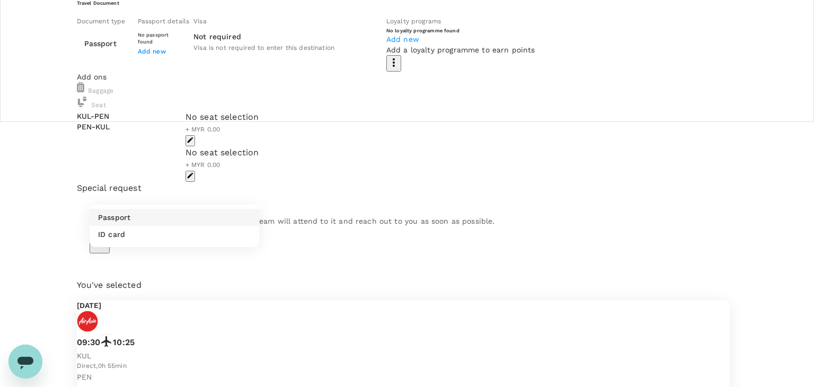
click at [250, 189] on body "Back to flight results Flight review Traveller(s) Traveller 1 : SG Soo Feng Goh…" at bounding box center [407, 206] width 814 height 942
click at [233, 234] on li "ID card" at bounding box center [175, 234] width 170 height 17
type input "Id card"
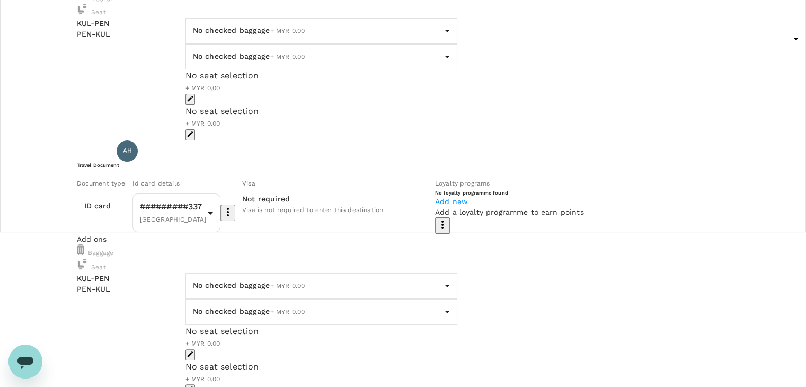
scroll to position [159, 0]
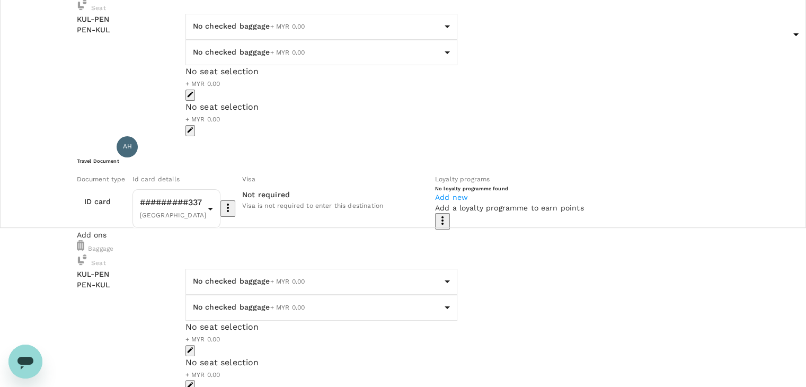
click at [195, 101] on button "button" at bounding box center [191, 95] width 10 height 11
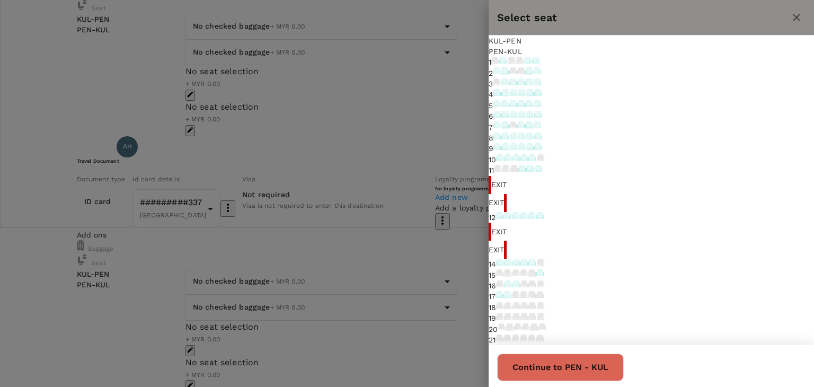
click at [506, 63] on icon at bounding box center [503, 60] width 6 height 6
click at [500, 74] on icon at bounding box center [497, 71] width 6 height 6
click at [508, 74] on icon at bounding box center [505, 71] width 6 height 6
click at [500, 74] on icon at bounding box center [497, 71] width 6 height 6
click at [516, 84] on icon at bounding box center [513, 81] width 6 height 6
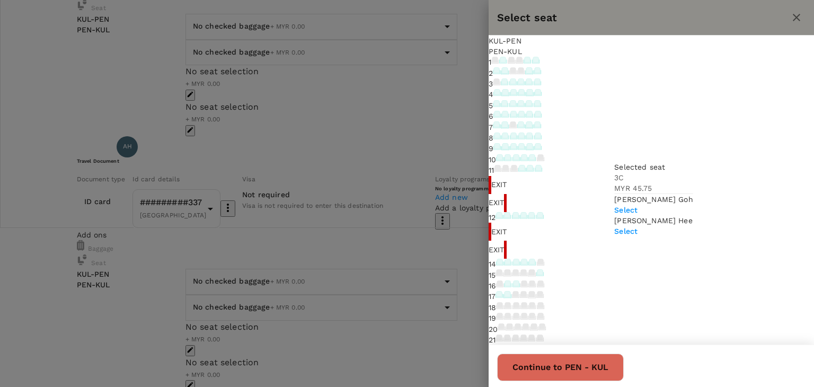
click at [523, 63] on icon at bounding box center [520, 60] width 6 height 6
click at [531, 63] on icon at bounding box center [528, 60] width 6 height 6
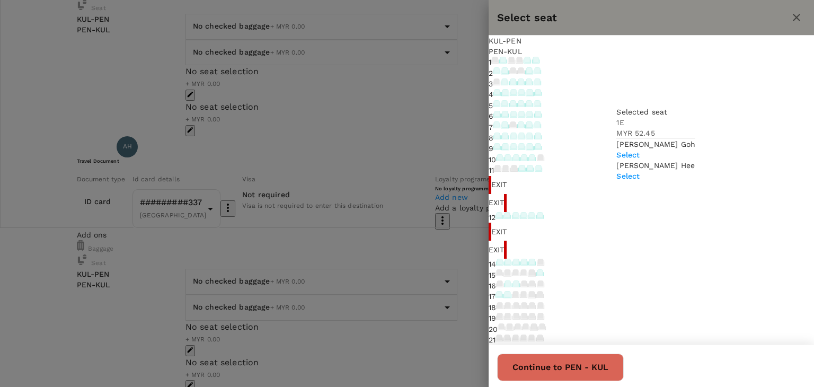
click at [671, 150] on p "Select" at bounding box center [656, 155] width 79 height 11
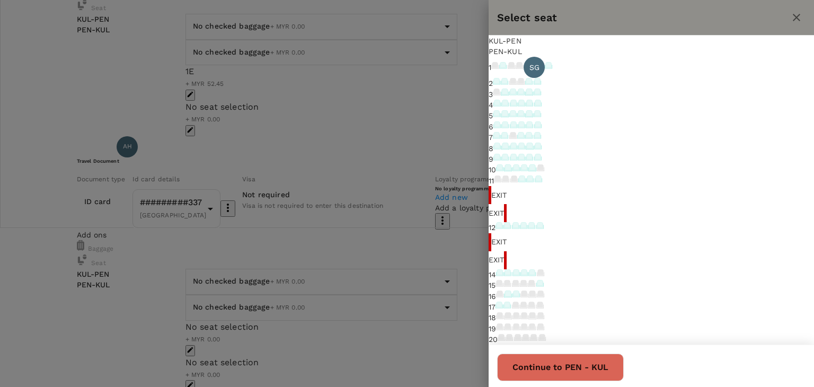
click at [532, 84] on icon at bounding box center [529, 81] width 6 height 6
click at [552, 68] on icon at bounding box center [549, 65] width 6 height 6
click at [522, 126] on div "1 SG 2 3 4 5 6 7 8 9 10 11 Exit Exit 12 Exit Exit 14 15 16 17 18 19 20 21 22 23…" at bounding box center [652, 266] width 326 height 418
click at [568, 51] on div "PEN - KUL" at bounding box center [652, 51] width 326 height 11
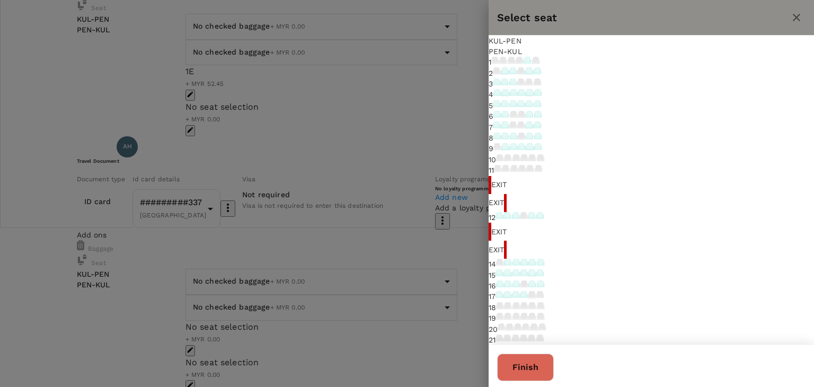
click at [500, 95] on icon at bounding box center [498, 93] width 6 height 6
click at [644, 130] on p "Select" at bounding box center [604, 135] width 79 height 11
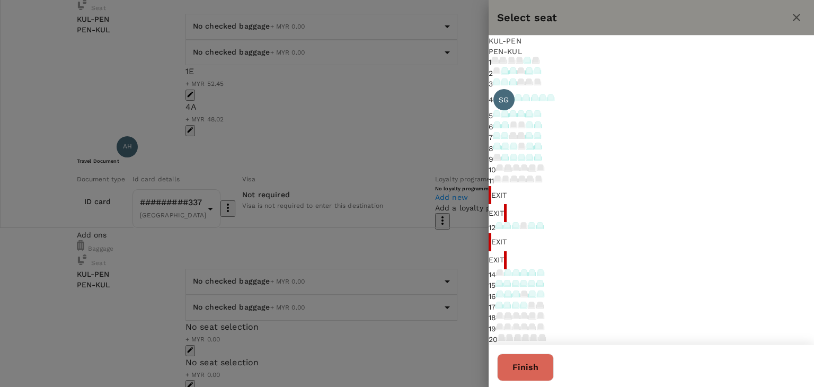
click at [463, 197] on div at bounding box center [407, 193] width 814 height 387
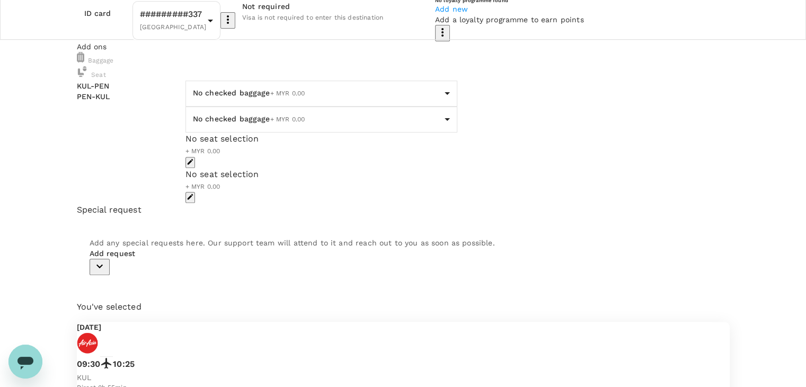
scroll to position [371, 0]
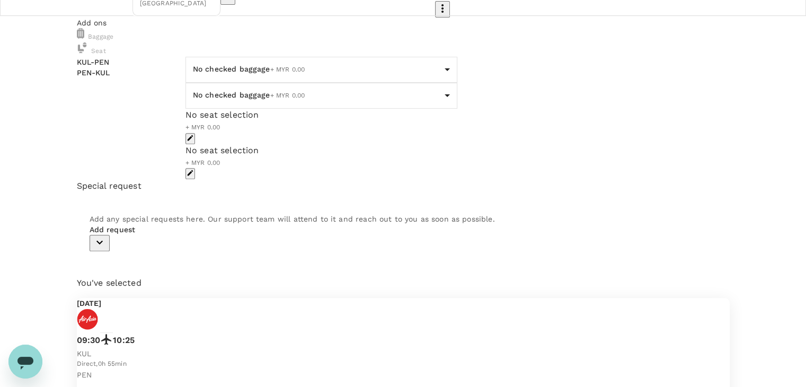
click at [194, 142] on icon "button" at bounding box center [190, 137] width 7 height 7
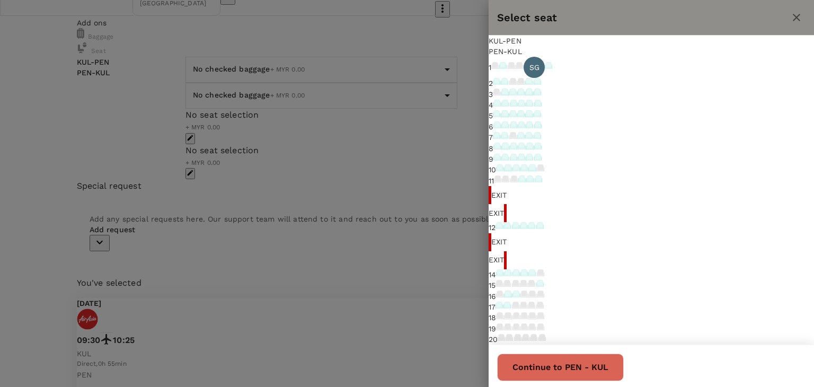
click at [552, 68] on icon at bounding box center [549, 65] width 6 height 6
click at [691, 171] on p "Select" at bounding box center [677, 176] width 79 height 11
click at [572, 50] on div "PEN - KUL" at bounding box center [652, 51] width 326 height 11
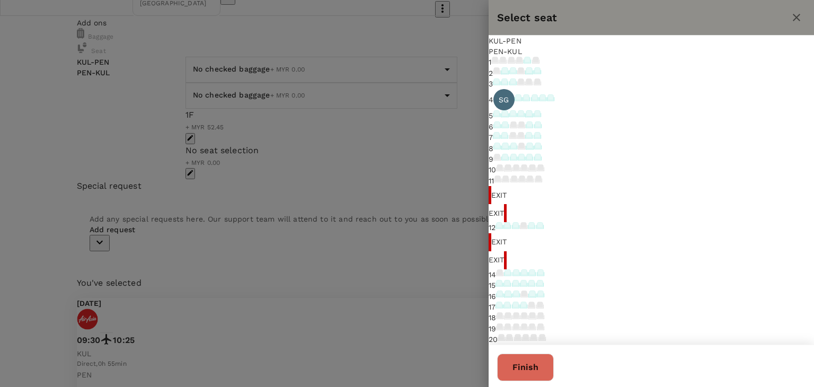
click at [522, 100] on icon at bounding box center [519, 97] width 6 height 6
click at [666, 151] on p "Select" at bounding box center [626, 156] width 79 height 11
click at [554, 355] on button "Finish" at bounding box center [525, 368] width 57 height 28
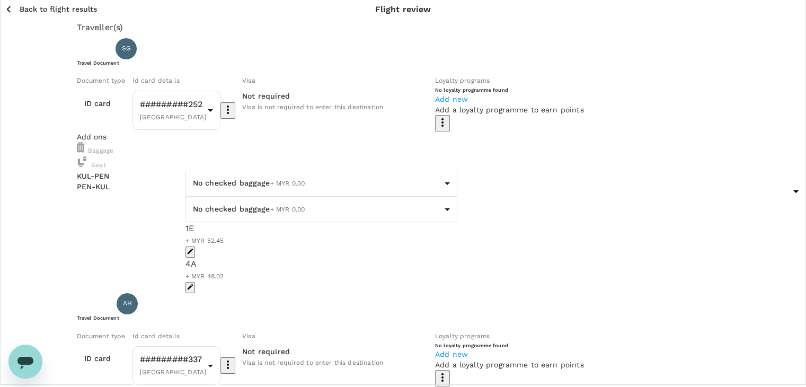
scroll to position [0, 0]
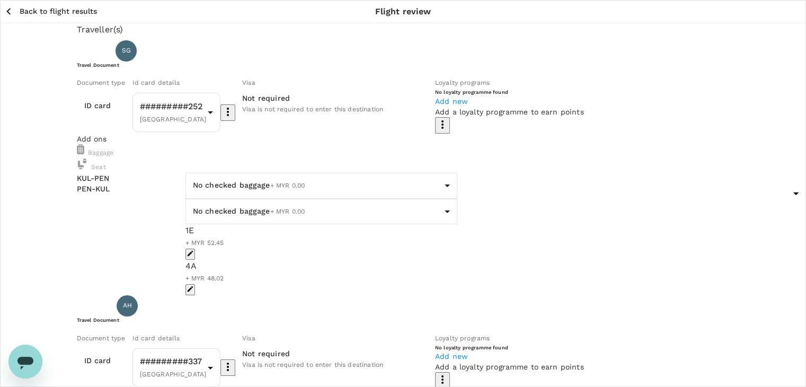
click at [10, 7] on icon "button" at bounding box center [8, 11] width 13 height 13
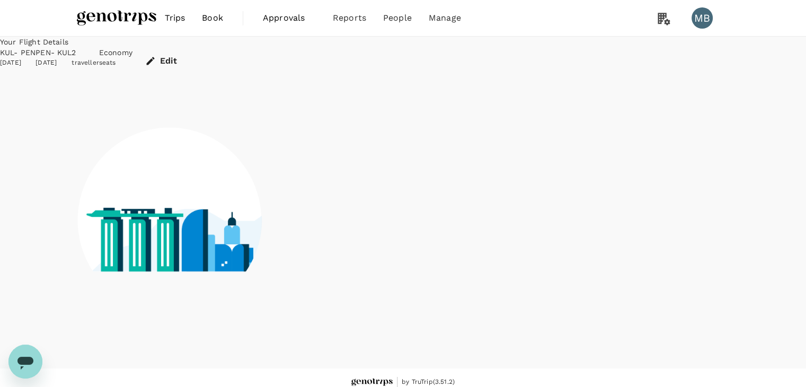
scroll to position [7, 0]
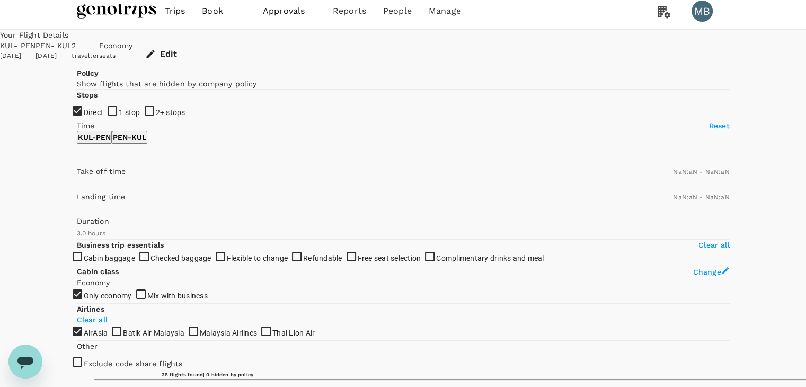
type input "MYR"
type input "1440"
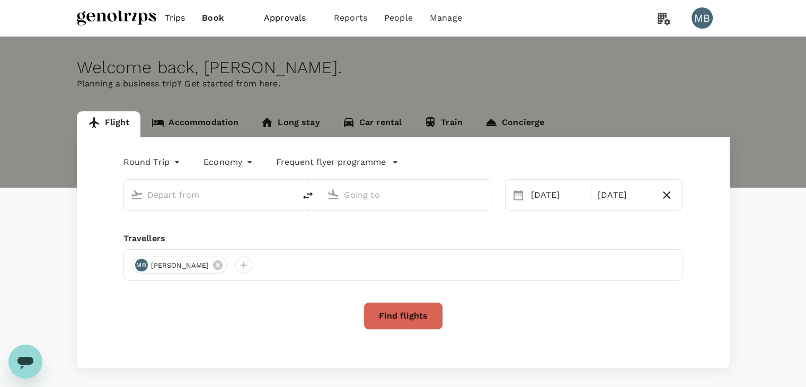
type input "Kuala Lumpur Intl ([GEOGRAPHIC_DATA])"
type input "Penang Intl (PEN)"
type input "Kuala Lumpur Intl ([GEOGRAPHIC_DATA])"
type input "Penang Intl (PEN)"
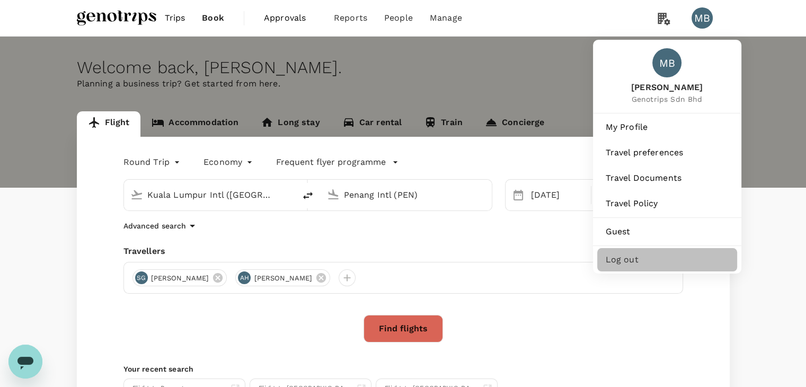
click at [622, 265] on span "Log out" at bounding box center [667, 259] width 123 height 13
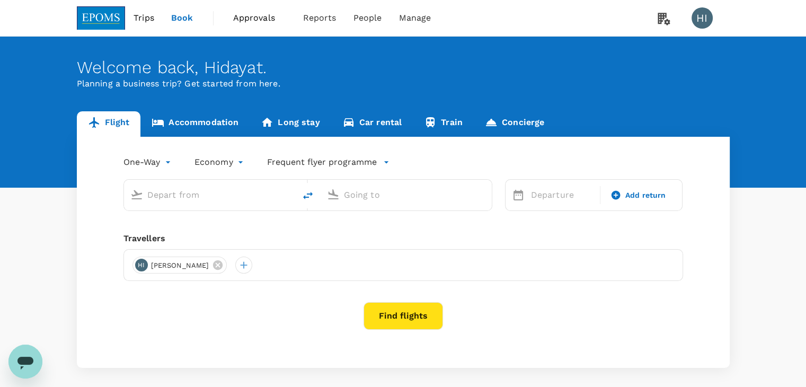
type input "[PERSON_NAME] (JHB)"
type input "Kuala Lumpur Intl ([GEOGRAPHIC_DATA])"
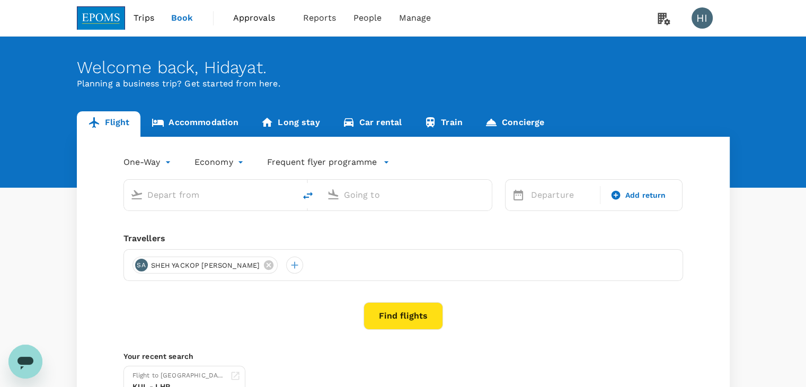
type input "[PERSON_NAME] (JHB)"
type input "Kuala Lumpur Intl ([GEOGRAPHIC_DATA])"
